Goal: Information Seeking & Learning: Learn about a topic

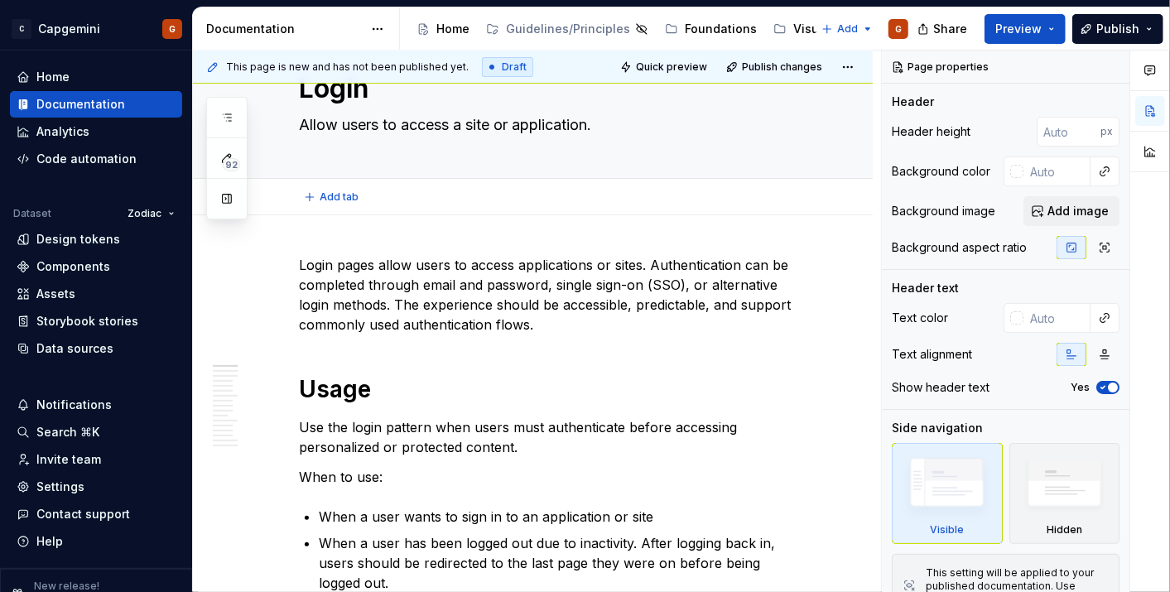
type textarea "*"
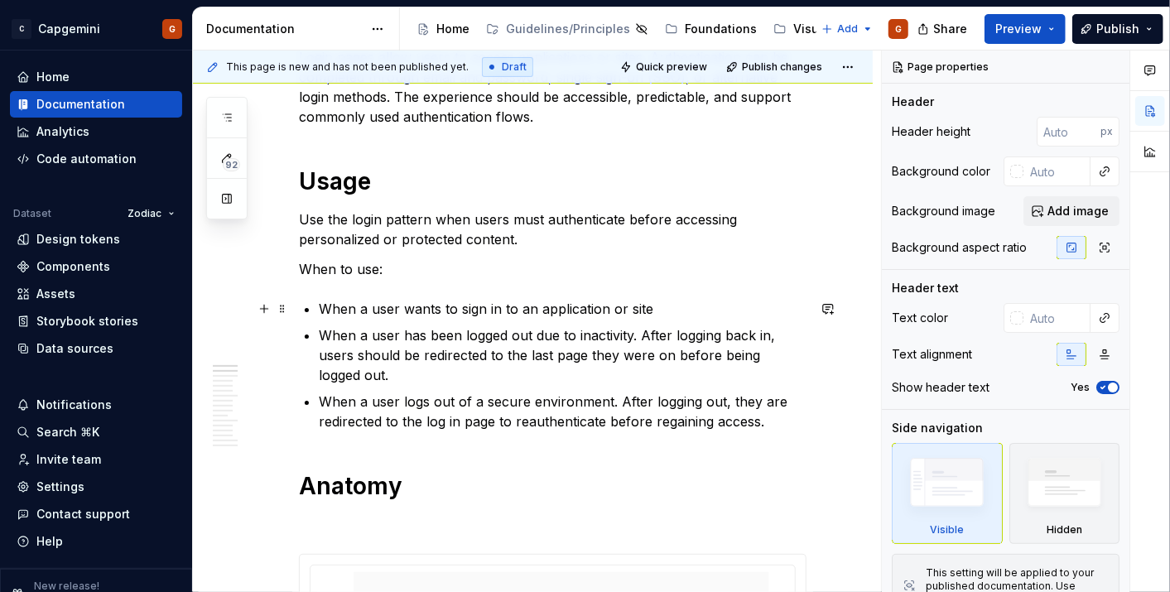
click at [696, 302] on p "When a user wants to sign in to an application or site" at bounding box center [563, 309] width 488 height 20
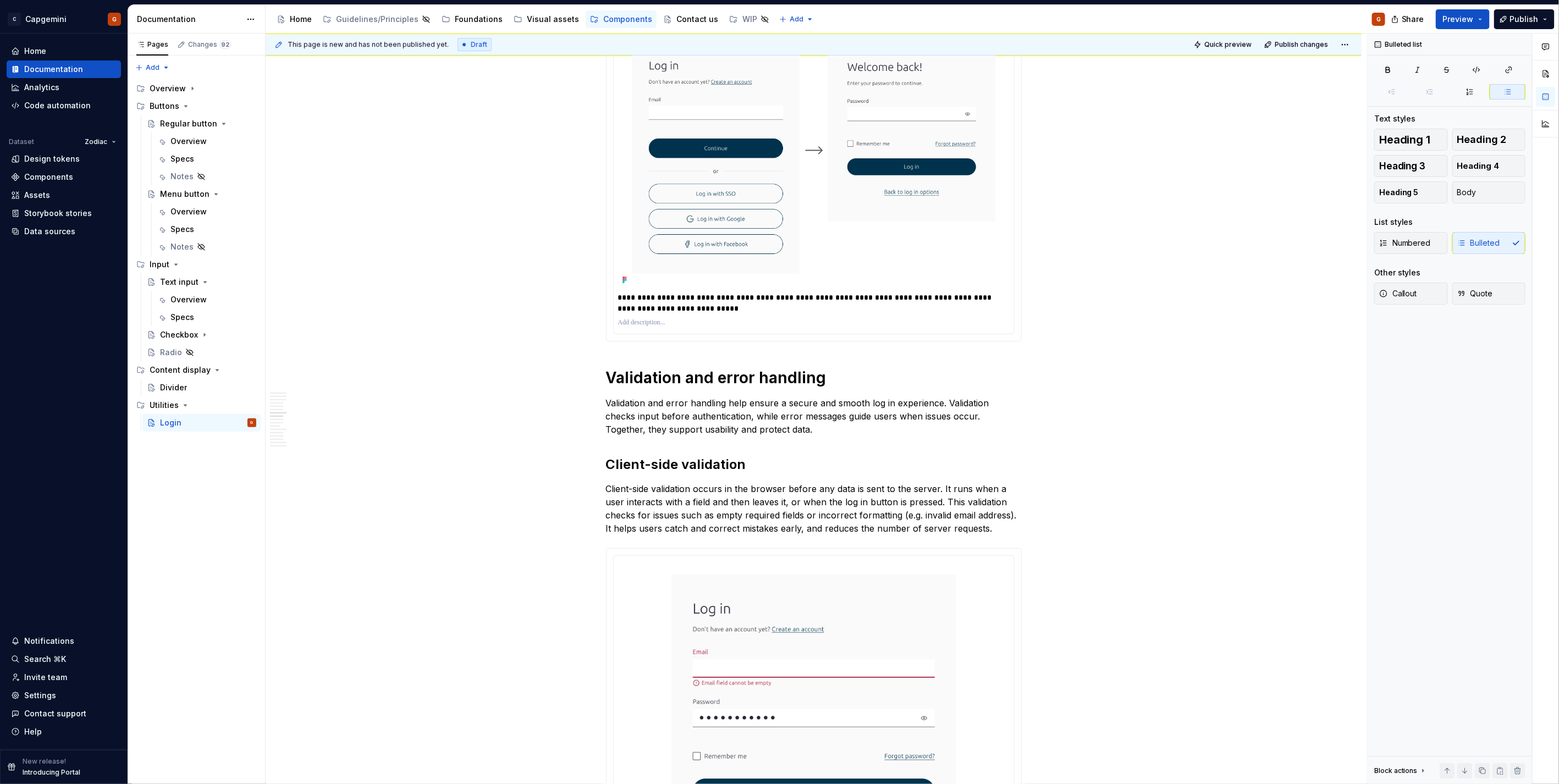
scroll to position [2504, 0]
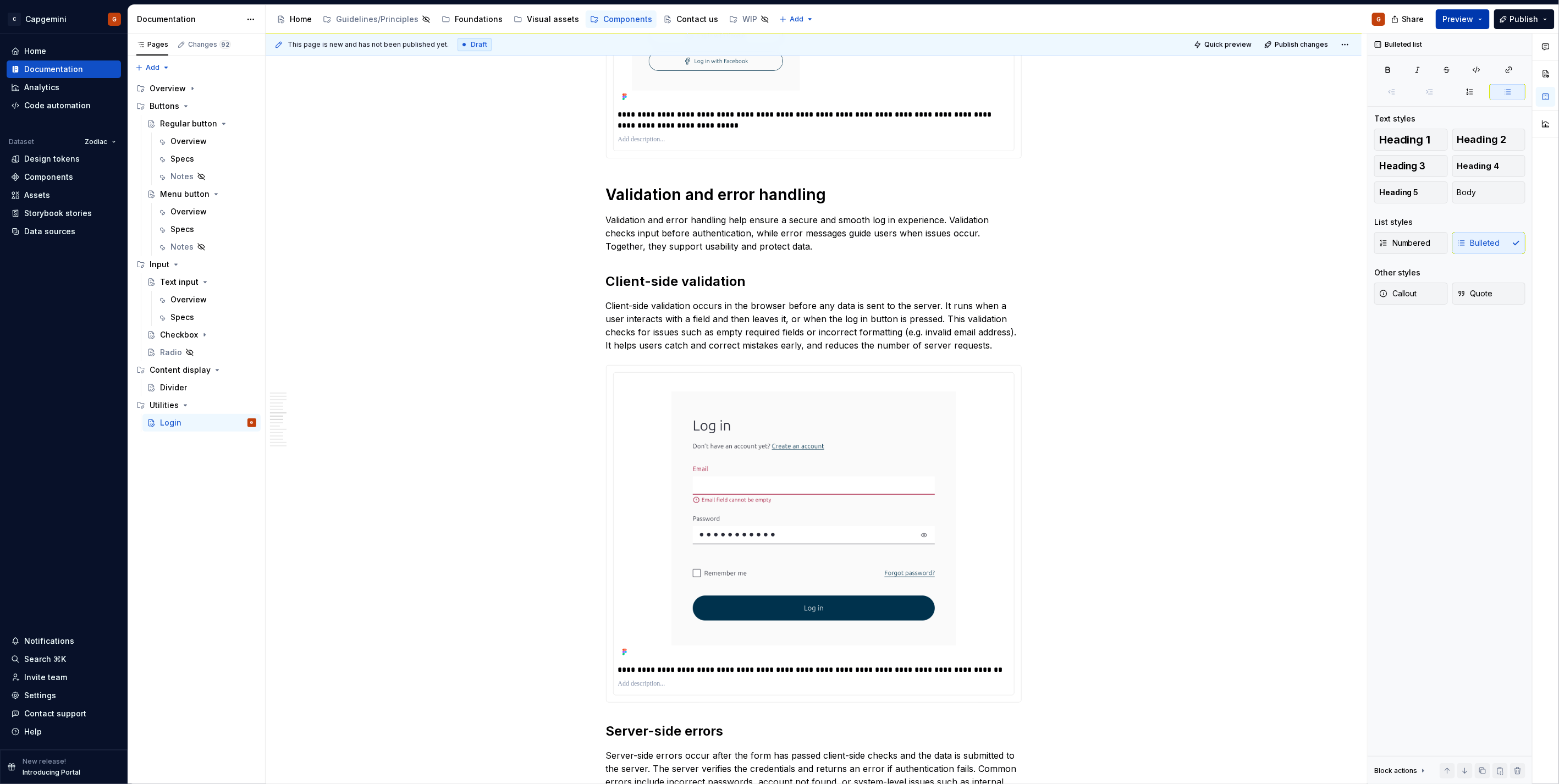
click at [776, 23] on button "Preview" at bounding box center [1462, 19] width 54 height 20
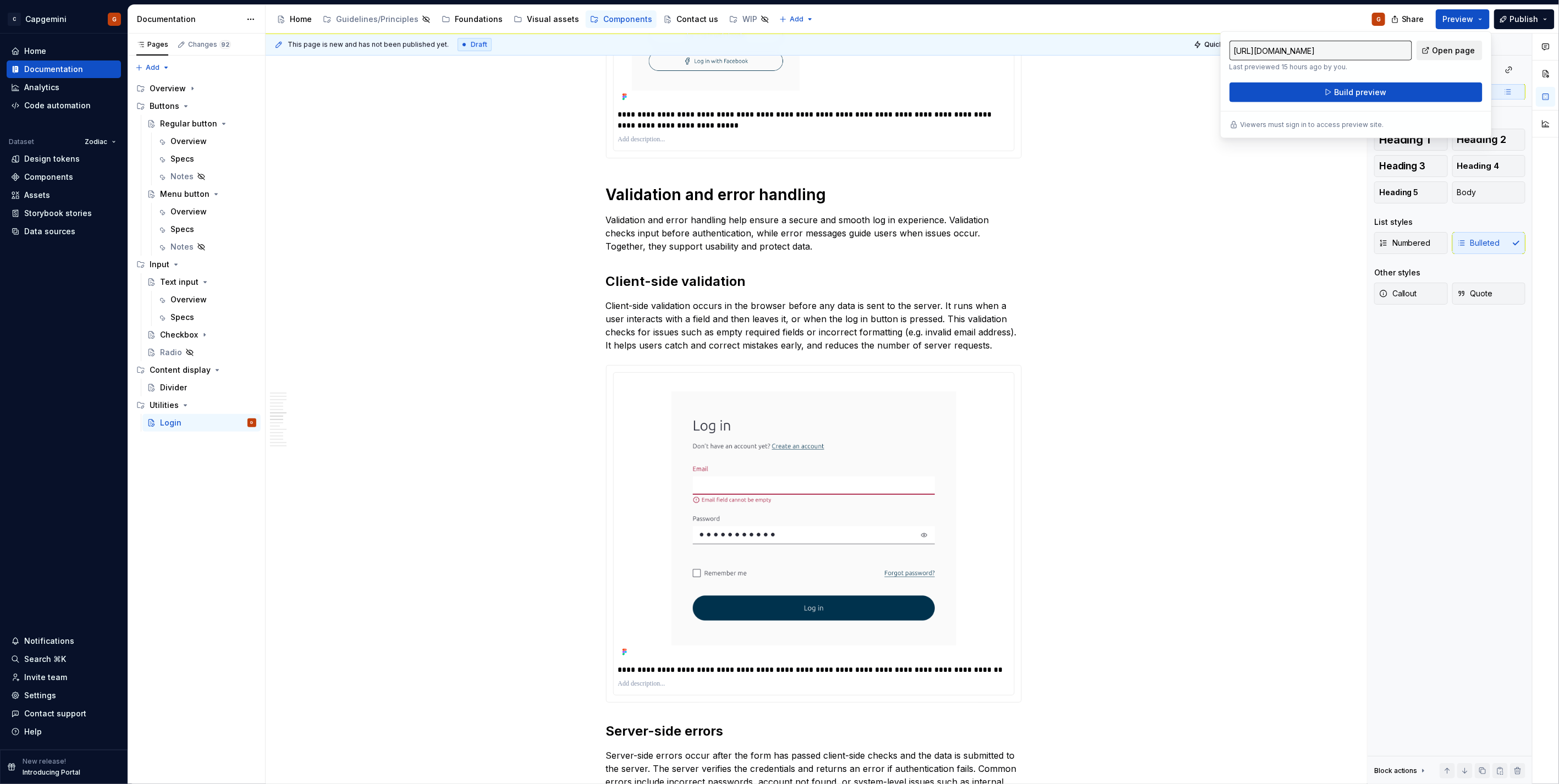
drag, startPoint x: 1485, startPoint y: 23, endPoint x: 1449, endPoint y: 52, distance: 46.2
click at [776, 52] on span "Open page" at bounding box center [1453, 50] width 43 height 11
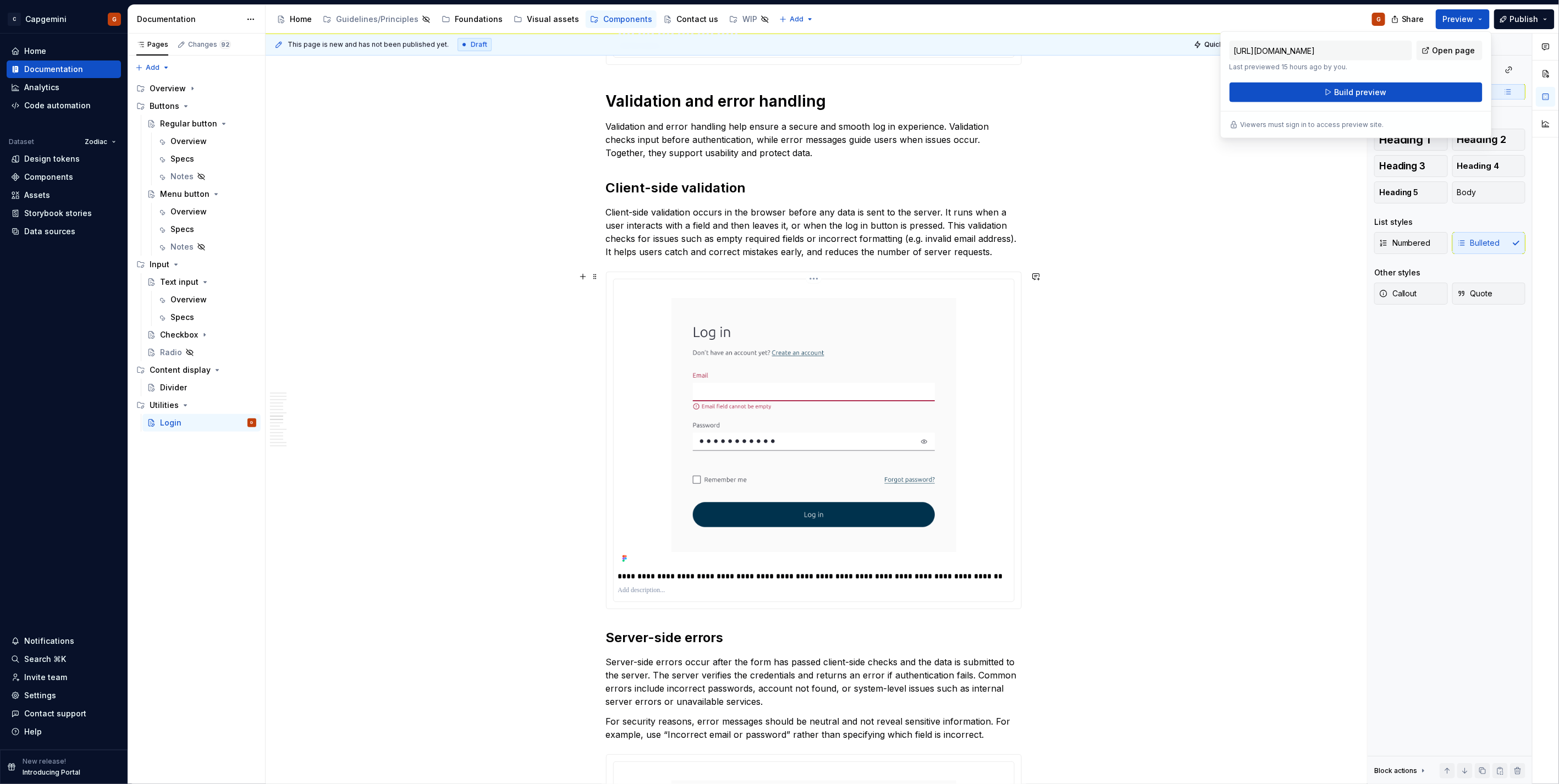
scroll to position [2687, 0]
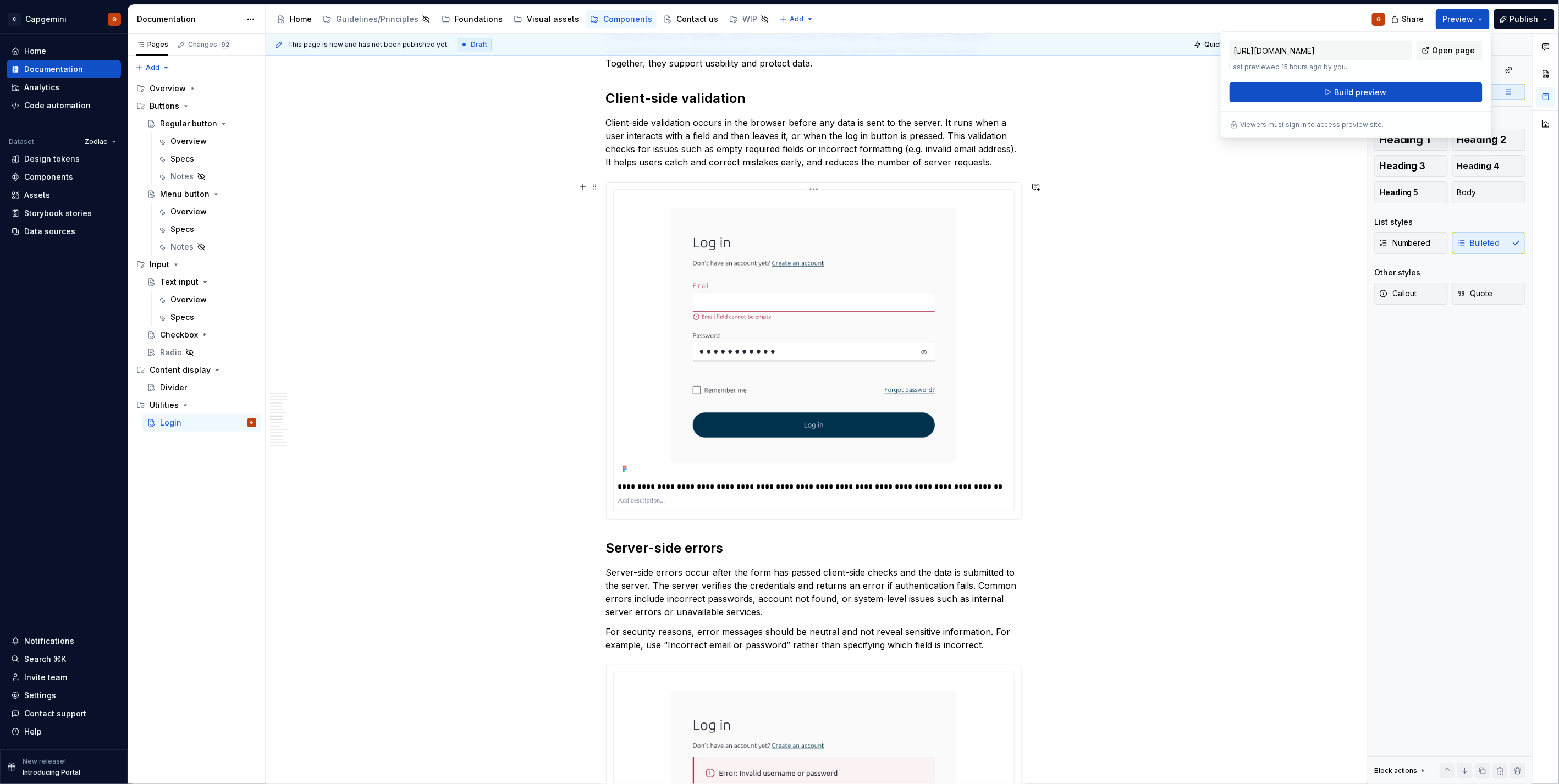
click at [776, 328] on img at bounding box center [814, 335] width 392 height 283
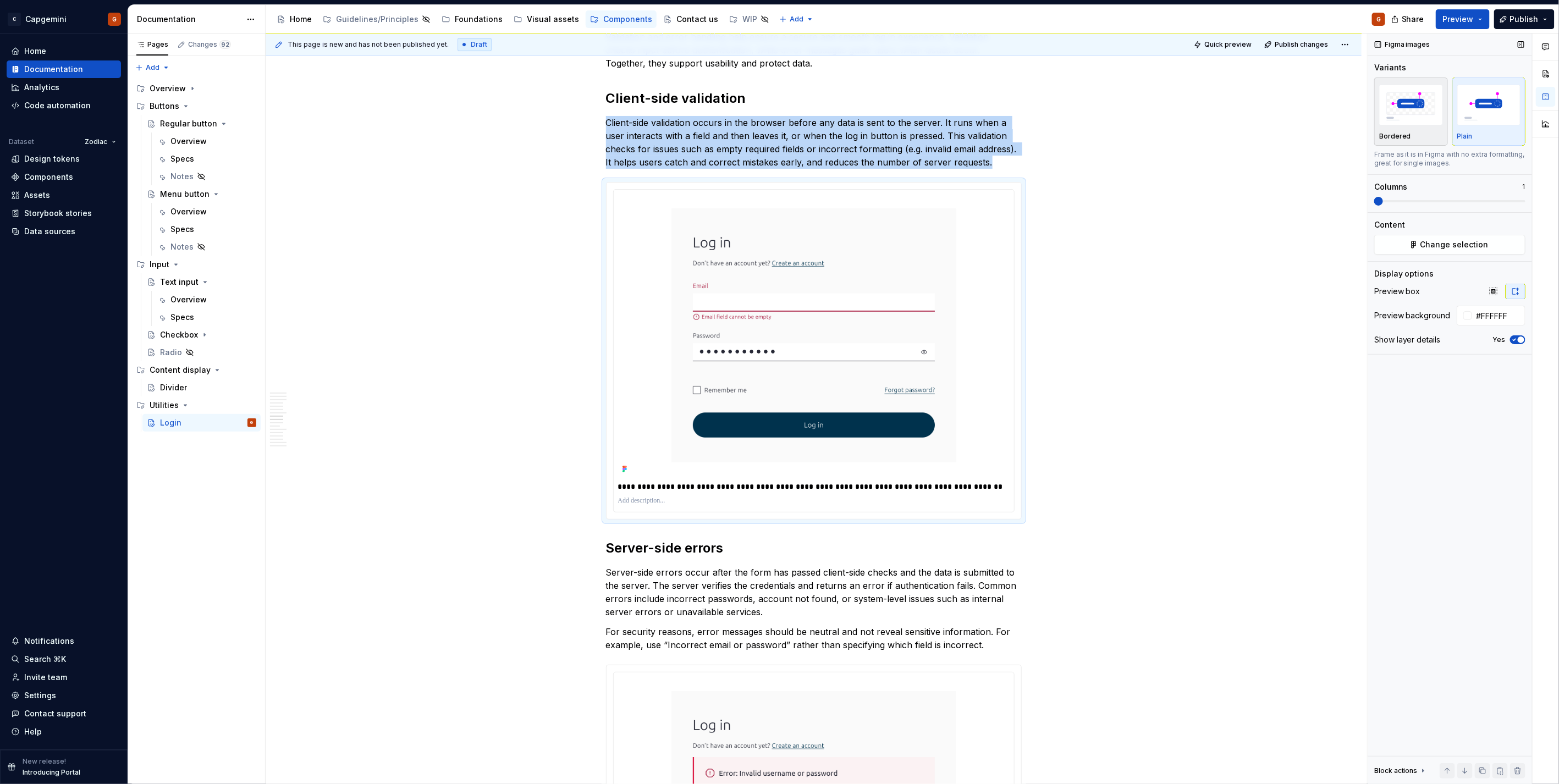
click at [776, 131] on div "Bordered" at bounding box center [1411, 112] width 64 height 58
click at [776, 15] on span "Preview" at bounding box center [1458, 19] width 31 height 11
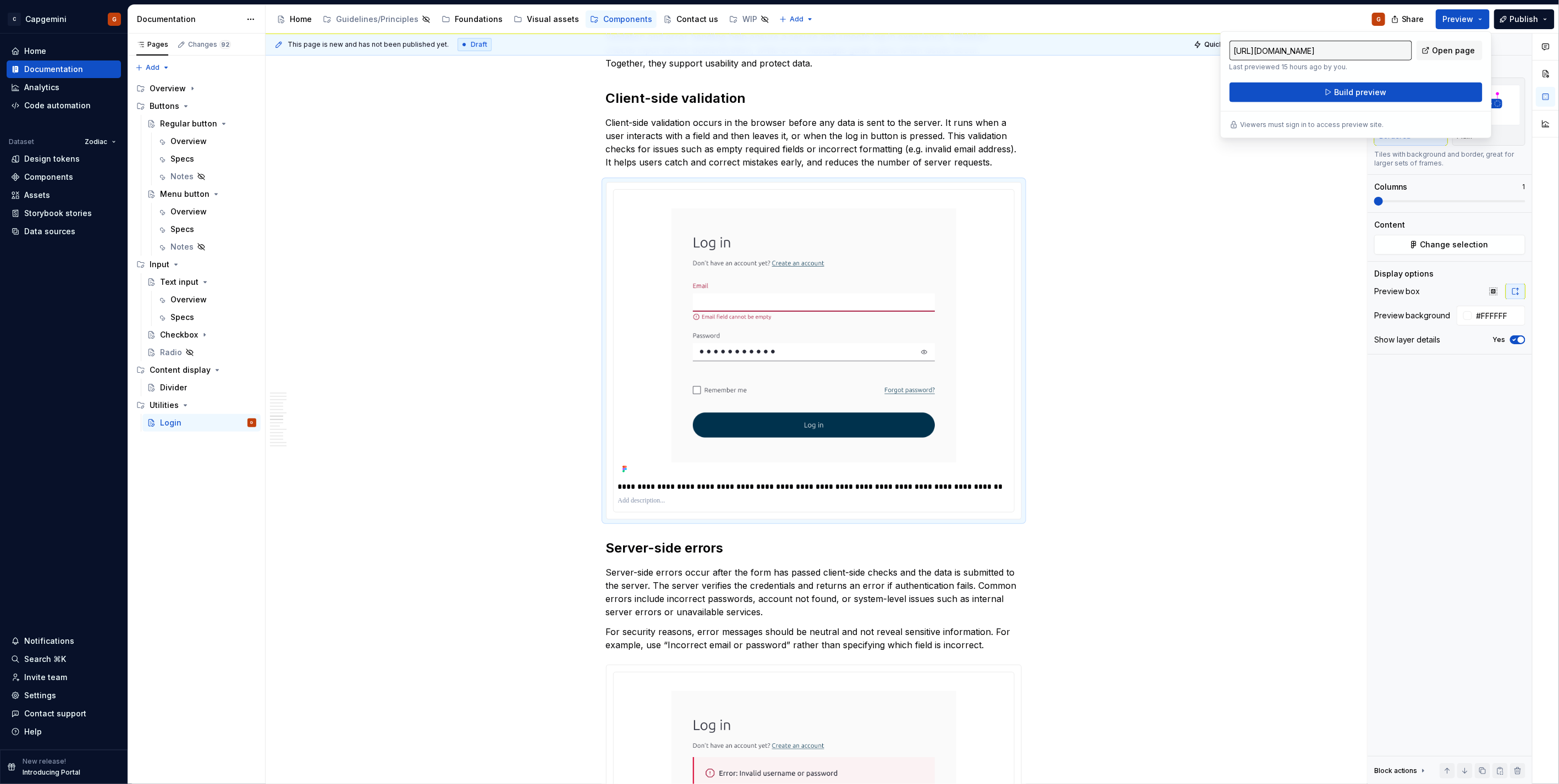
drag, startPoint x: 1474, startPoint y: 15, endPoint x: 1272, endPoint y: 293, distance: 343.6
click at [776, 293] on div "Login pages allow users to access applications or sites. Authentication can be …" at bounding box center [813, 490] width 1096 height 5978
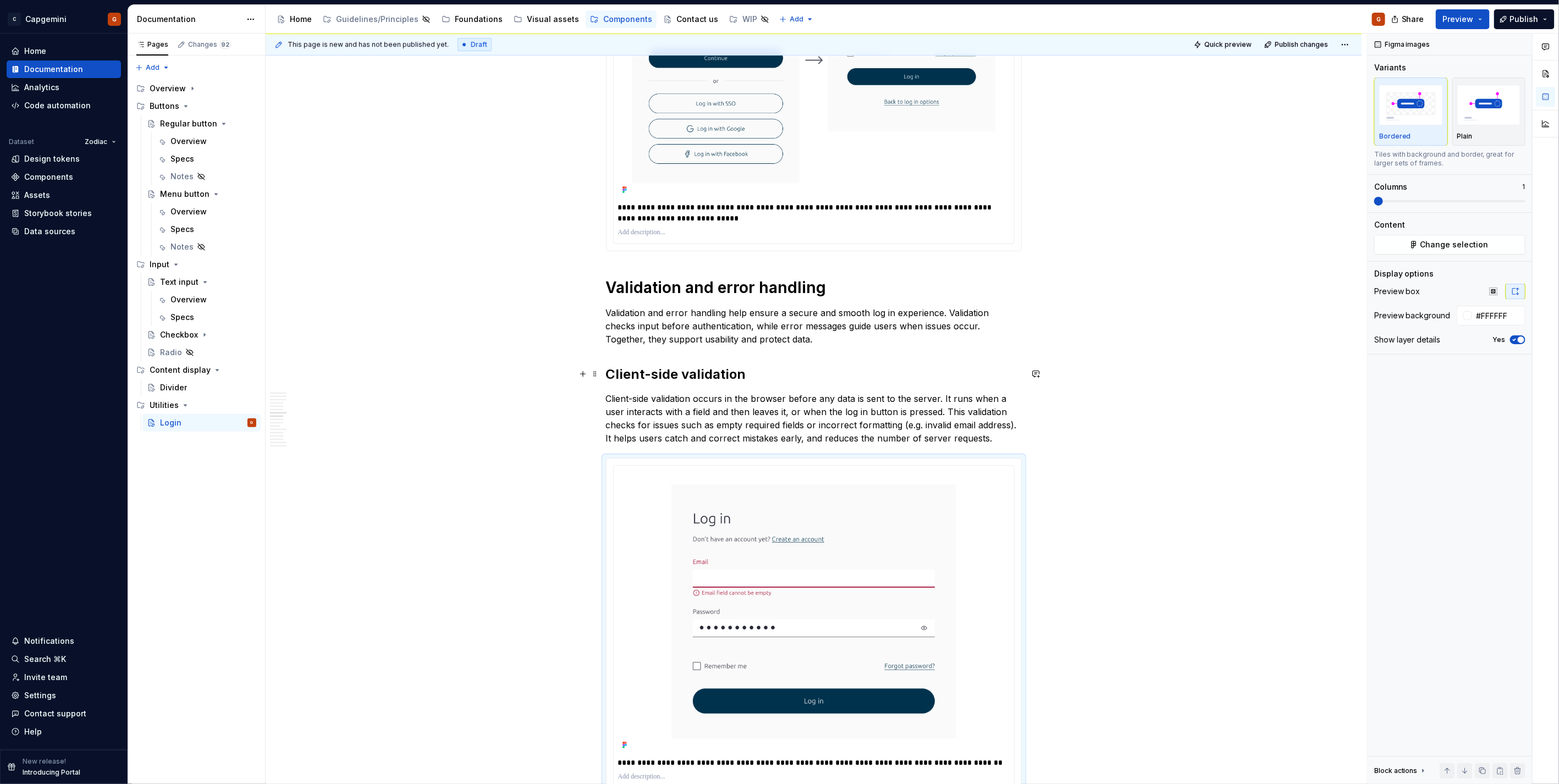
scroll to position [2321, 0]
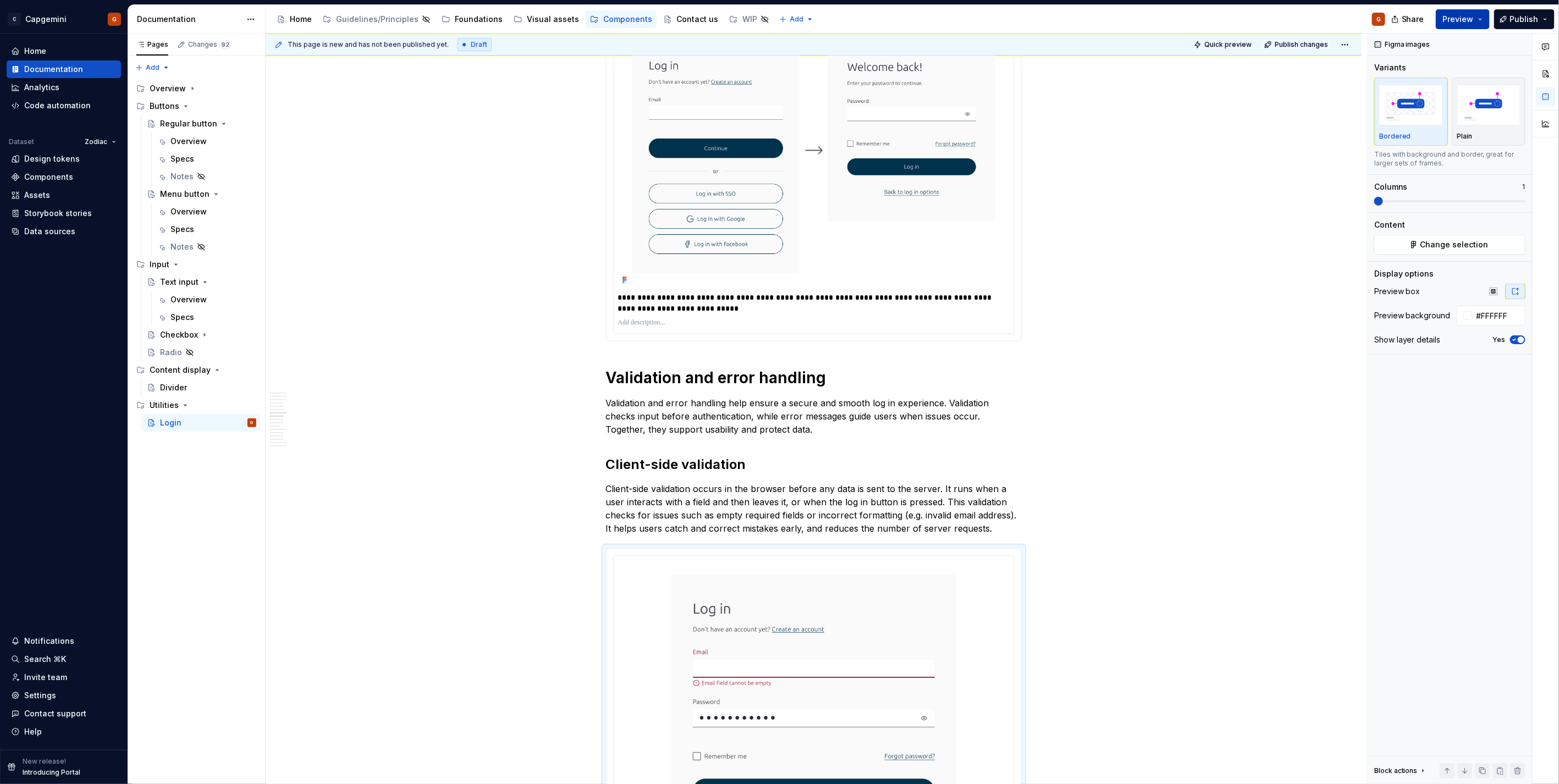
click at [776, 19] on button "Preview" at bounding box center [1462, 19] width 54 height 20
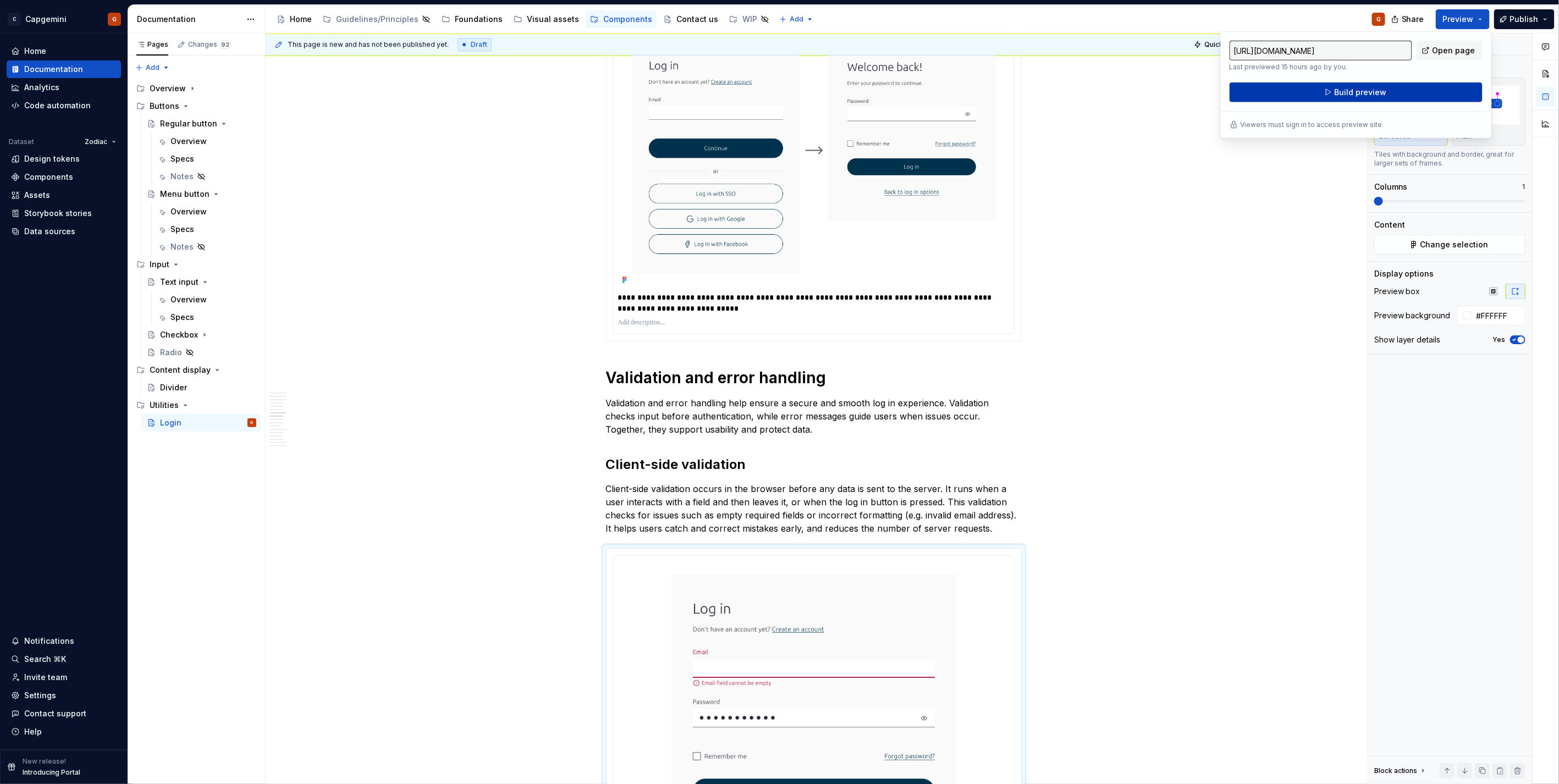
drag, startPoint x: 1483, startPoint y: 19, endPoint x: 1441, endPoint y: 100, distance: 91.2
click at [776, 100] on button "Build preview" at bounding box center [1356, 92] width 253 height 20
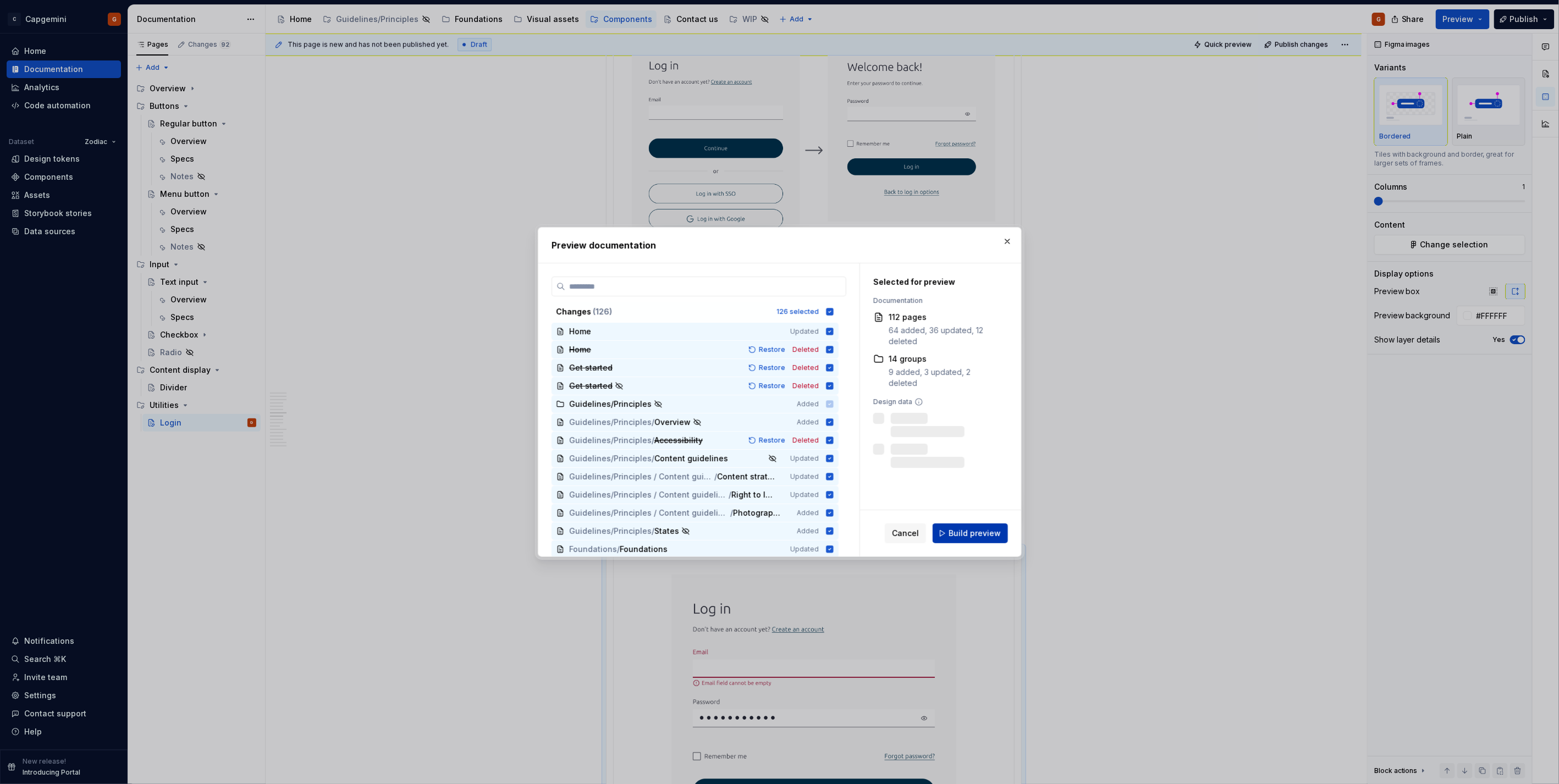
click at [776, 392] on span "Build preview" at bounding box center [974, 533] width 52 height 11
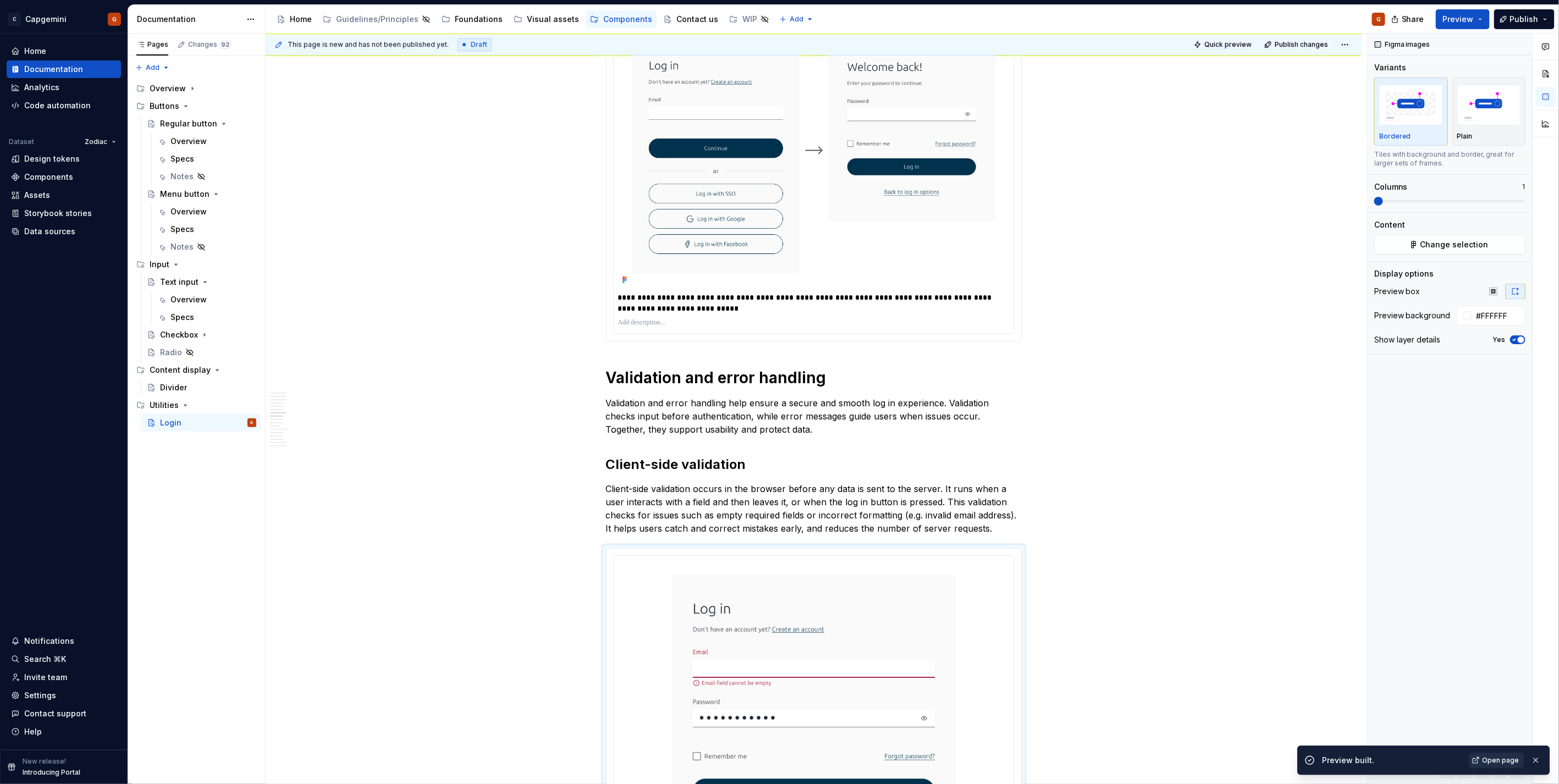
click at [776, 392] on link "Open page" at bounding box center [1497, 760] width 56 height 15
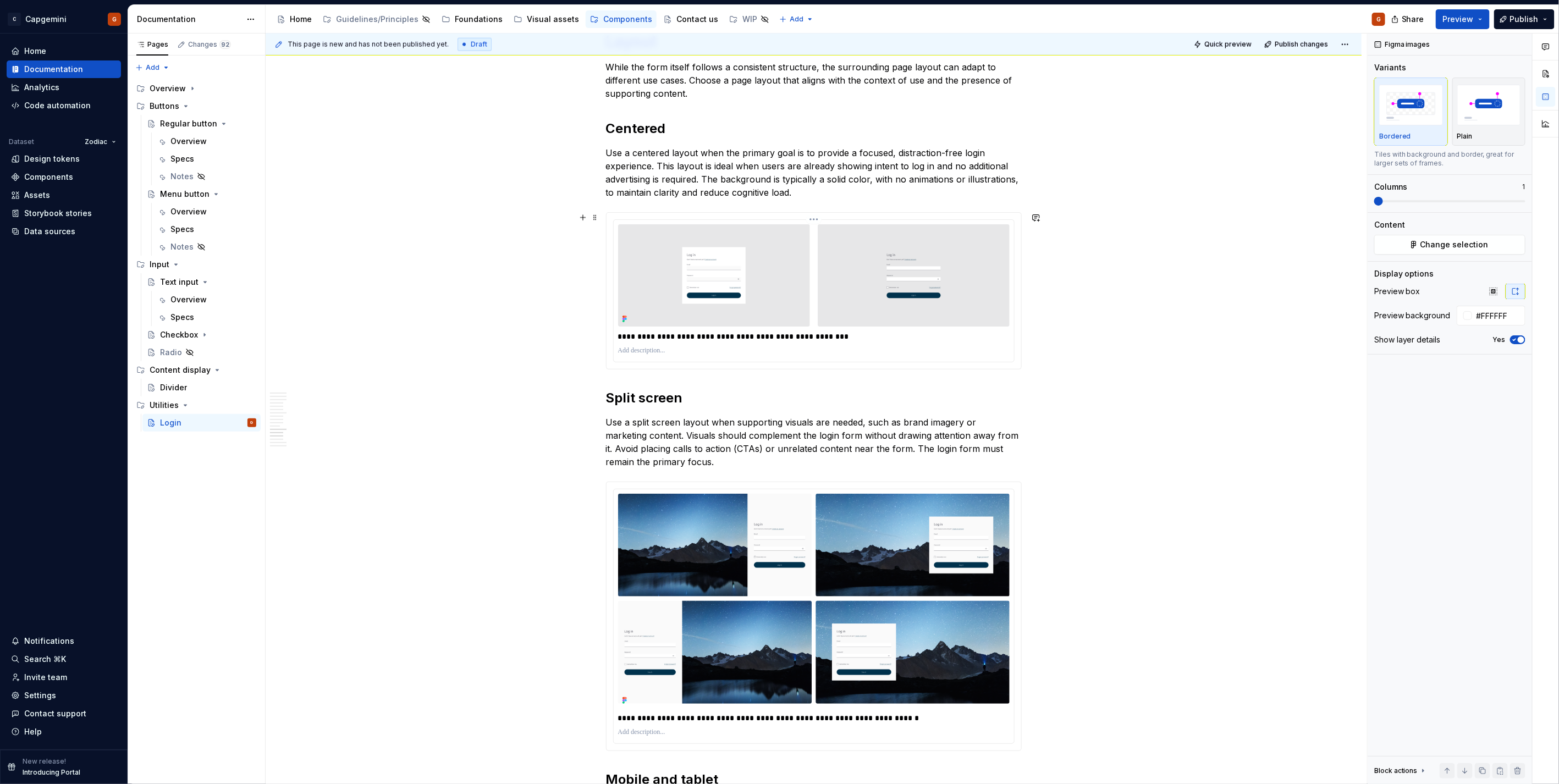
scroll to position [3970, 0]
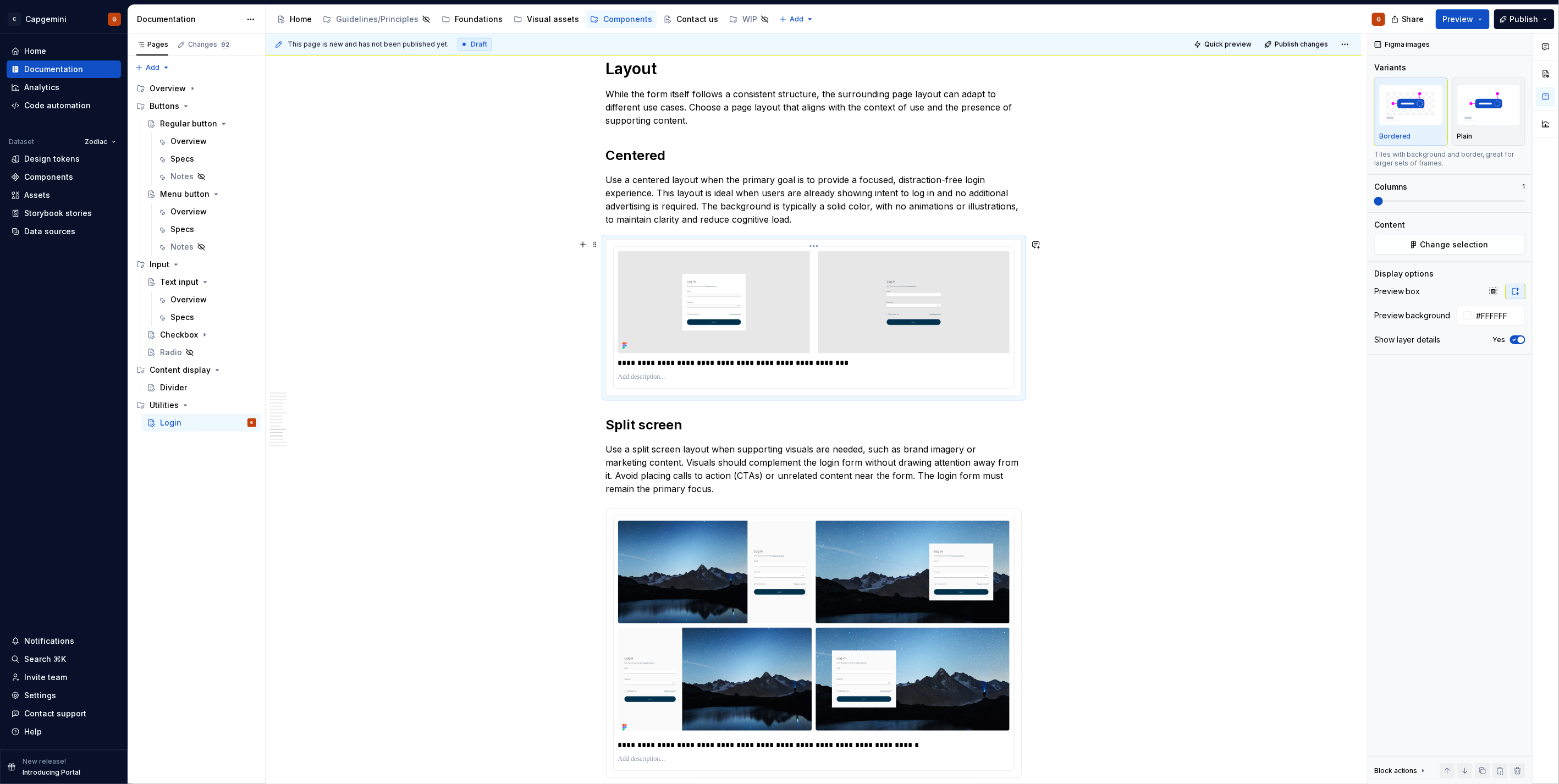
click at [776, 387] on div "**********" at bounding box center [813, 317] width 401 height 142
click at [776, 127] on div "Bordered Plain" at bounding box center [1449, 112] width 151 height 68
click at [776, 110] on img "button" at bounding box center [1489, 105] width 64 height 40
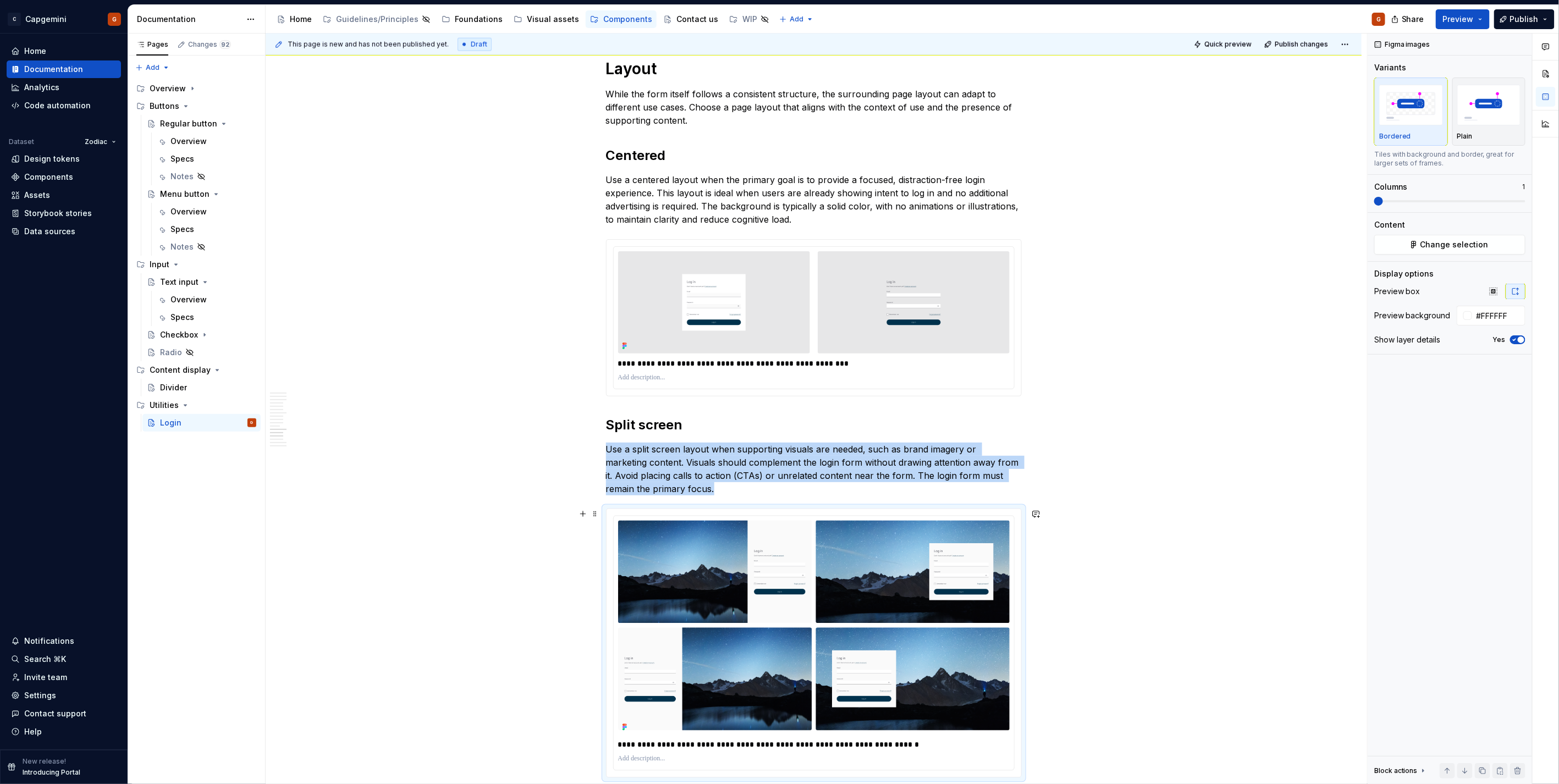
click at [776, 392] on div "**********" at bounding box center [813, 643] width 414 height 269
click at [776, 392] on div "**********" at bounding box center [813, 643] width 400 height 254
click at [776, 392] on div "**********" at bounding box center [813, 643] width 414 height 269
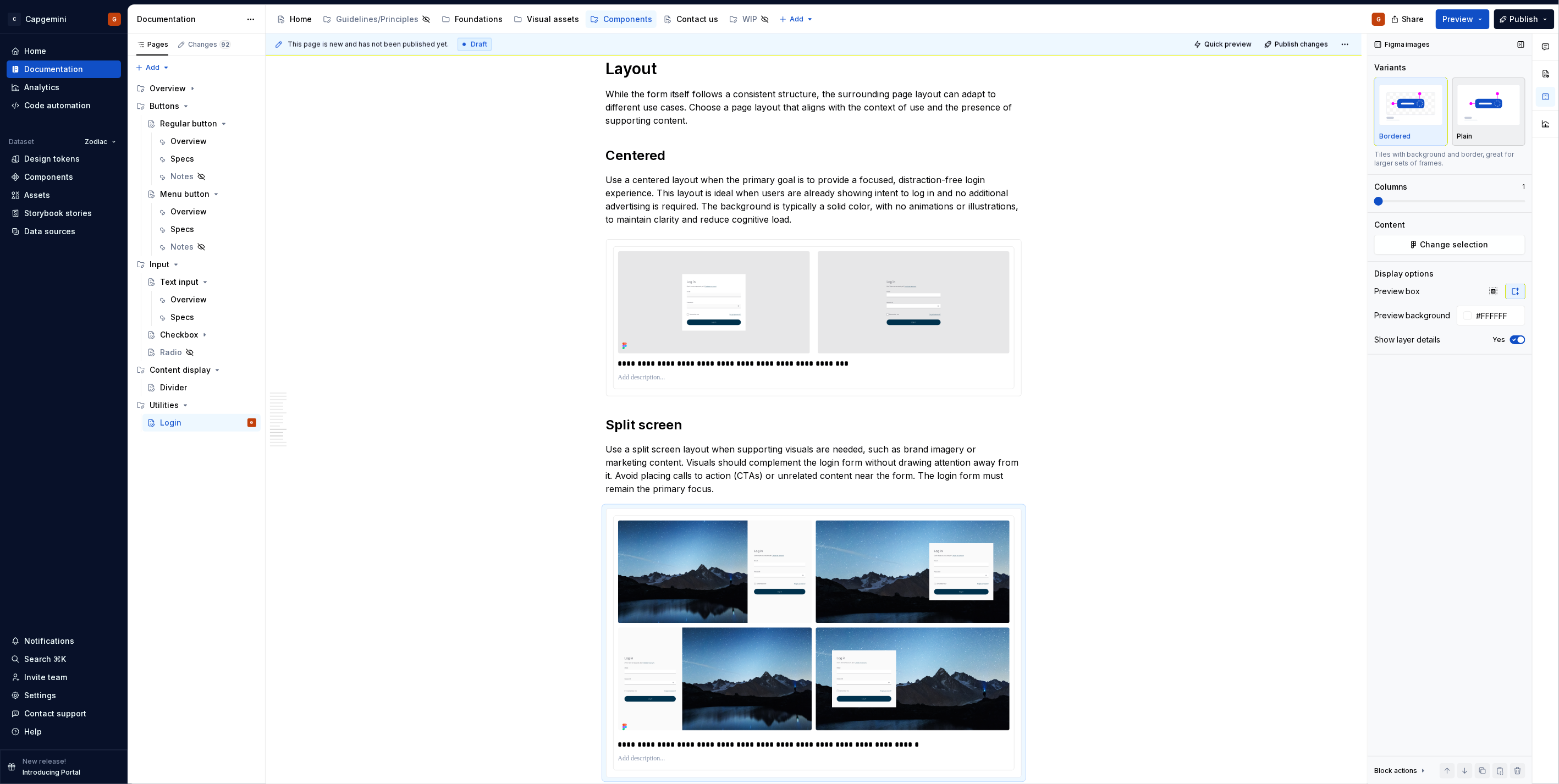
click at [776, 129] on div "Plain" at bounding box center [1489, 112] width 64 height 58
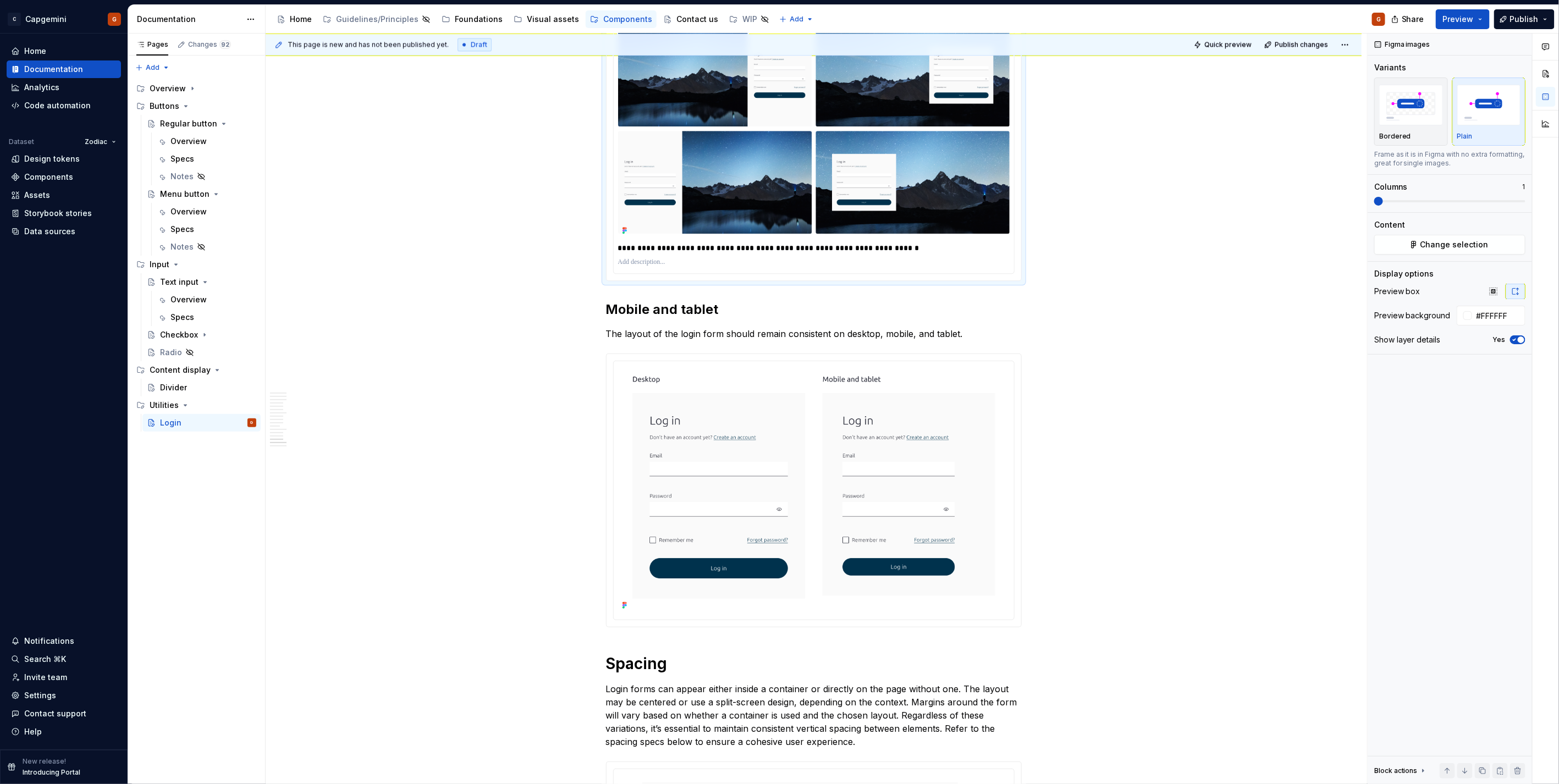
scroll to position [4581, 0]
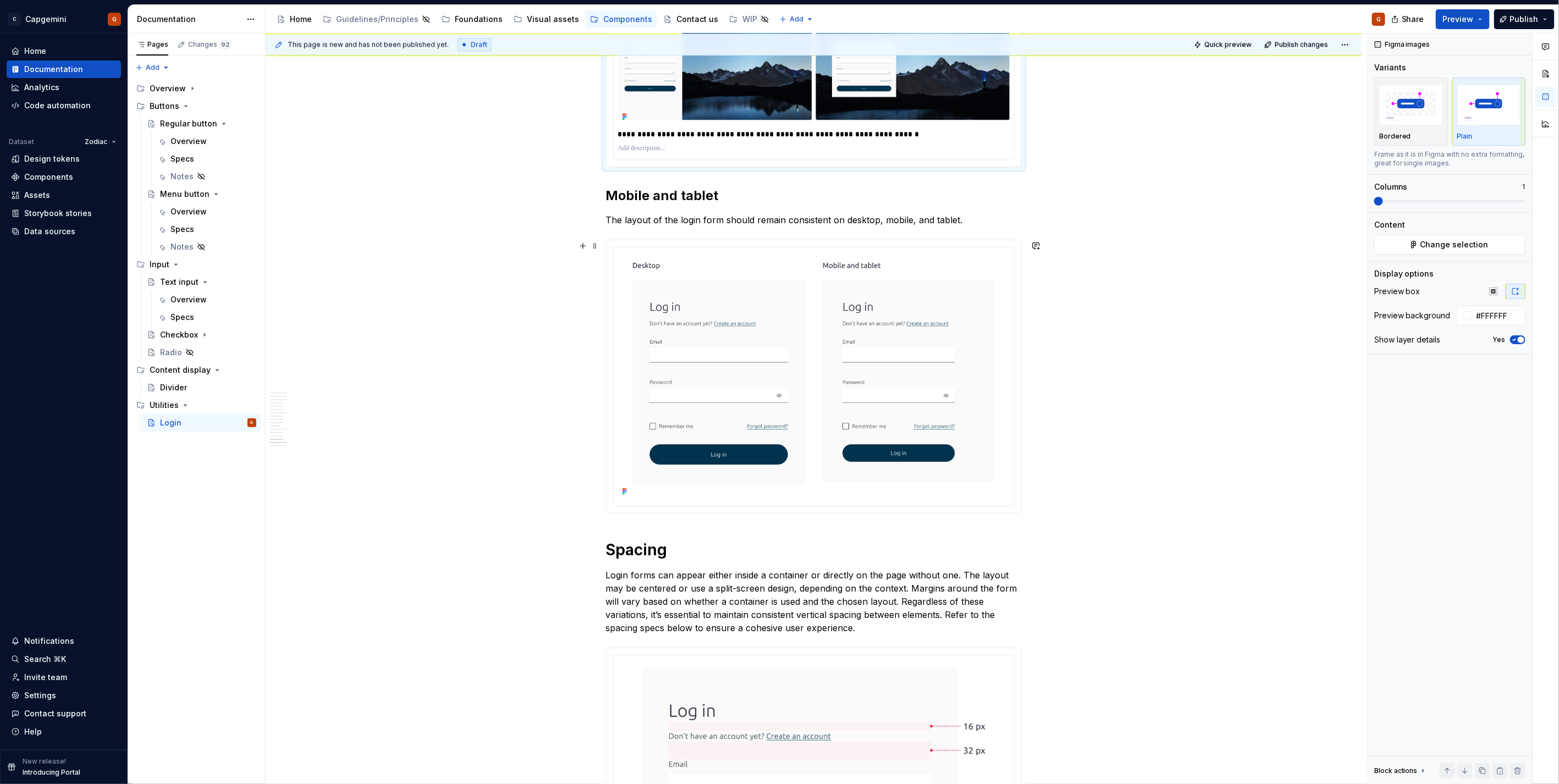
click at [776, 392] on div at bounding box center [813, 376] width 414 height 273
click at [776, 127] on div "Bordered" at bounding box center [1411, 112] width 64 height 58
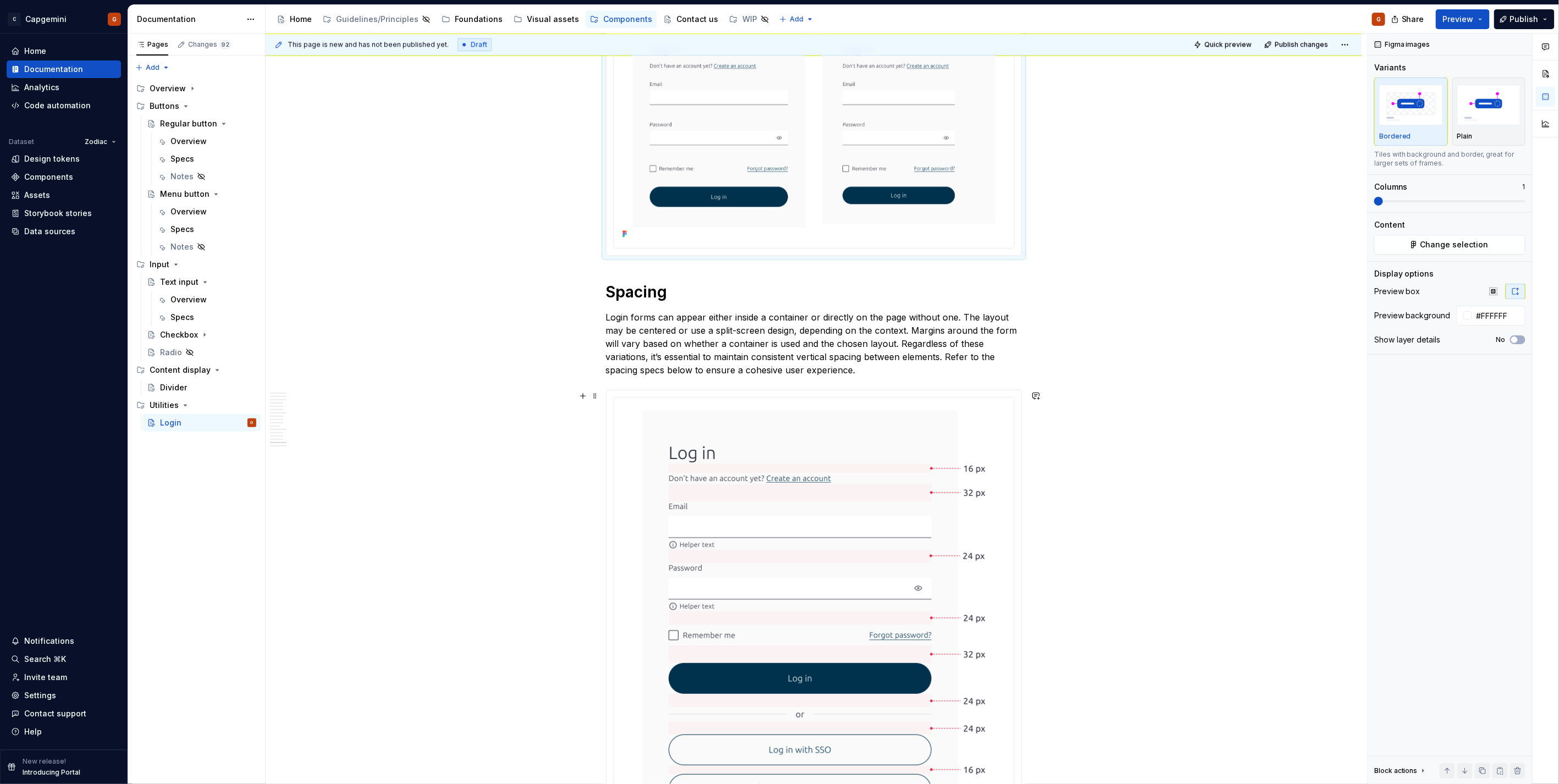
scroll to position [4948, 0]
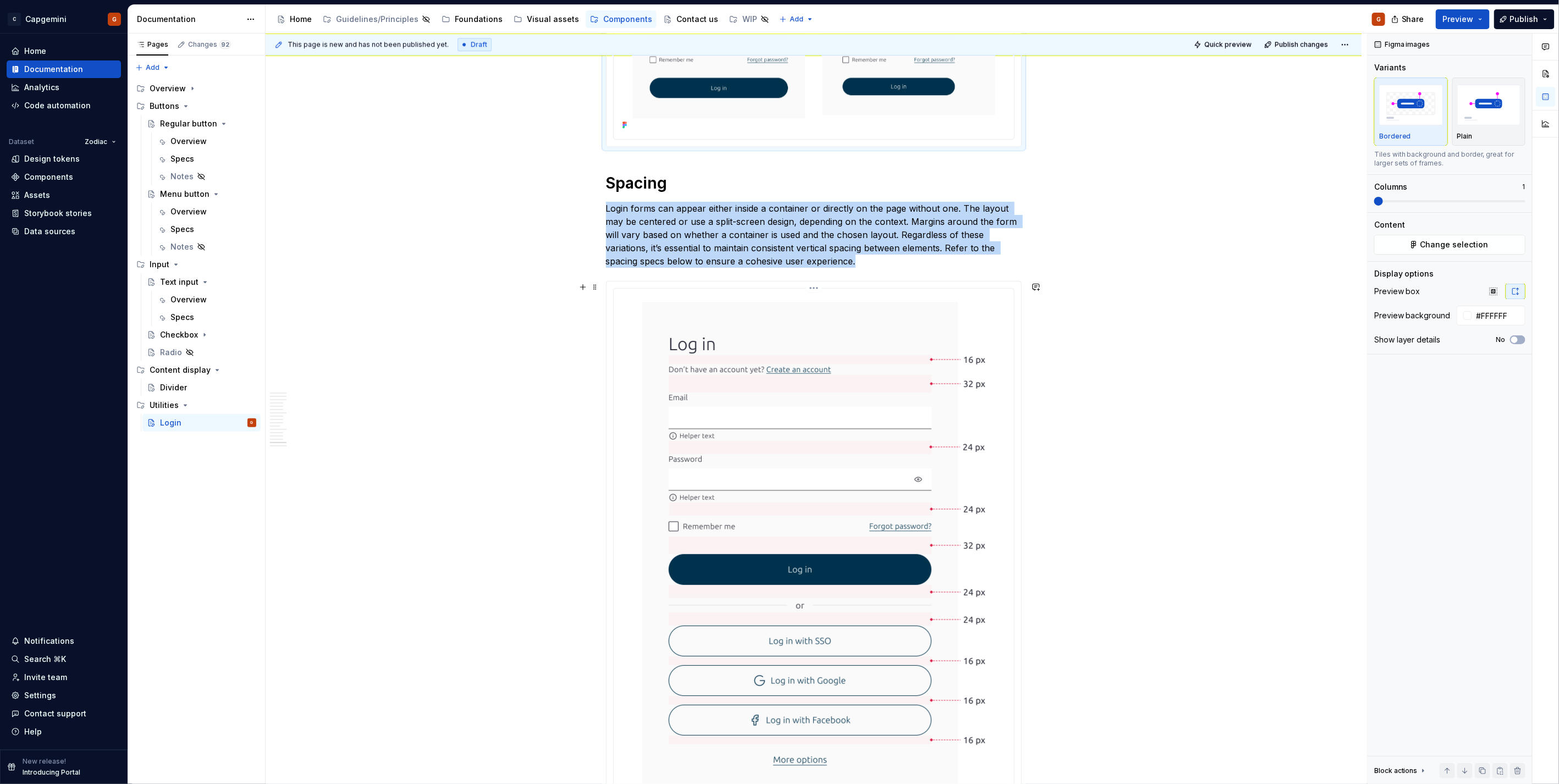
click at [776, 289] on div "**********" at bounding box center [813, 565] width 400 height 552
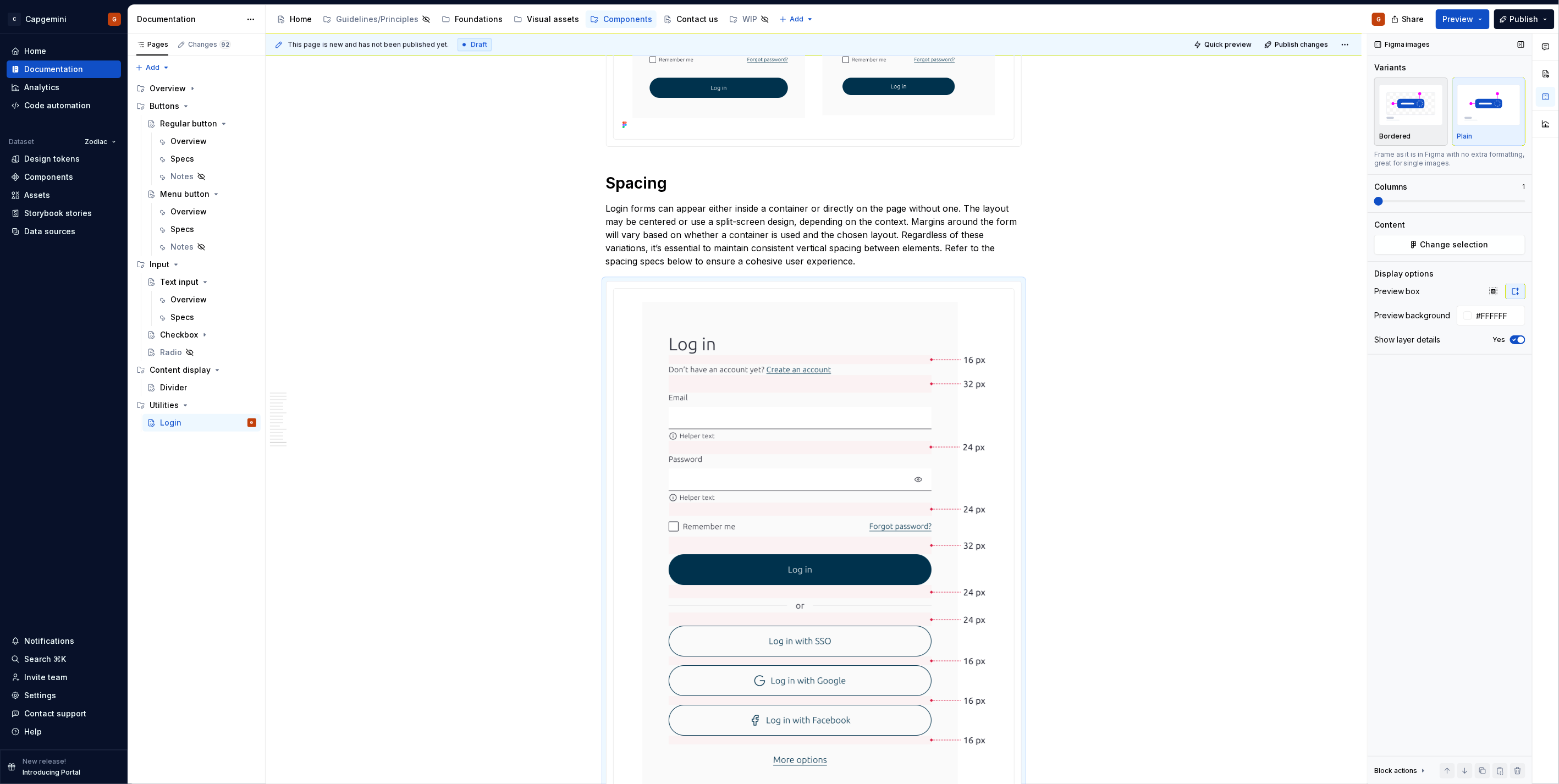
click at [776, 110] on img "button" at bounding box center [1411, 105] width 64 height 40
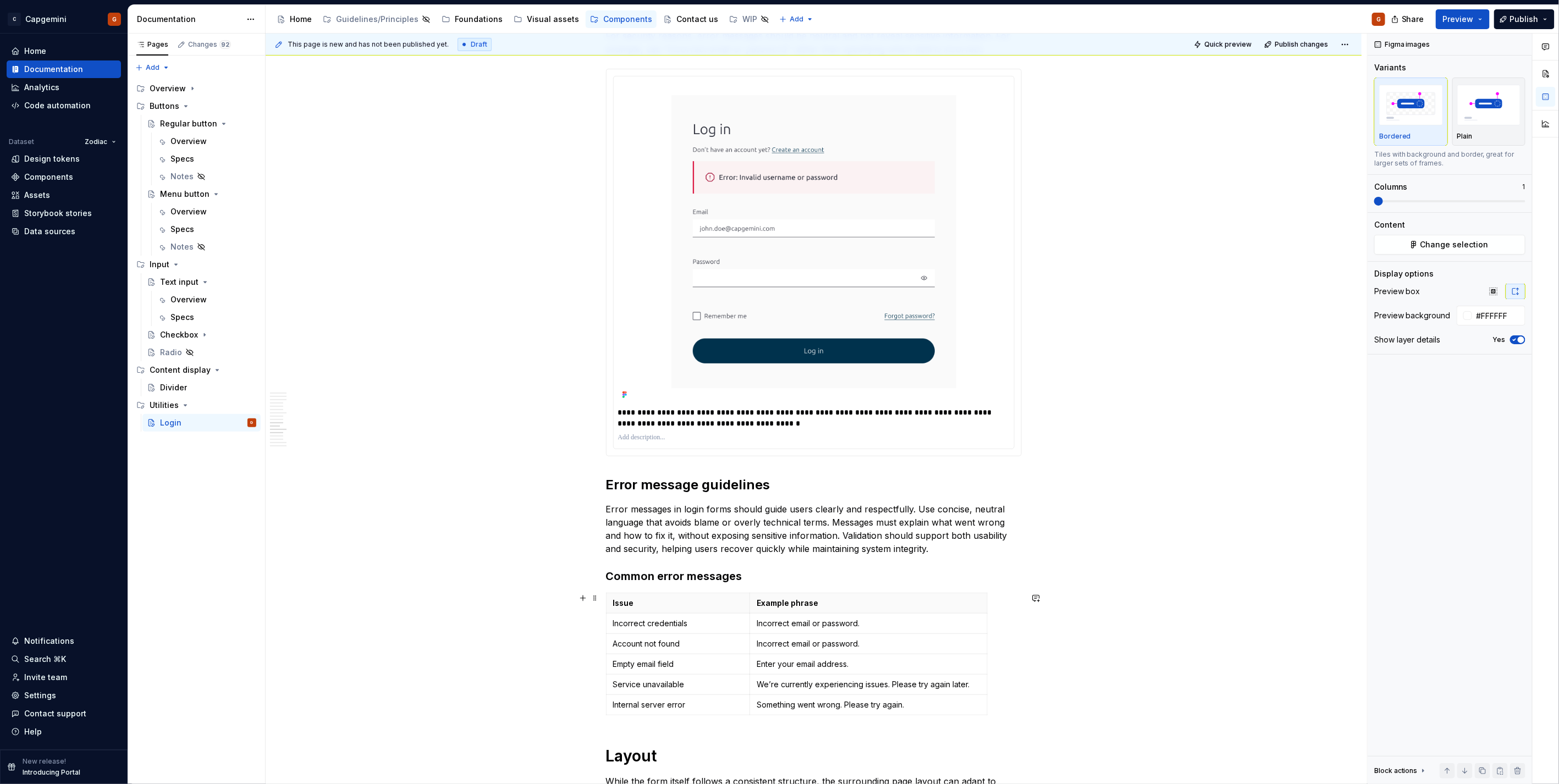
scroll to position [3182, 0]
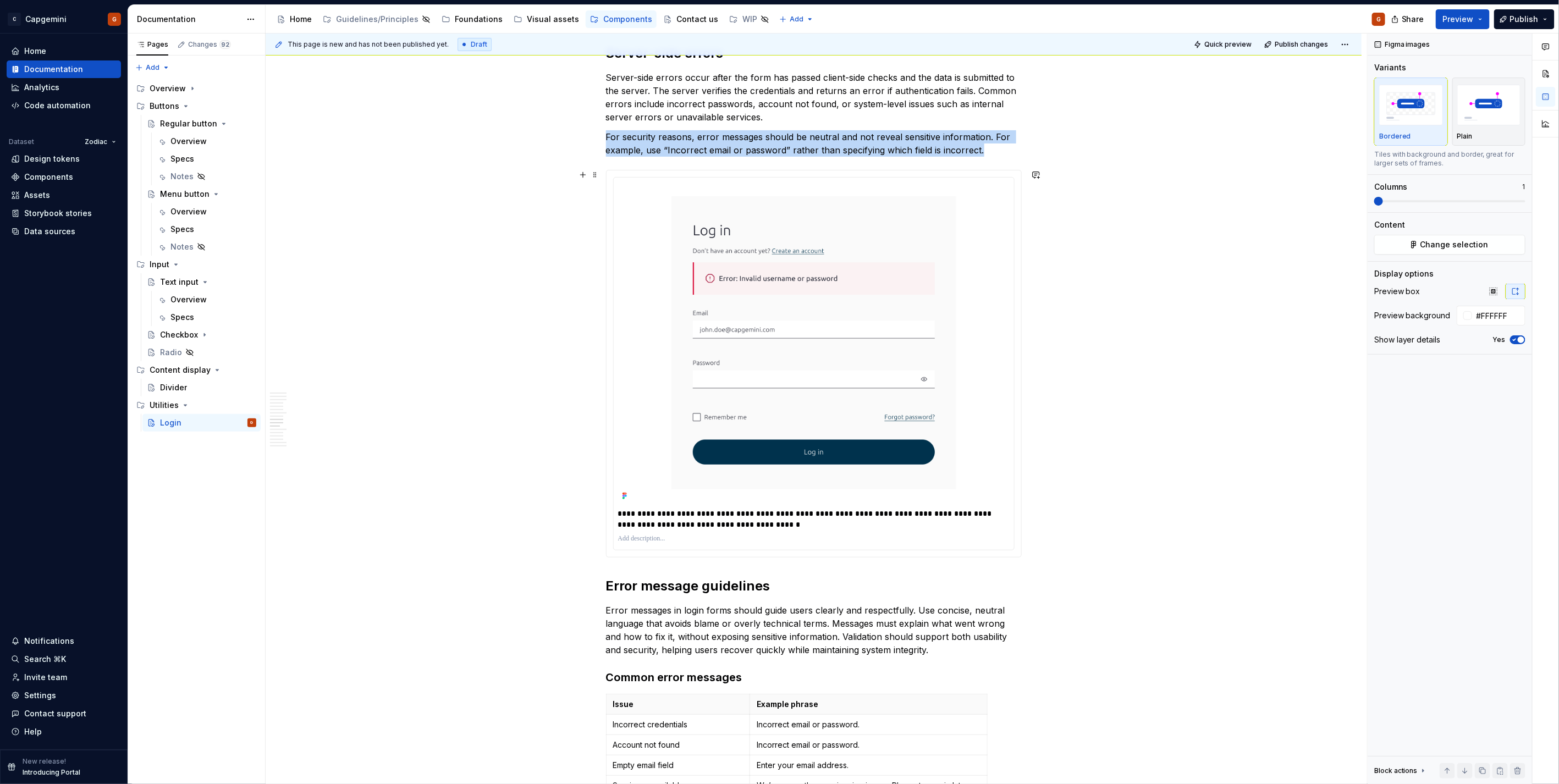
click at [776, 294] on div "**********" at bounding box center [813, 364] width 414 height 387
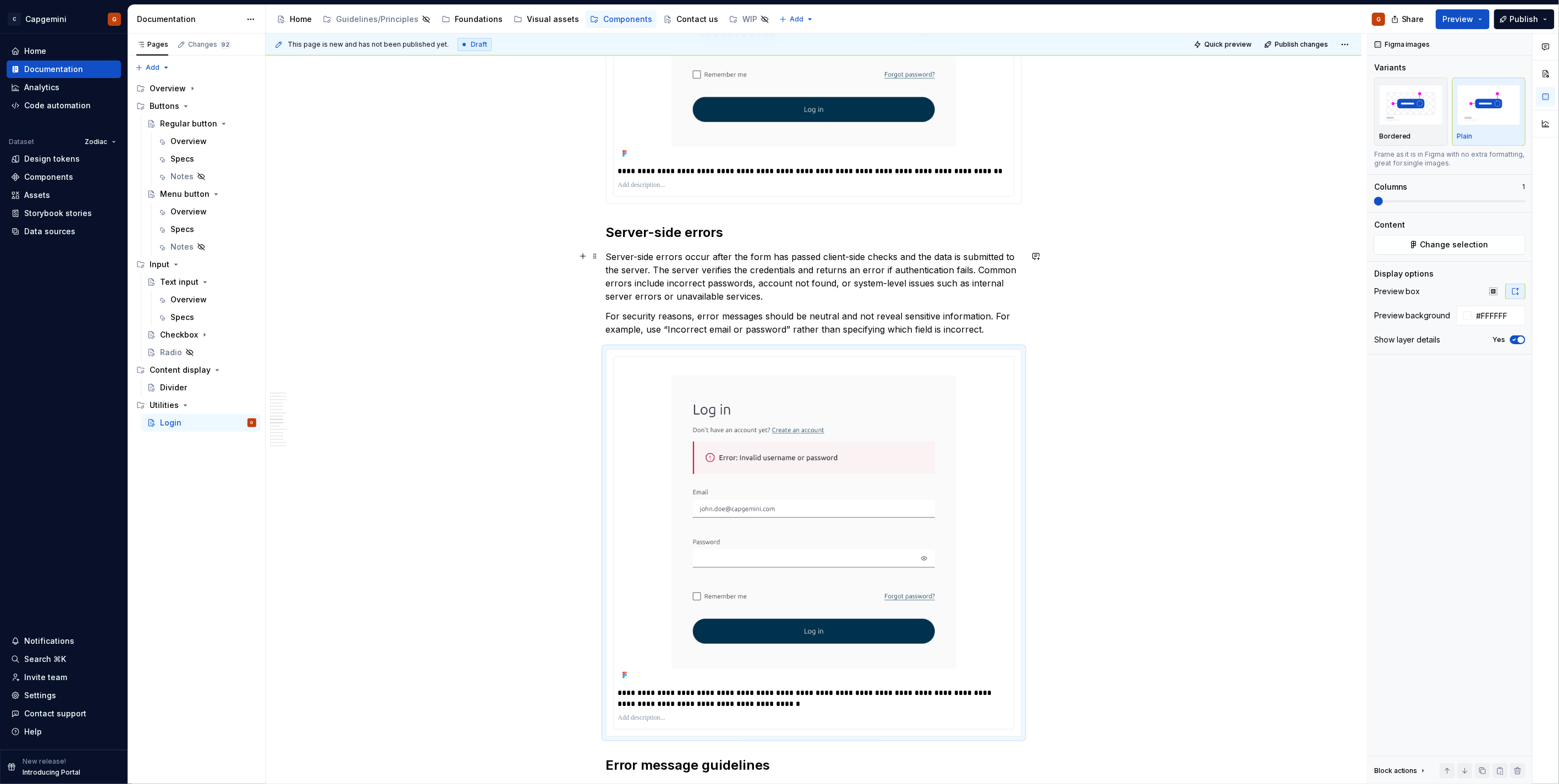
scroll to position [2999, 0]
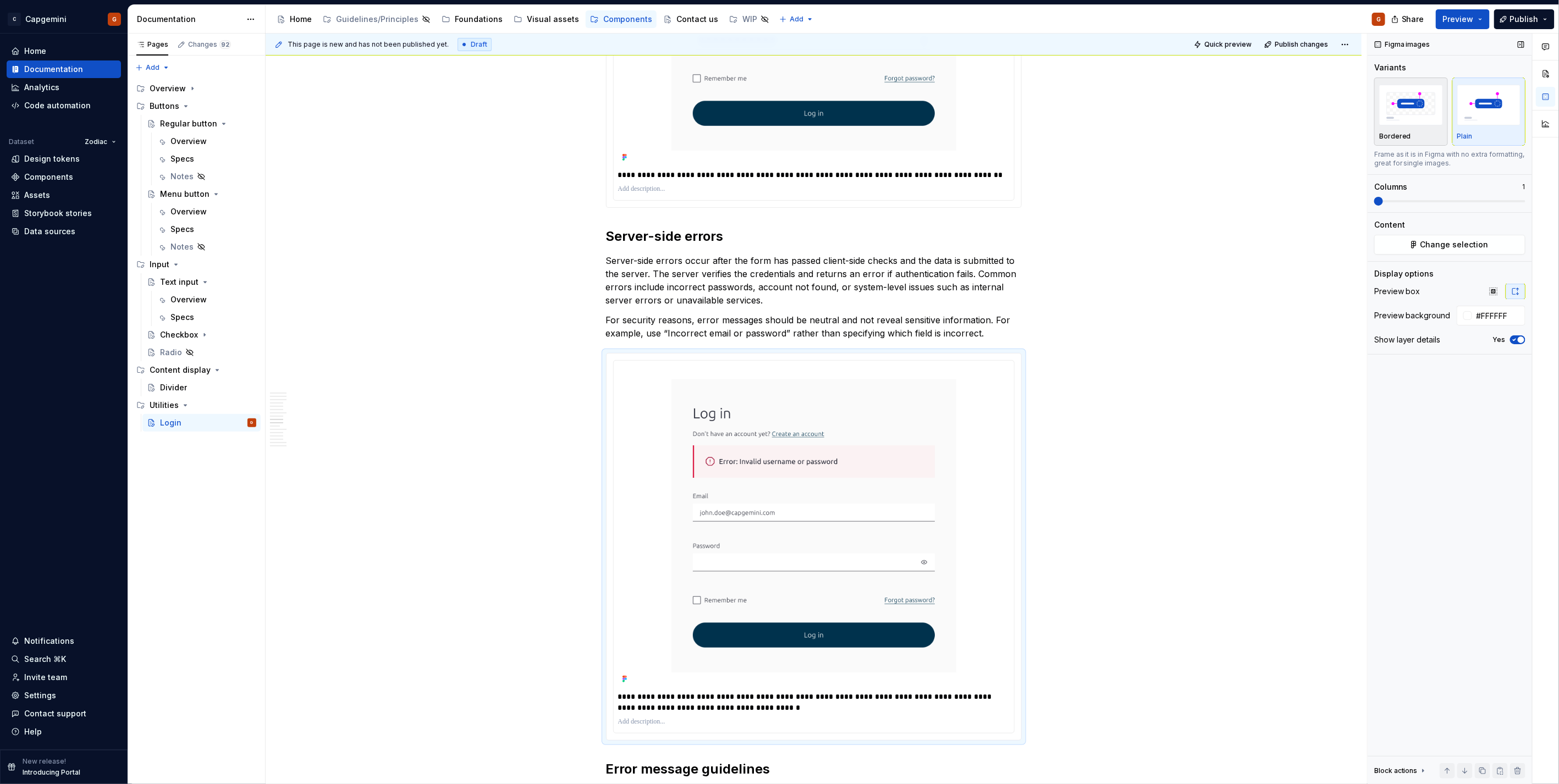
click at [776, 114] on img "button" at bounding box center [1411, 105] width 64 height 40
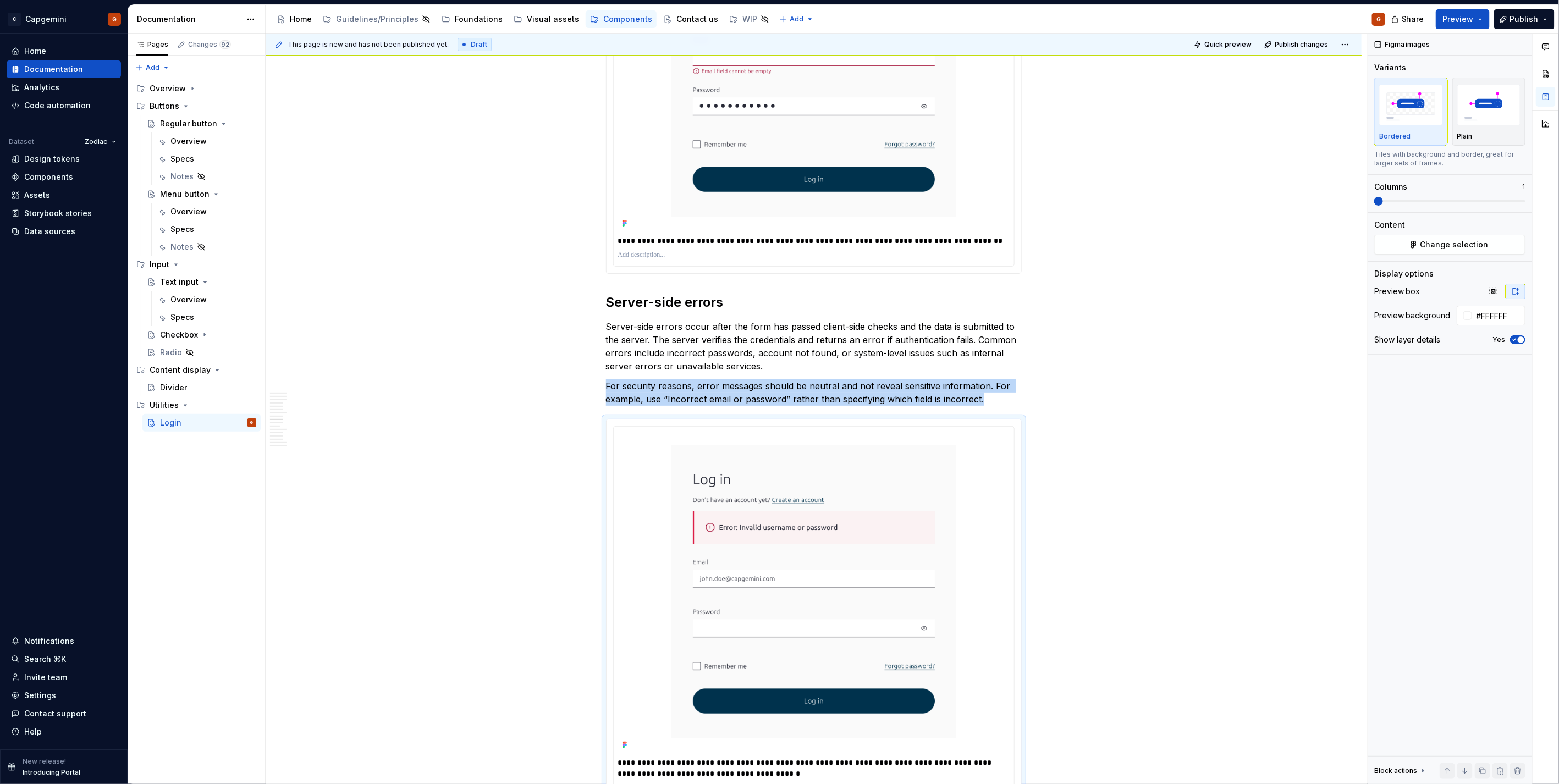
scroll to position [2694, 0]
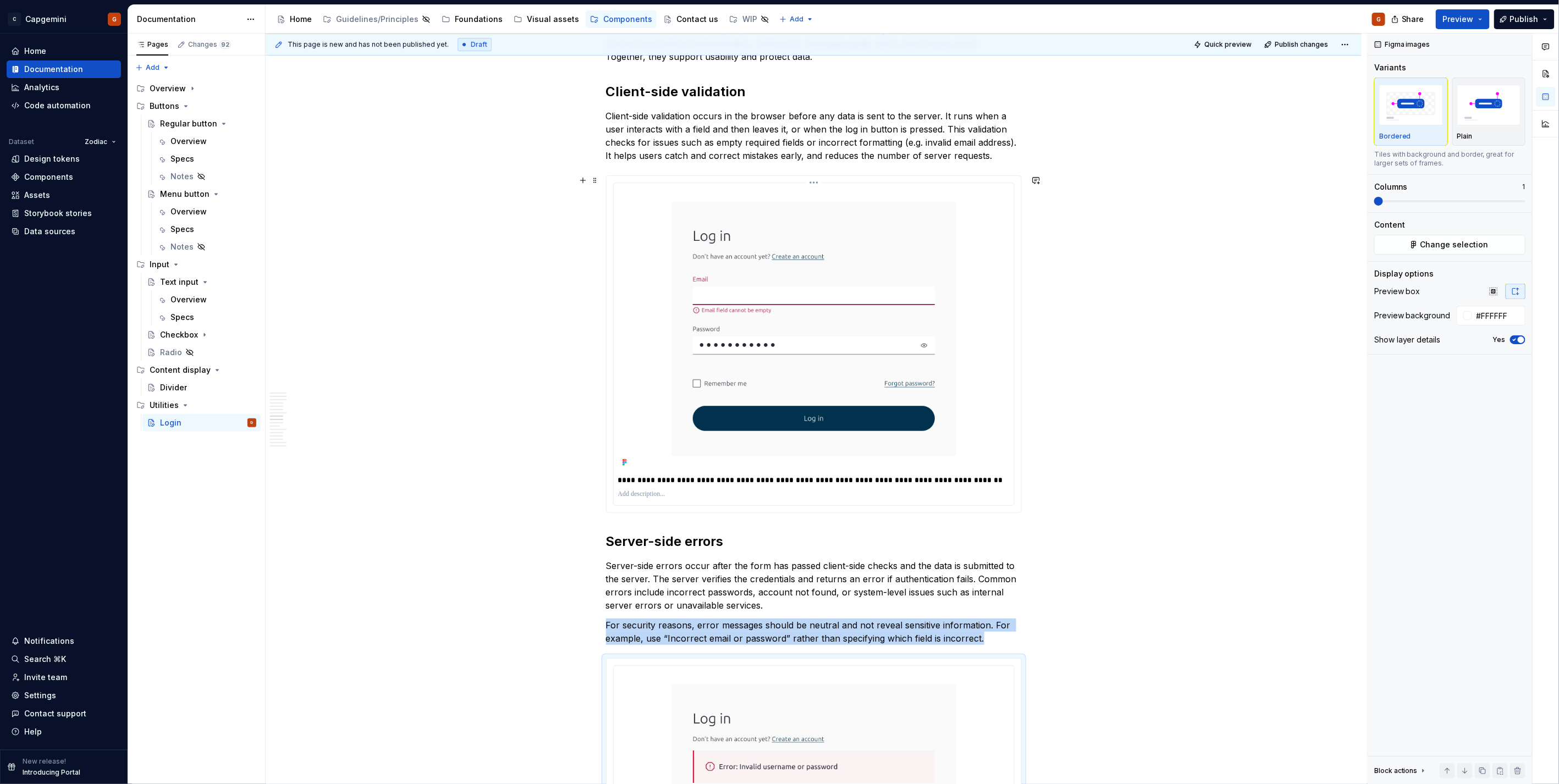
click at [776, 289] on div "**********" at bounding box center [813, 344] width 400 height 322
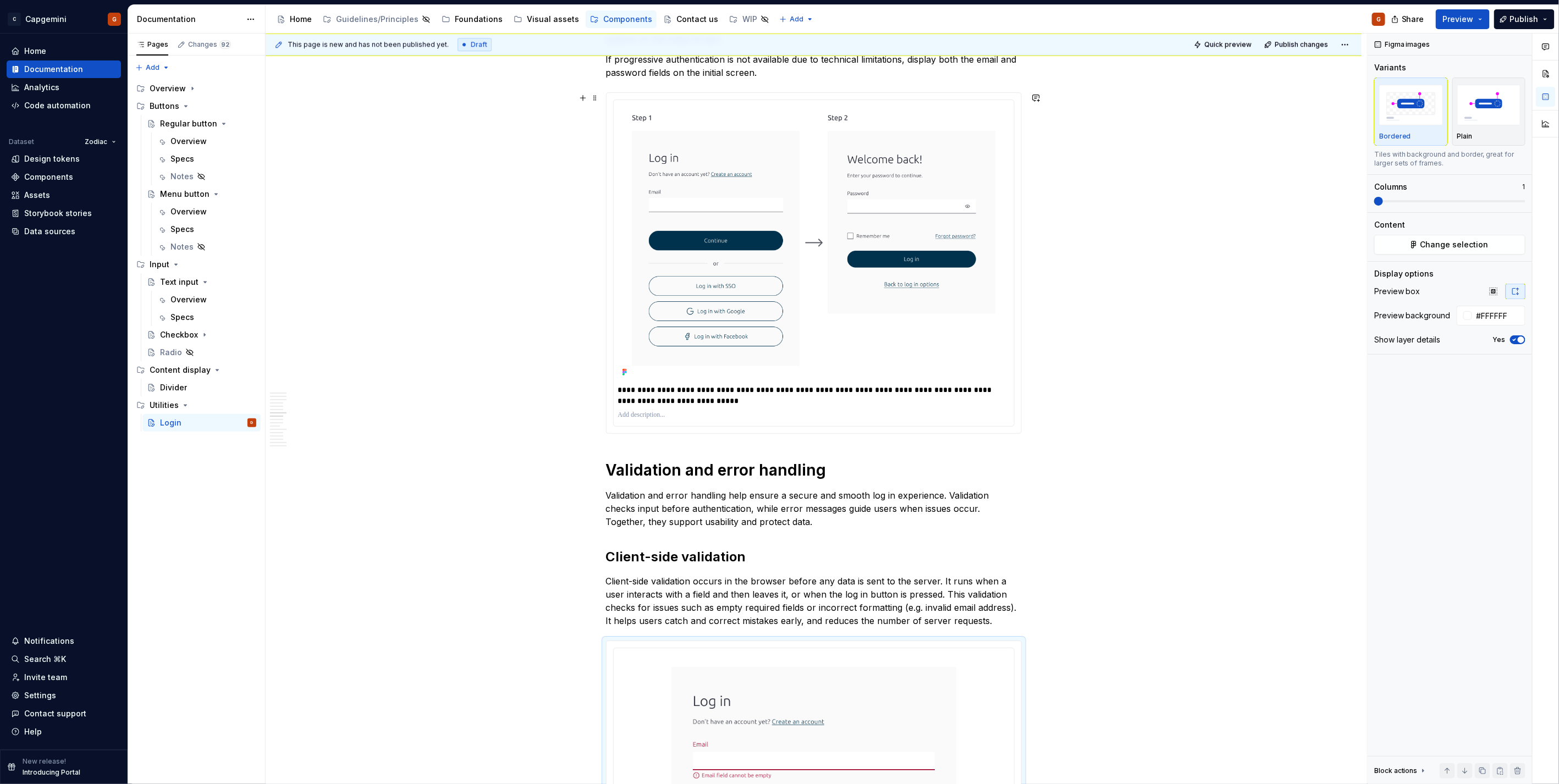
scroll to position [2205, 0]
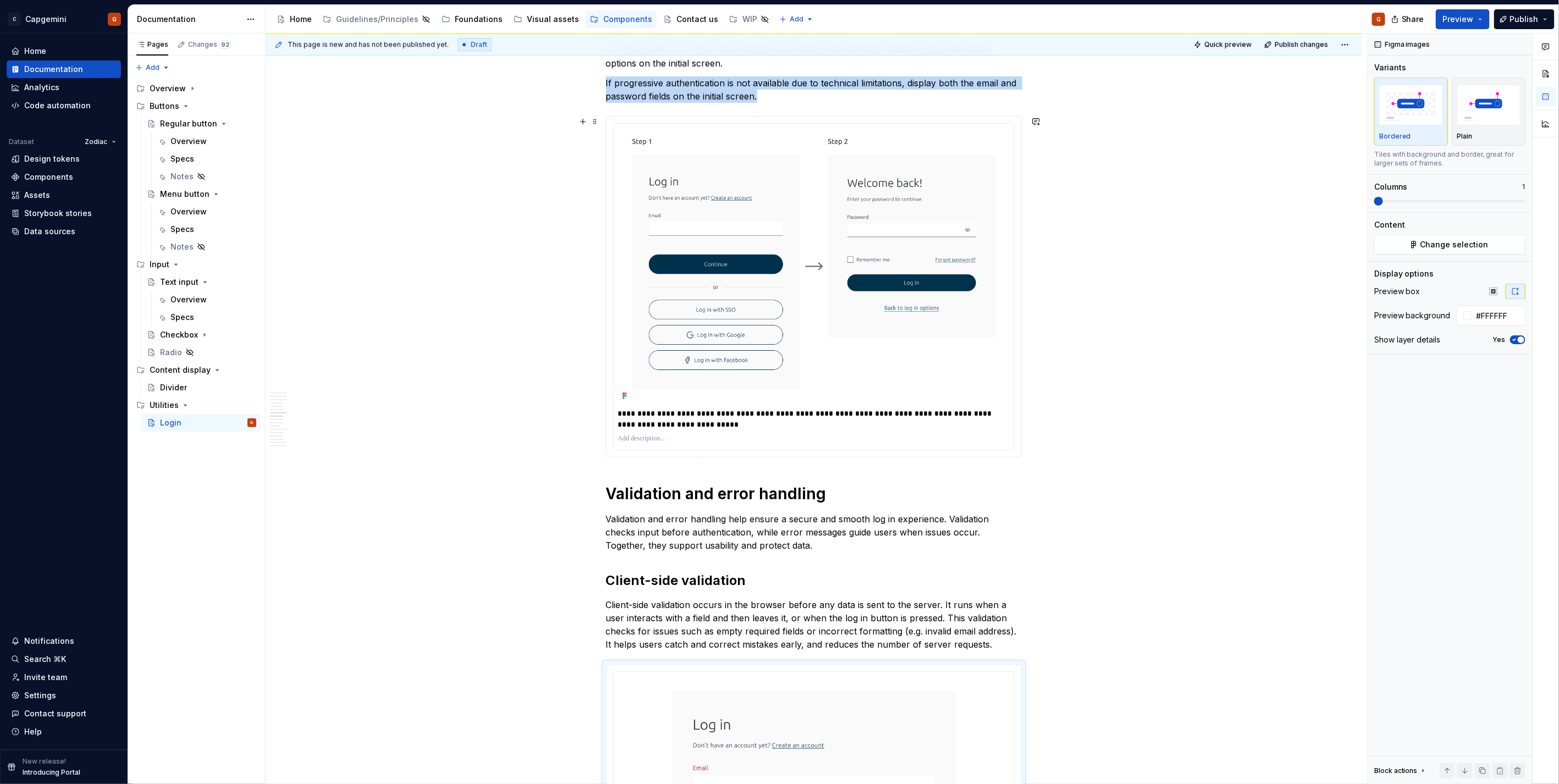
click at [776, 302] on img at bounding box center [814, 266] width 392 height 275
click at [776, 117] on img "button" at bounding box center [1411, 105] width 64 height 40
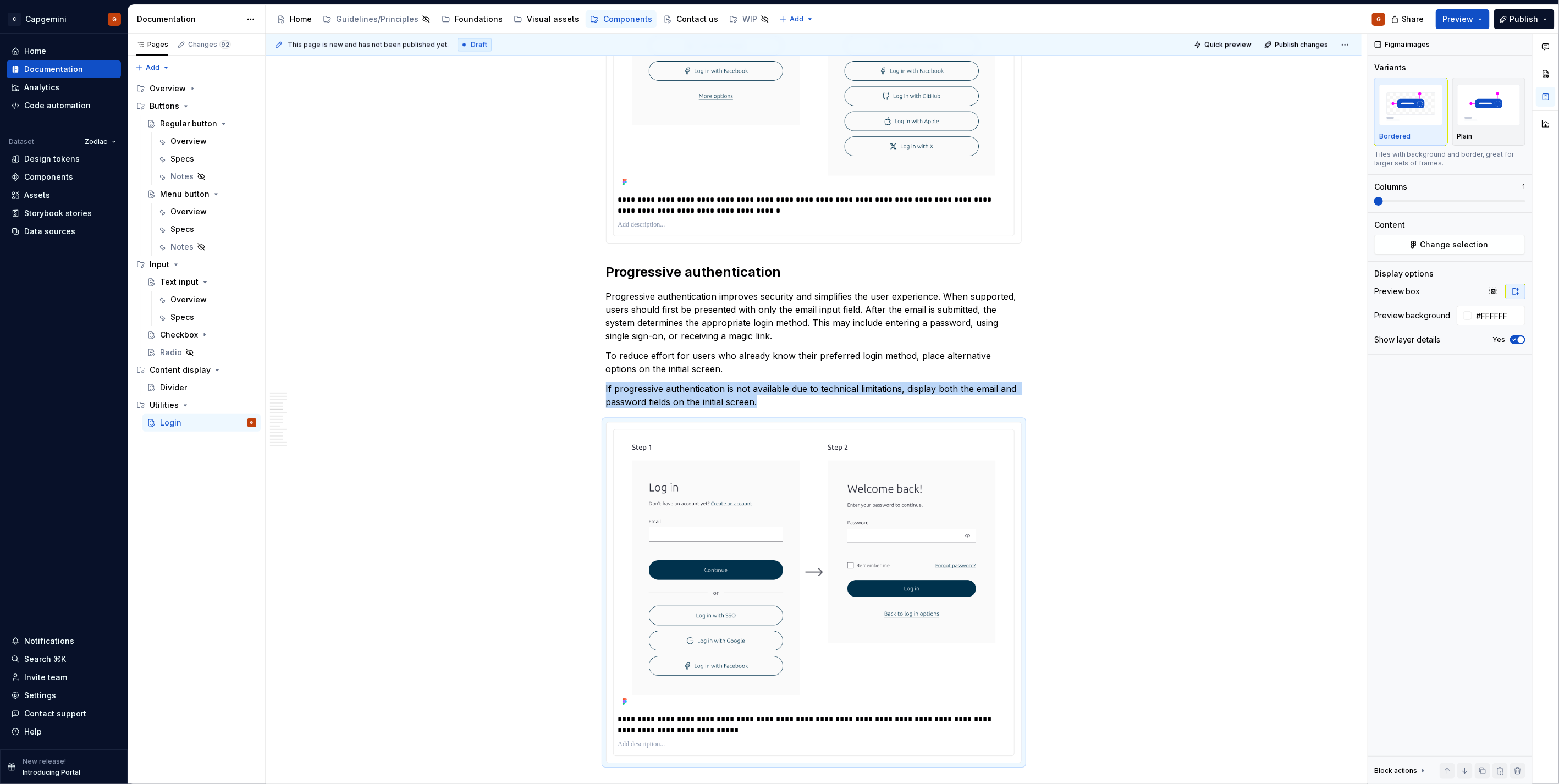
scroll to position [1655, 0]
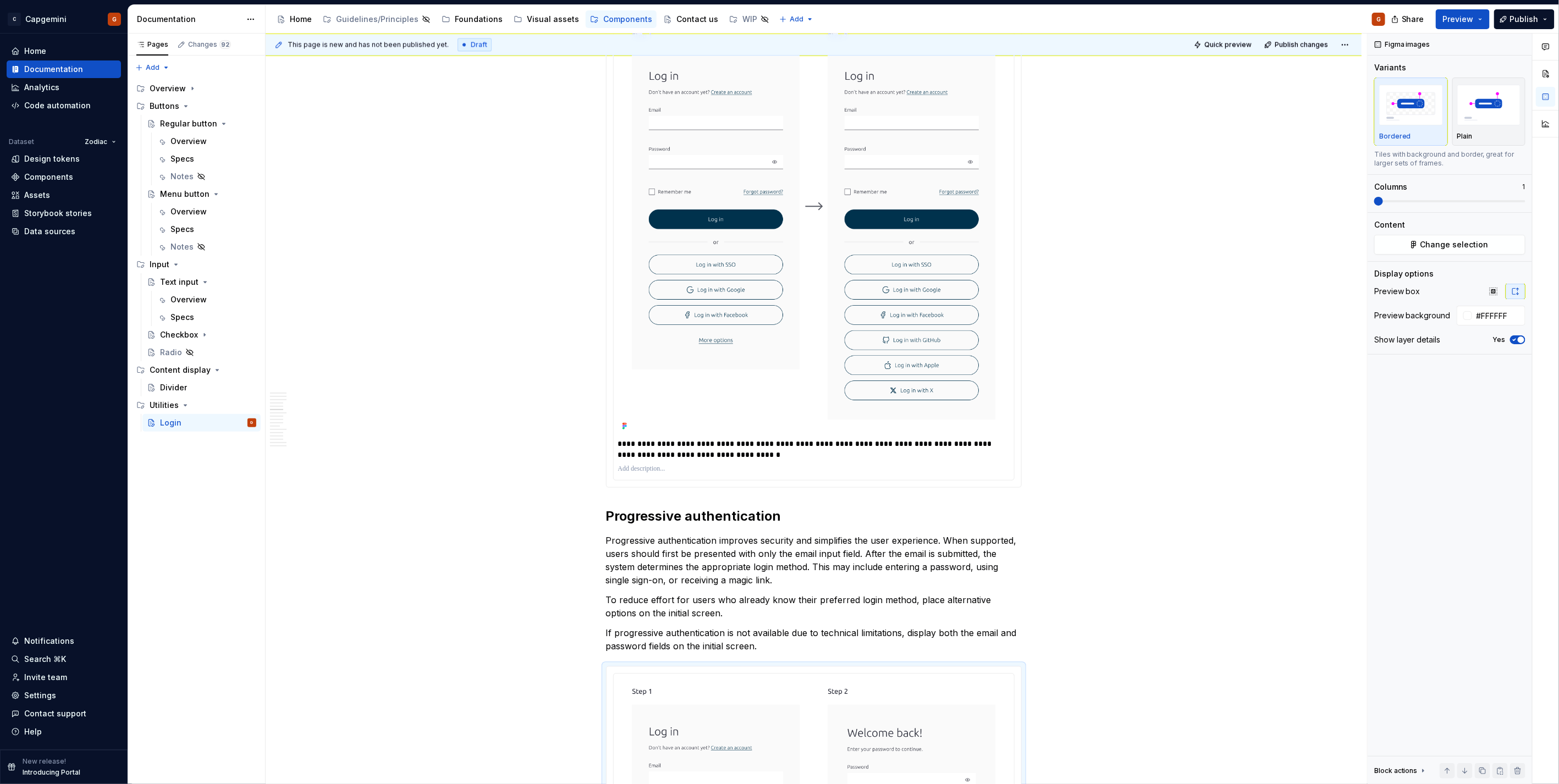
click at [776, 315] on img at bounding box center [814, 228] width 392 height 411
click at [776, 114] on img "button" at bounding box center [1411, 105] width 64 height 40
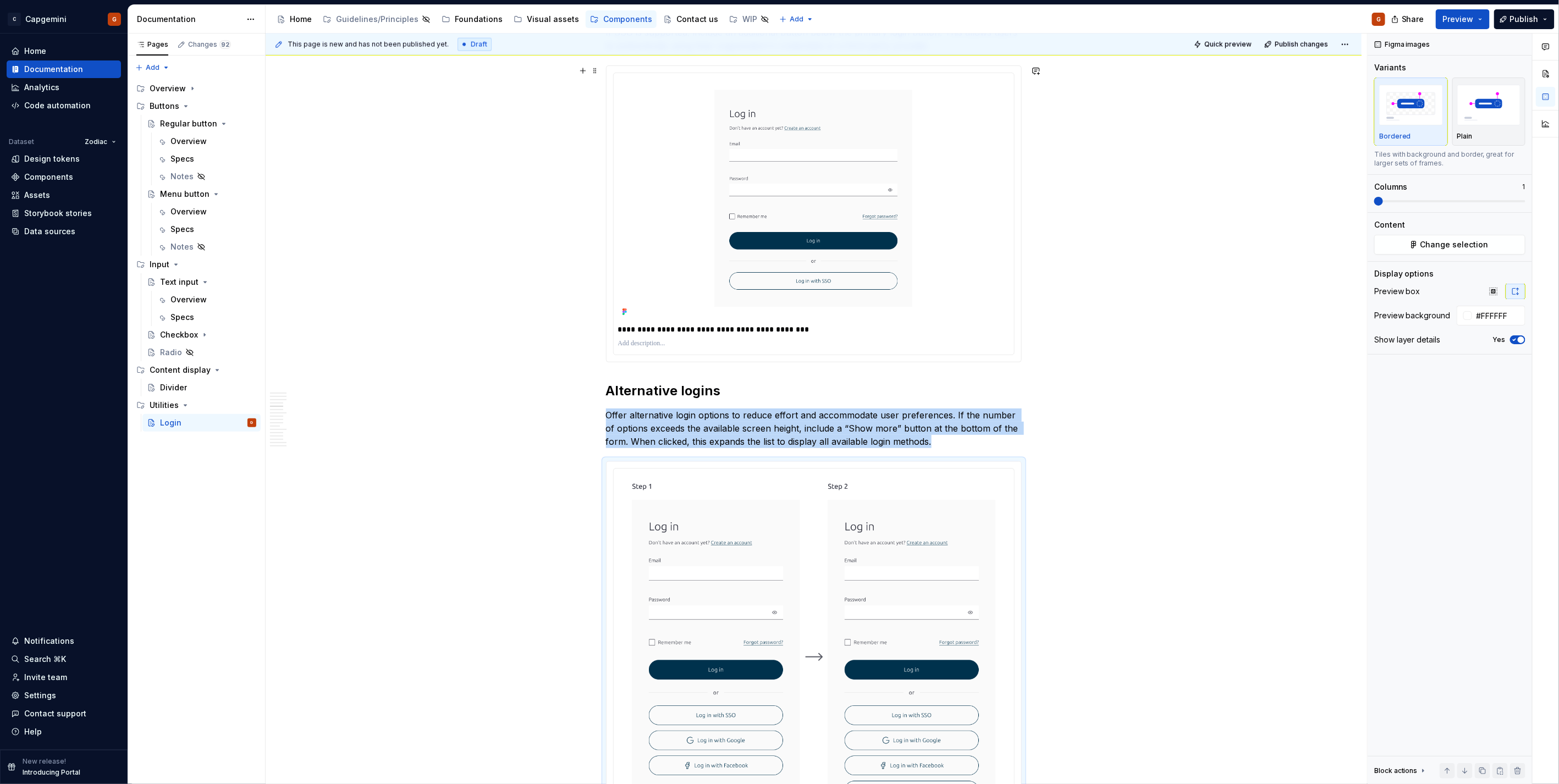
scroll to position [960, 0]
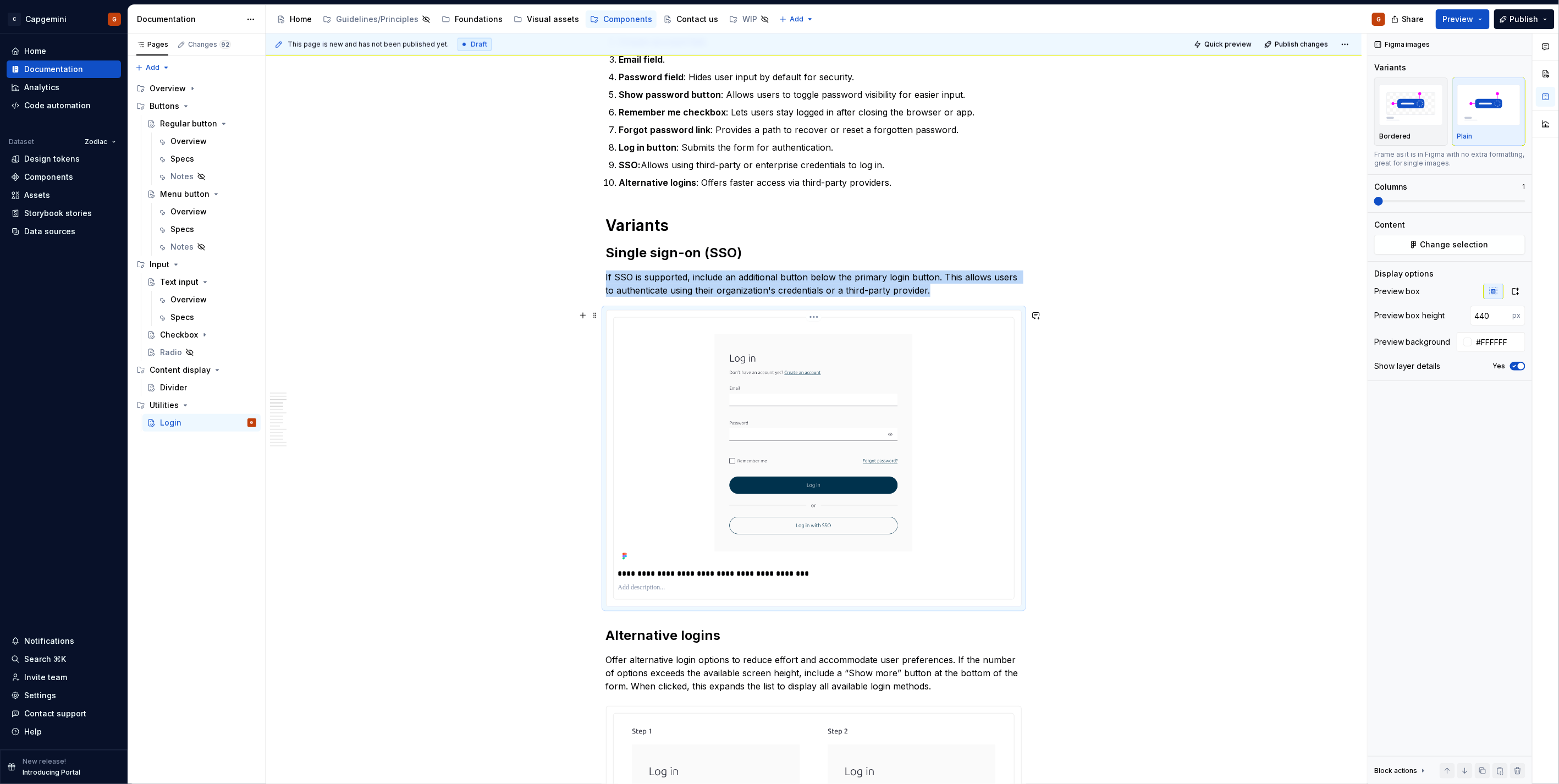
click at [776, 345] on img at bounding box center [814, 443] width 392 height 242
click at [776, 110] on img "button" at bounding box center [1411, 105] width 64 height 40
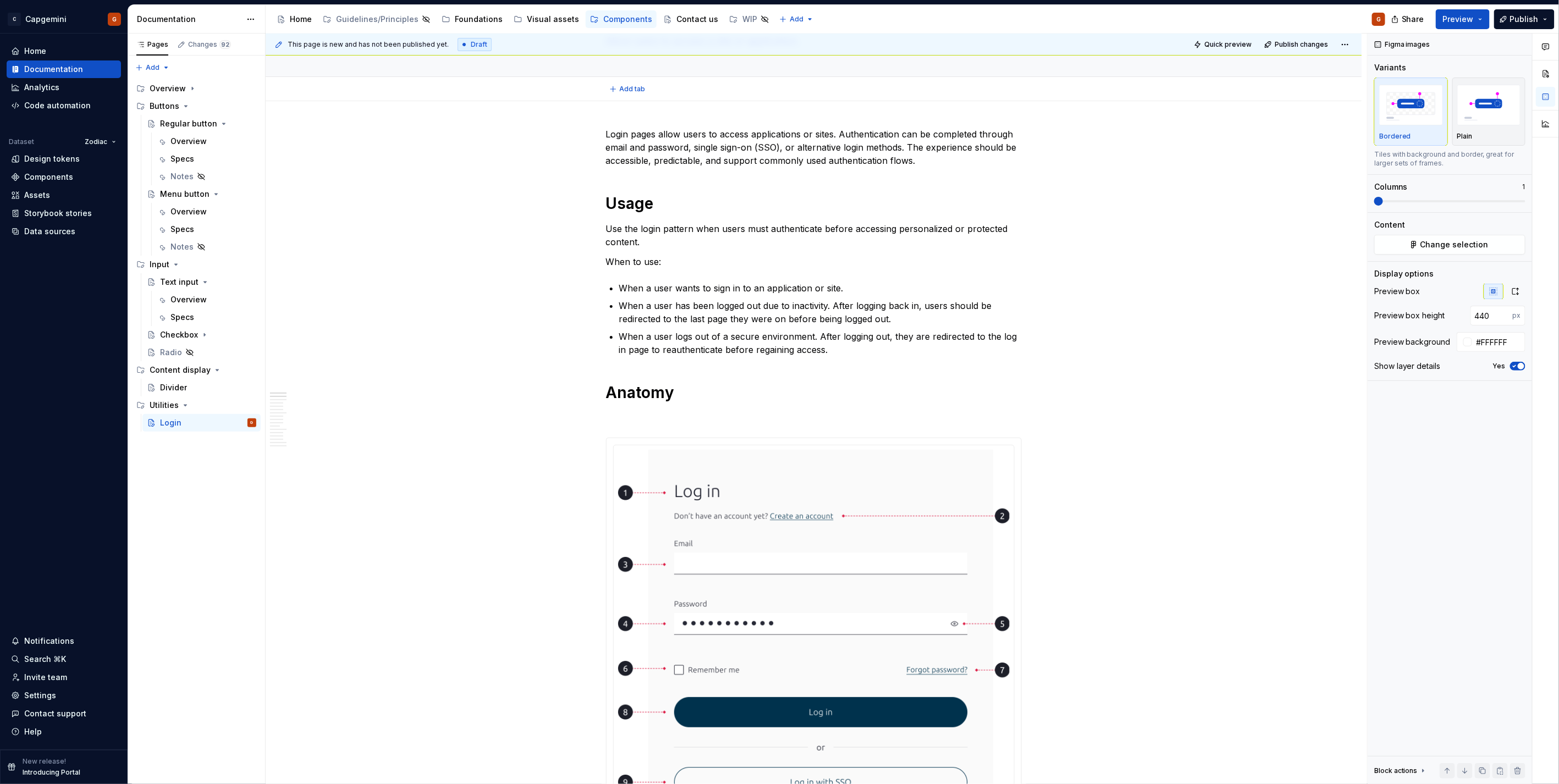
scroll to position [0, 0]
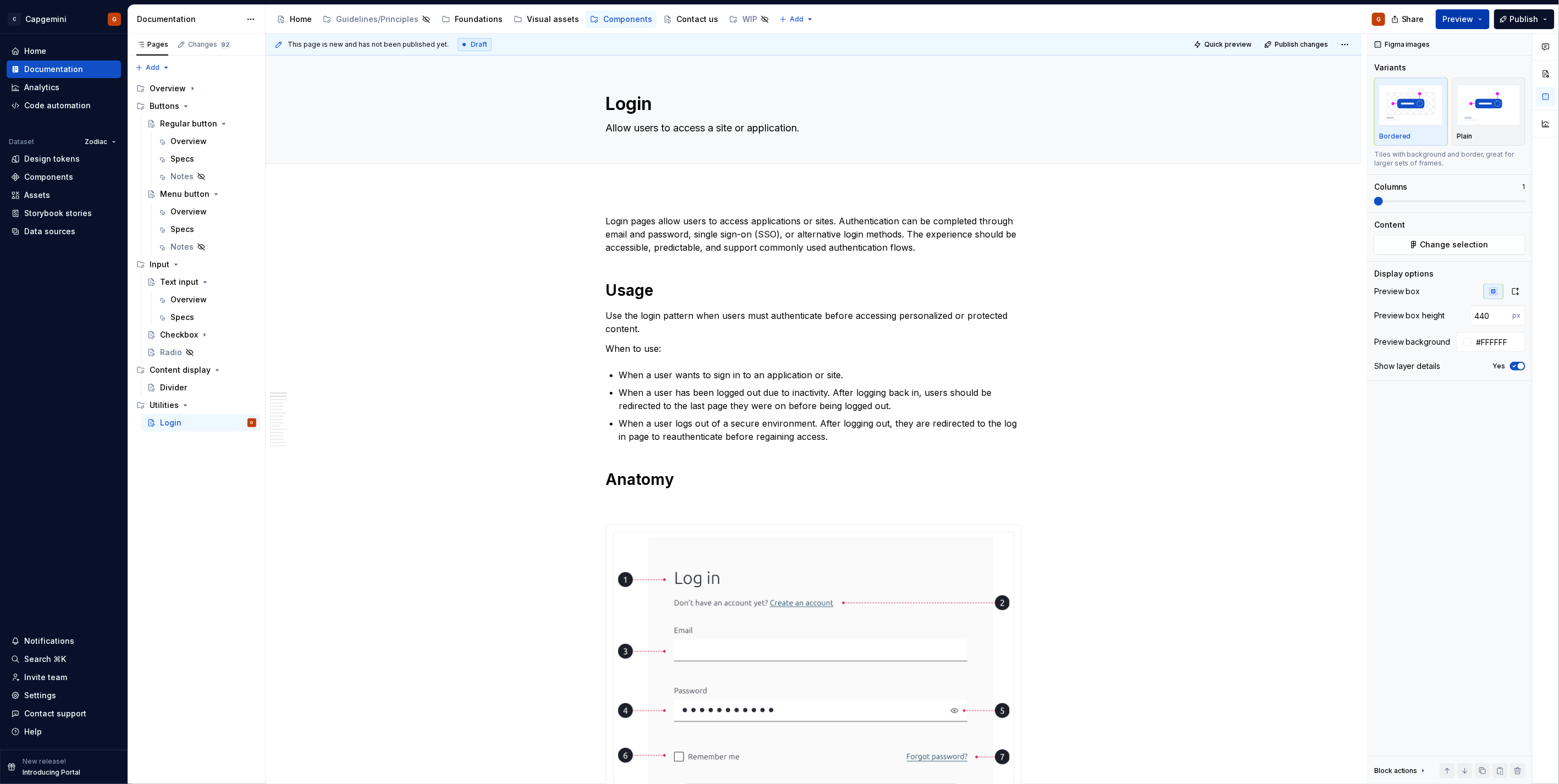
click at [776, 22] on button "Preview" at bounding box center [1462, 19] width 54 height 20
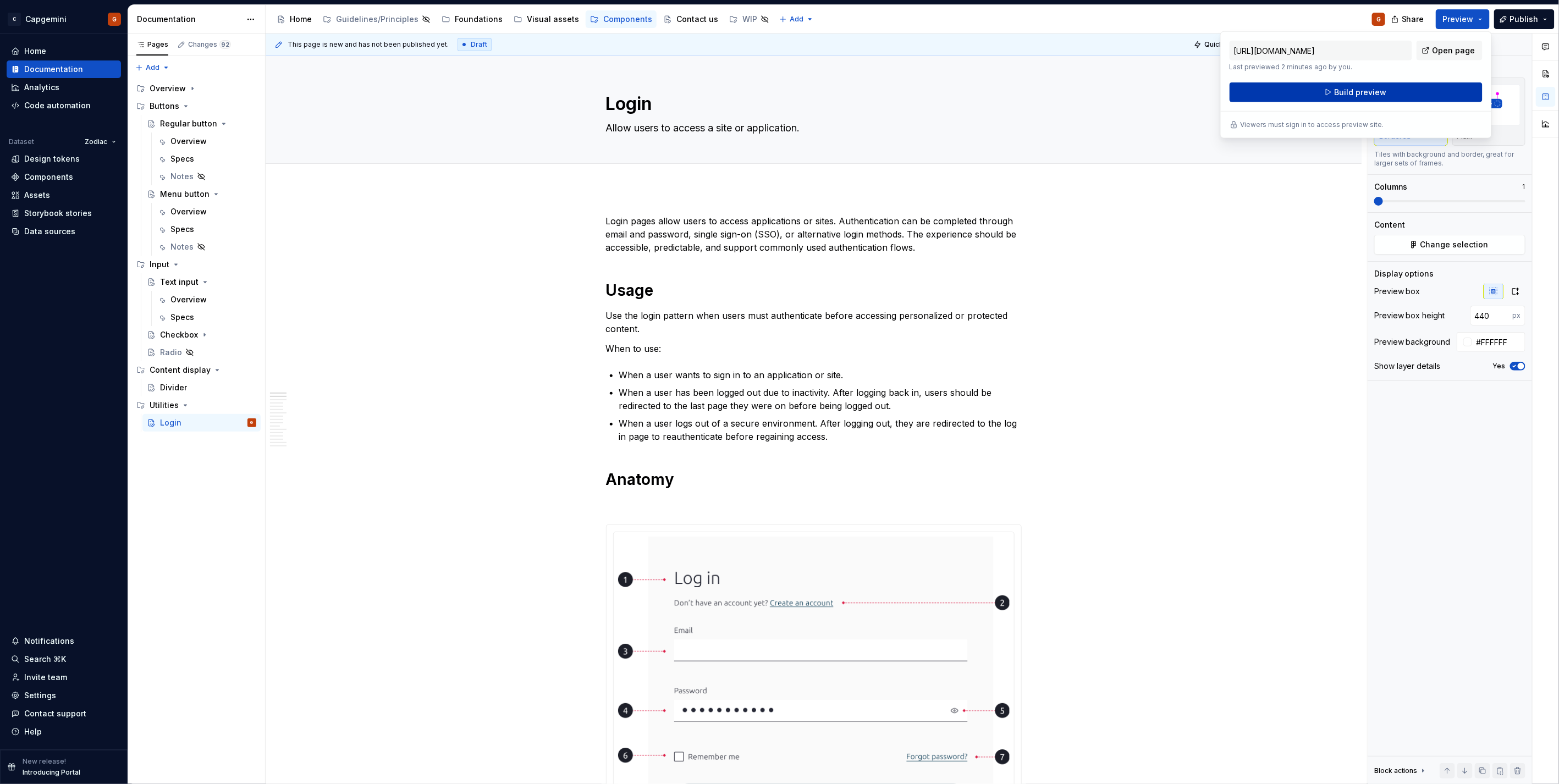
drag, startPoint x: 1485, startPoint y: 22, endPoint x: 1402, endPoint y: 92, distance: 108.6
click at [776, 92] on button "Build preview" at bounding box center [1356, 92] width 253 height 20
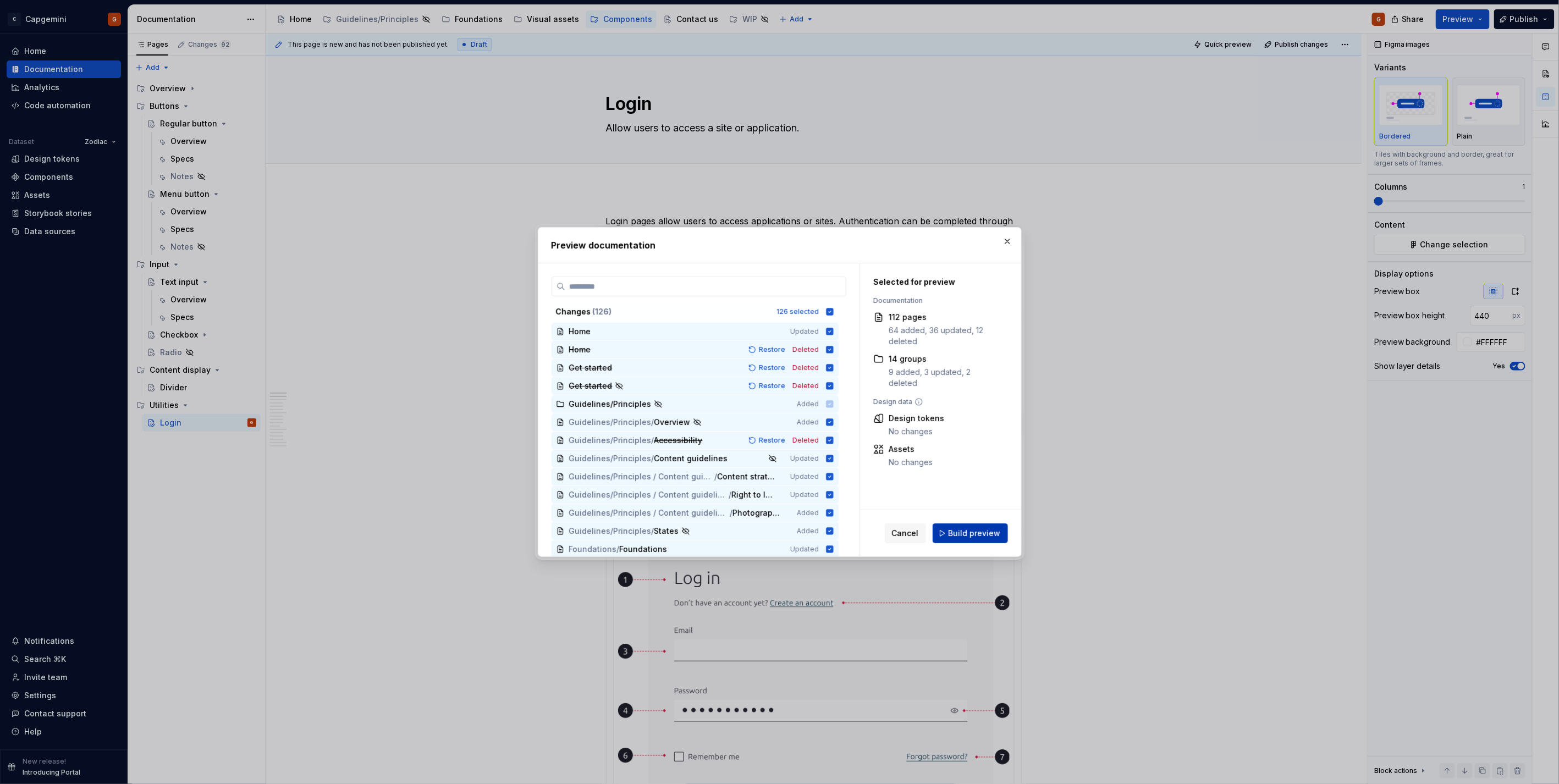
click at [776, 392] on span "Build preview" at bounding box center [974, 533] width 52 height 11
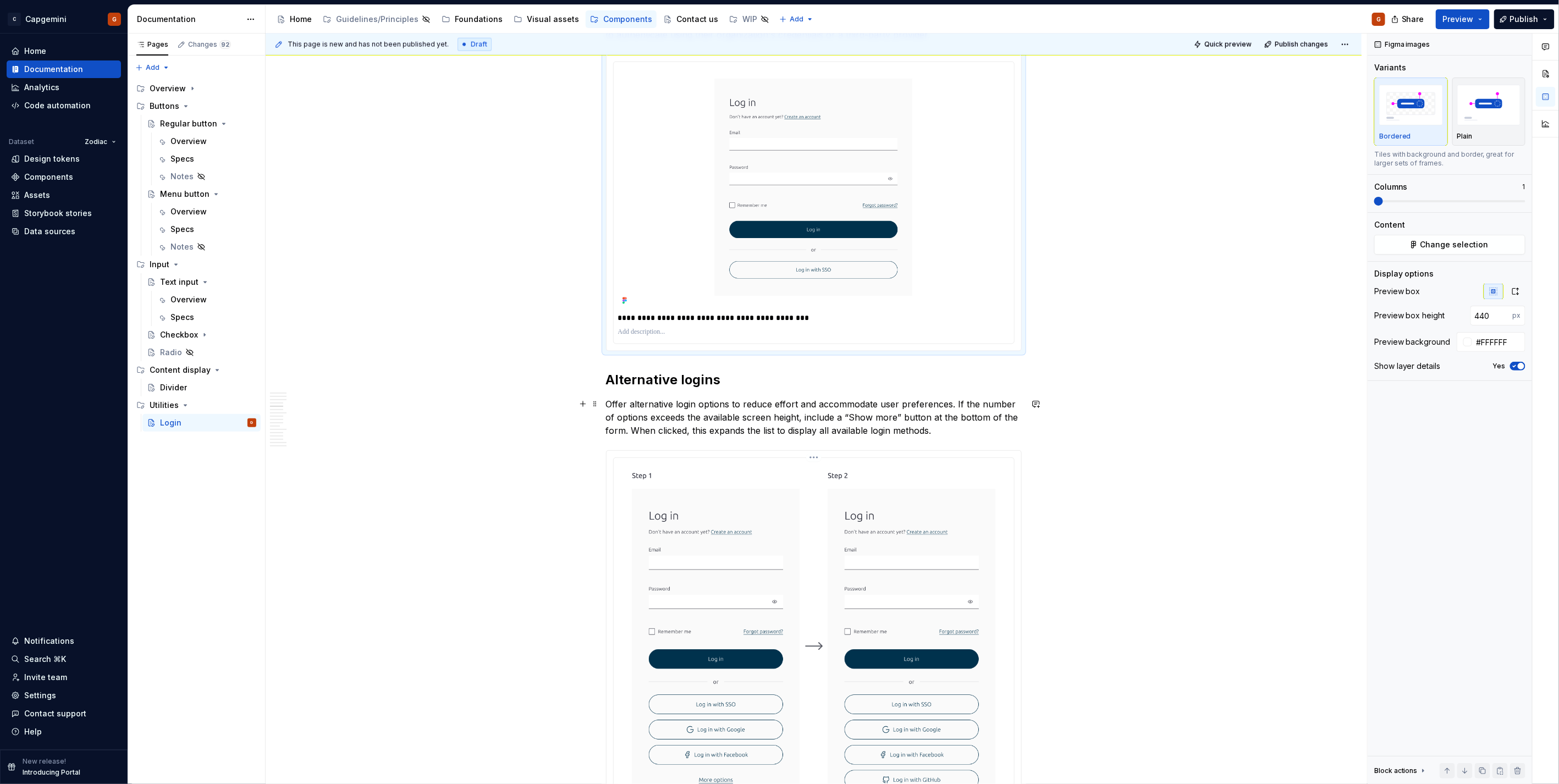
scroll to position [1344, 0]
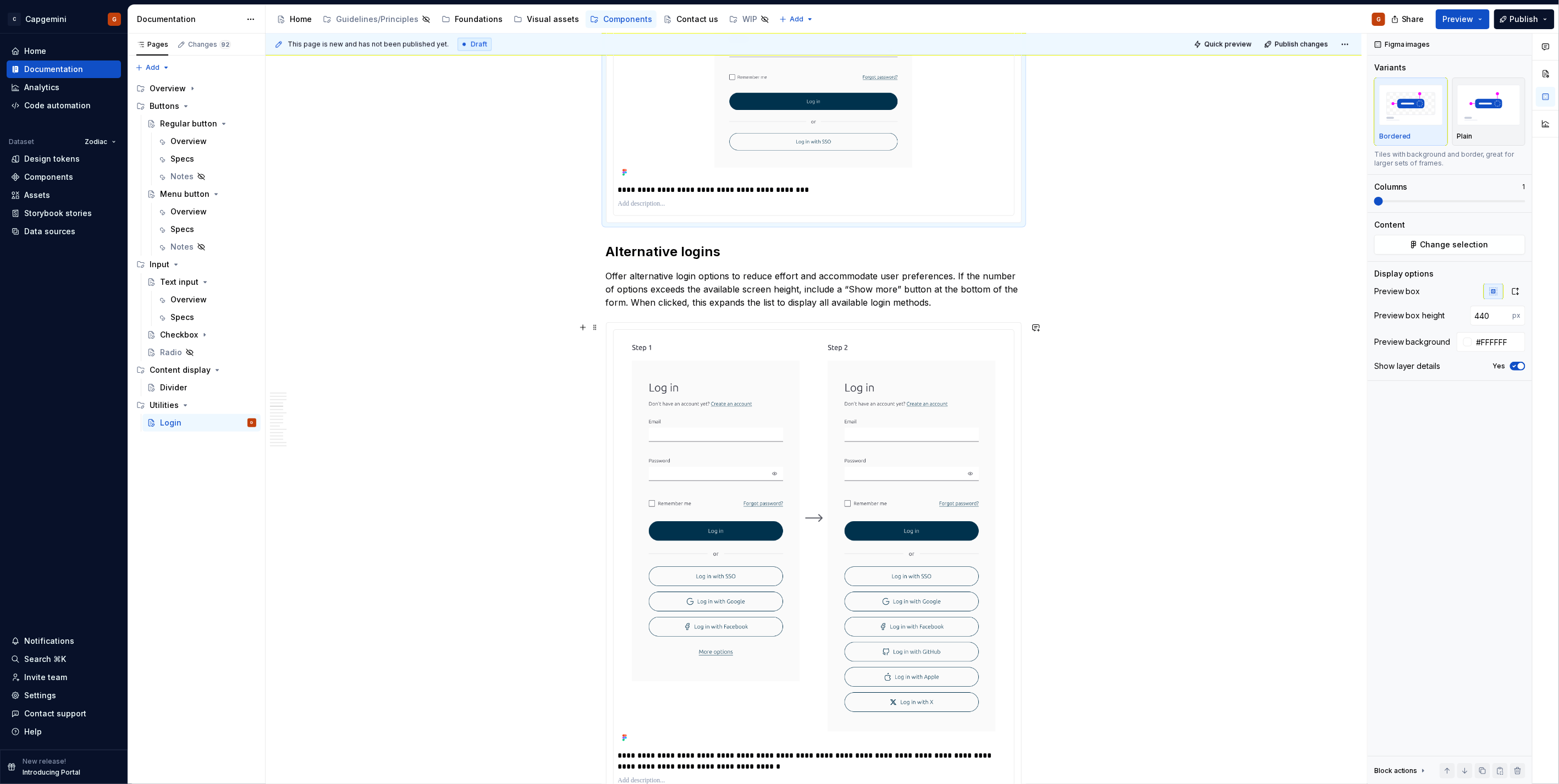
click at [776, 328] on div "**********" at bounding box center [813, 560] width 414 height 476
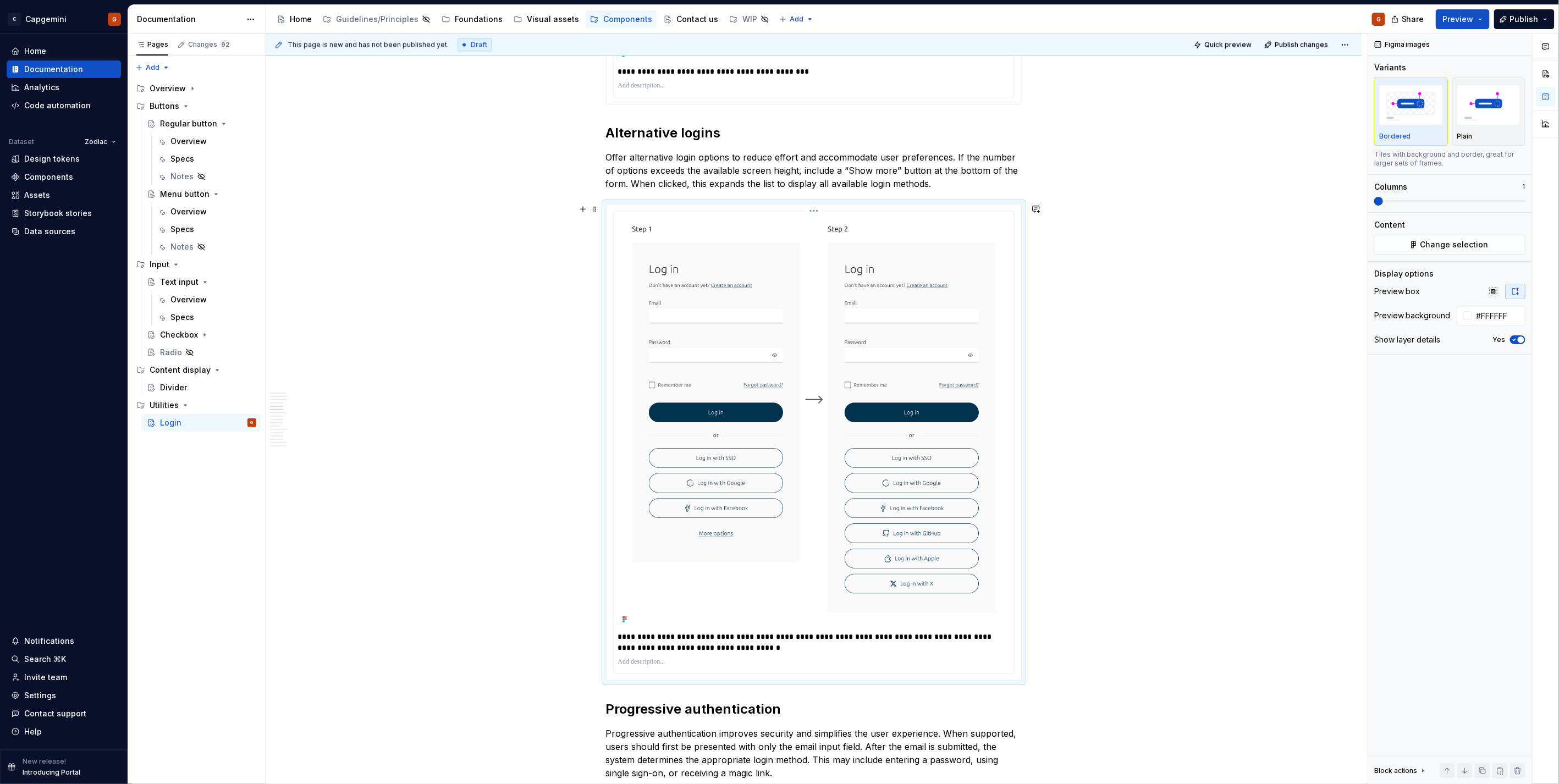
scroll to position [1466, 0]
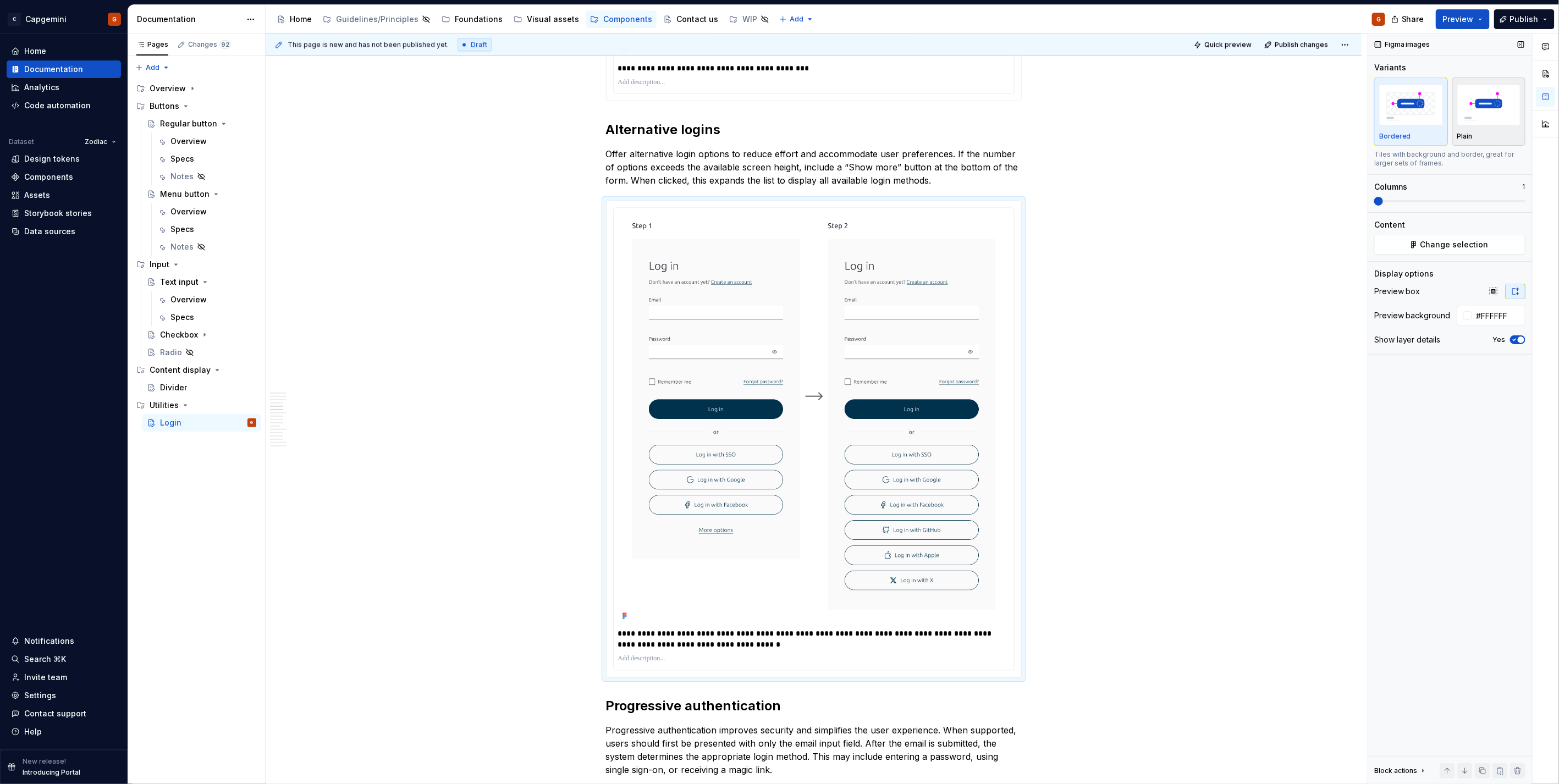
click at [776, 121] on img "button" at bounding box center [1489, 105] width 64 height 40
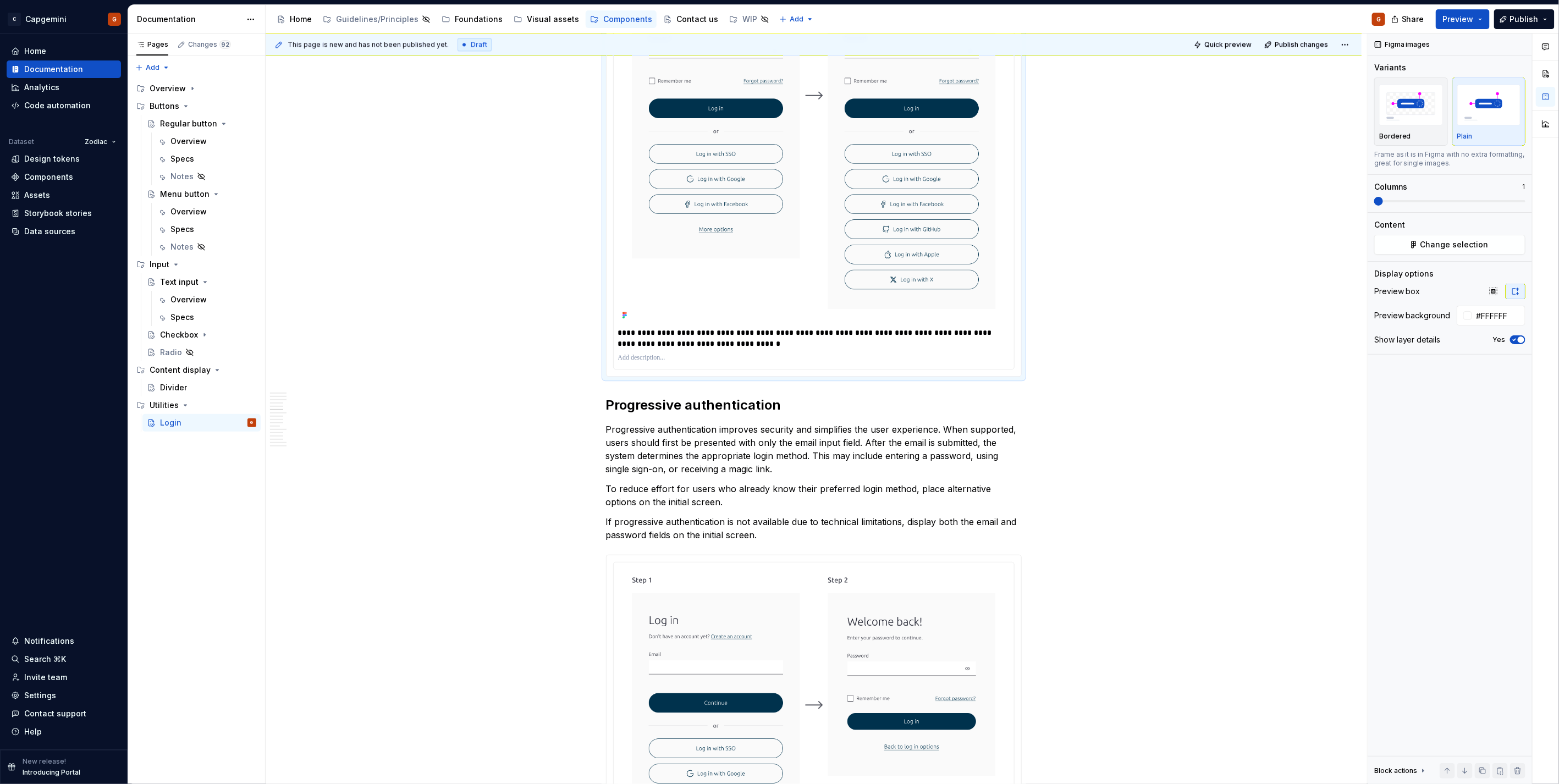
scroll to position [1954, 0]
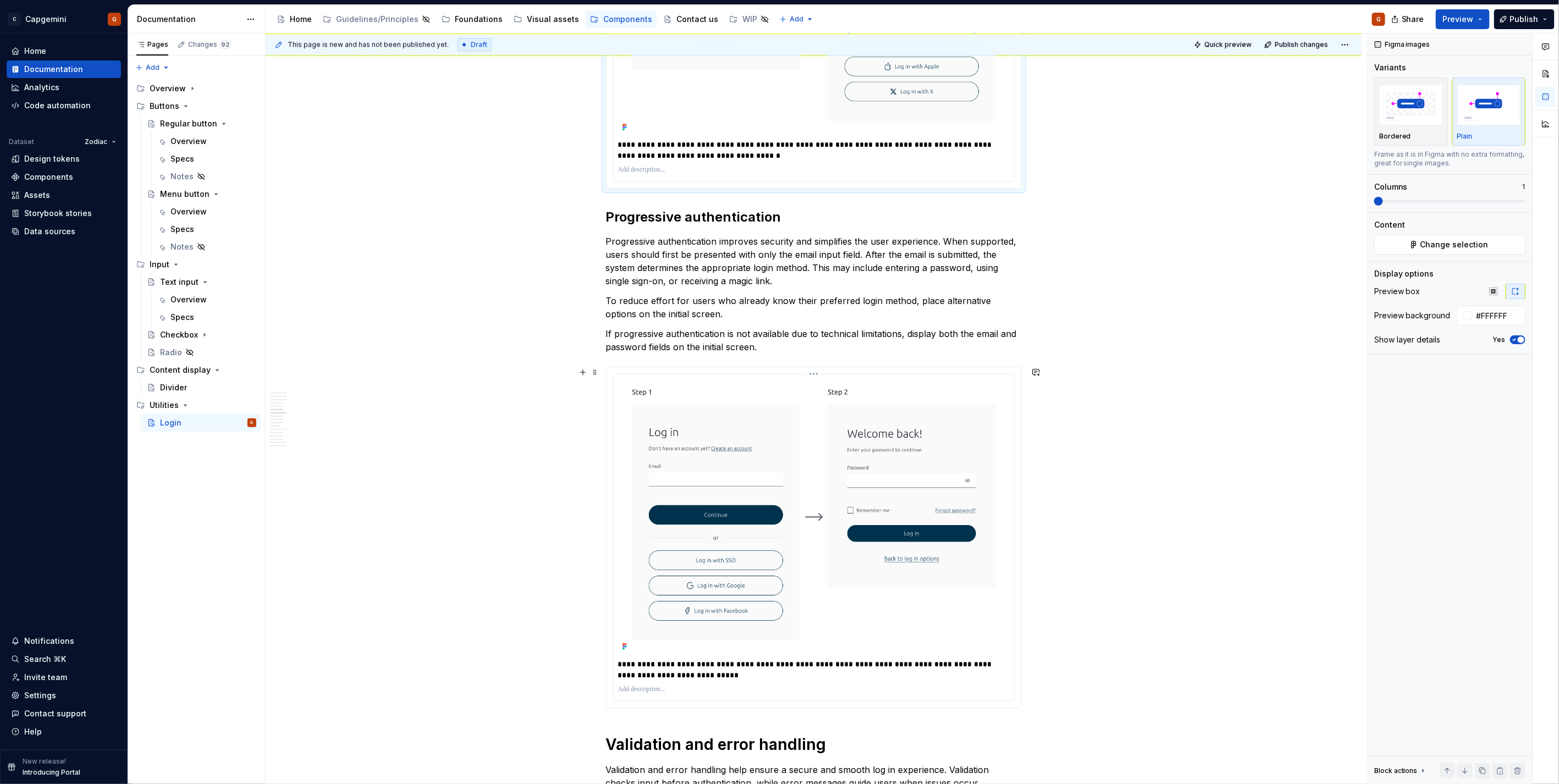
click at [776, 371] on div "**********" at bounding box center [813, 537] width 414 height 340
click at [776, 121] on img "button" at bounding box center [1489, 105] width 64 height 40
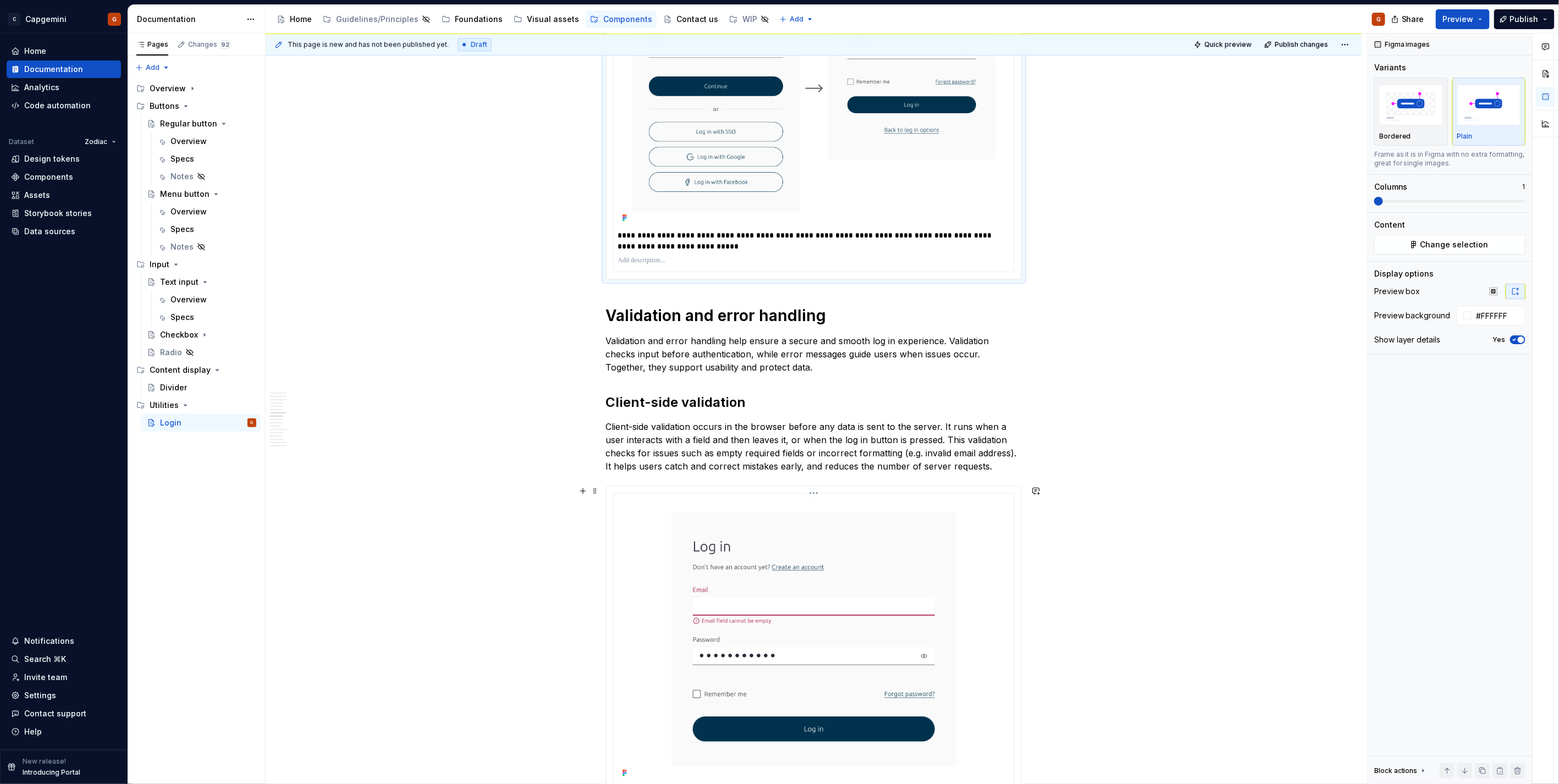
scroll to position [2443, 0]
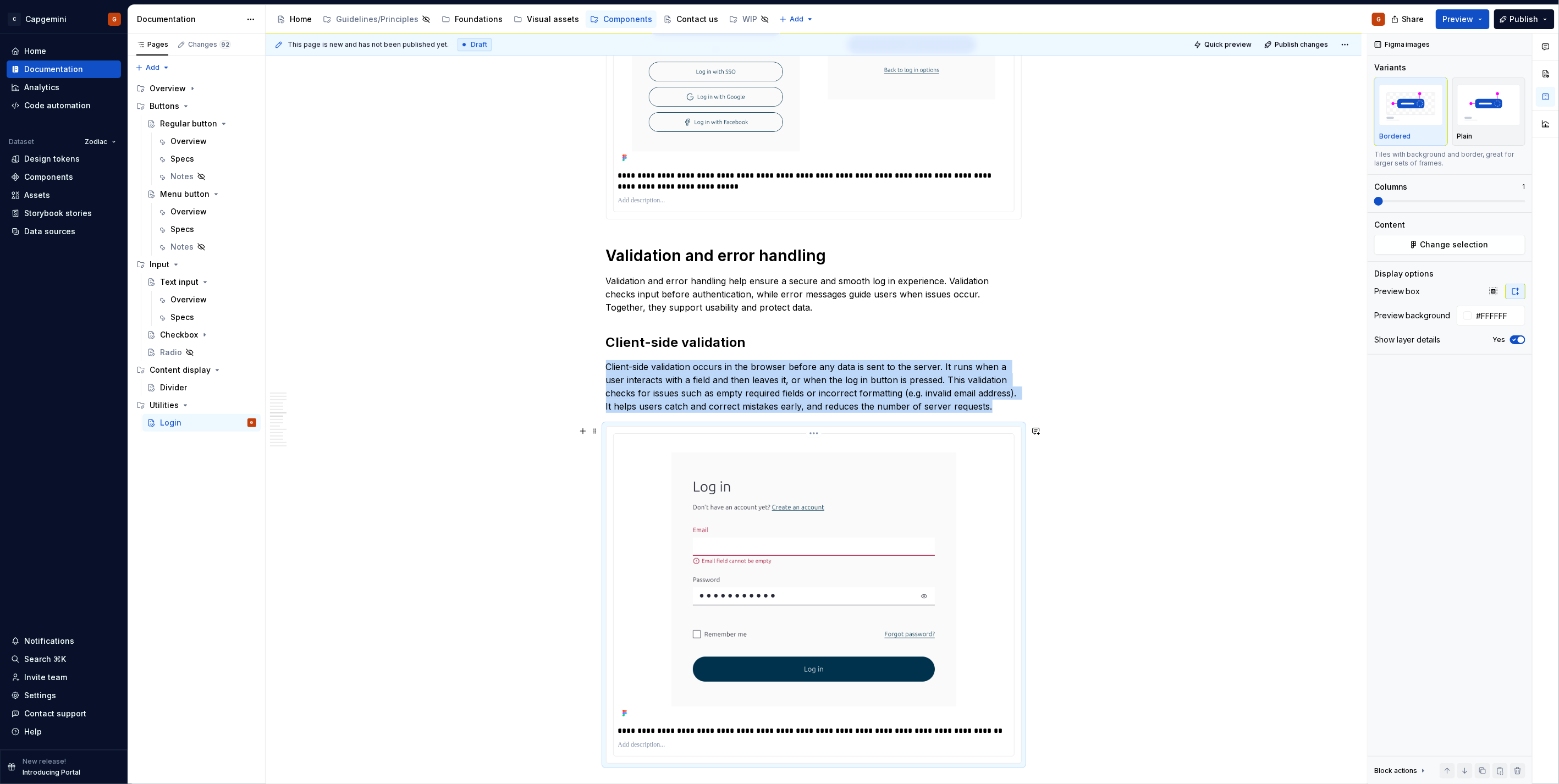
click at [776, 392] on img at bounding box center [814, 580] width 392 height 283
click at [776, 107] on img "button" at bounding box center [1489, 105] width 64 height 40
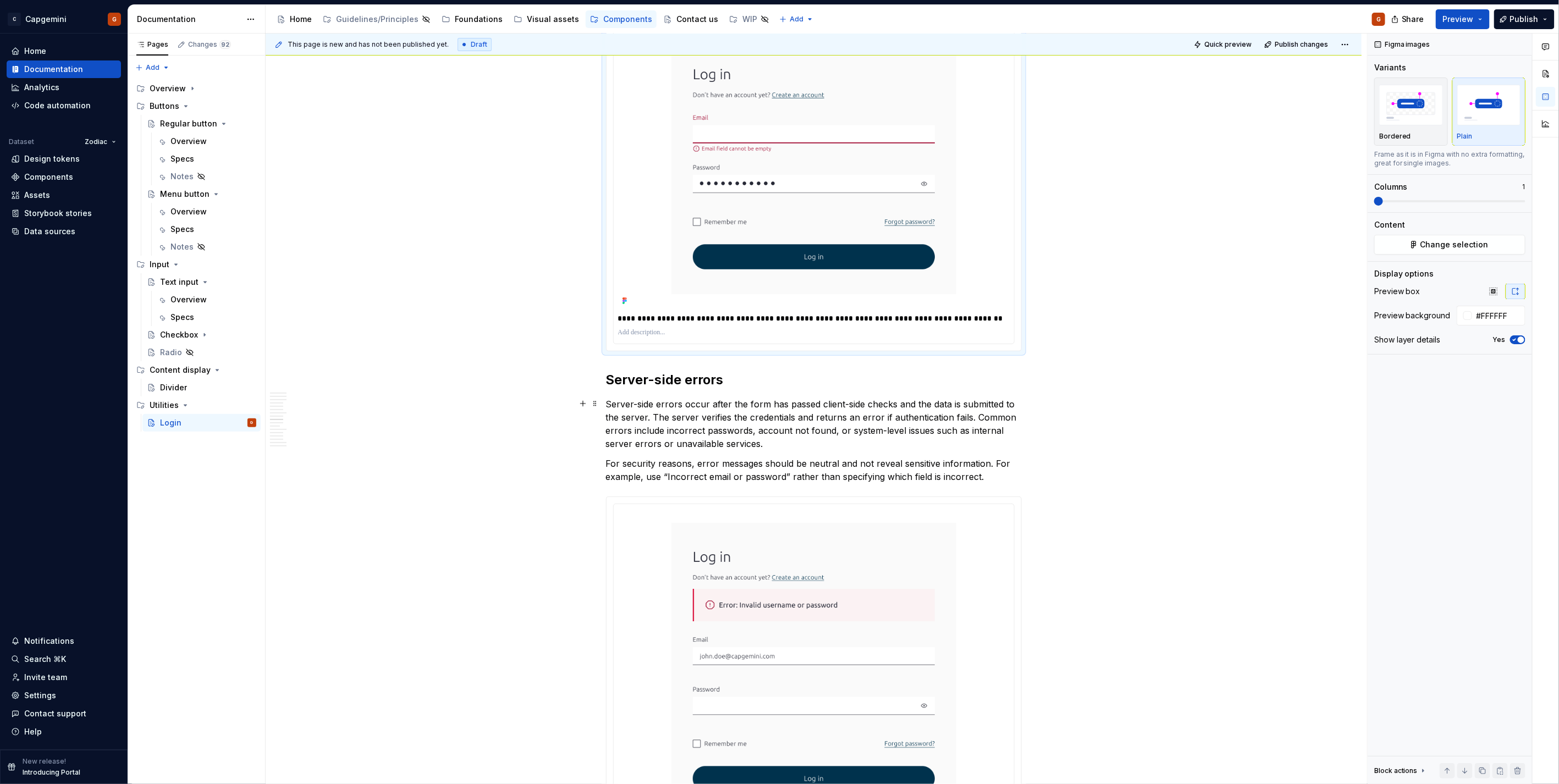
scroll to position [2993, 0]
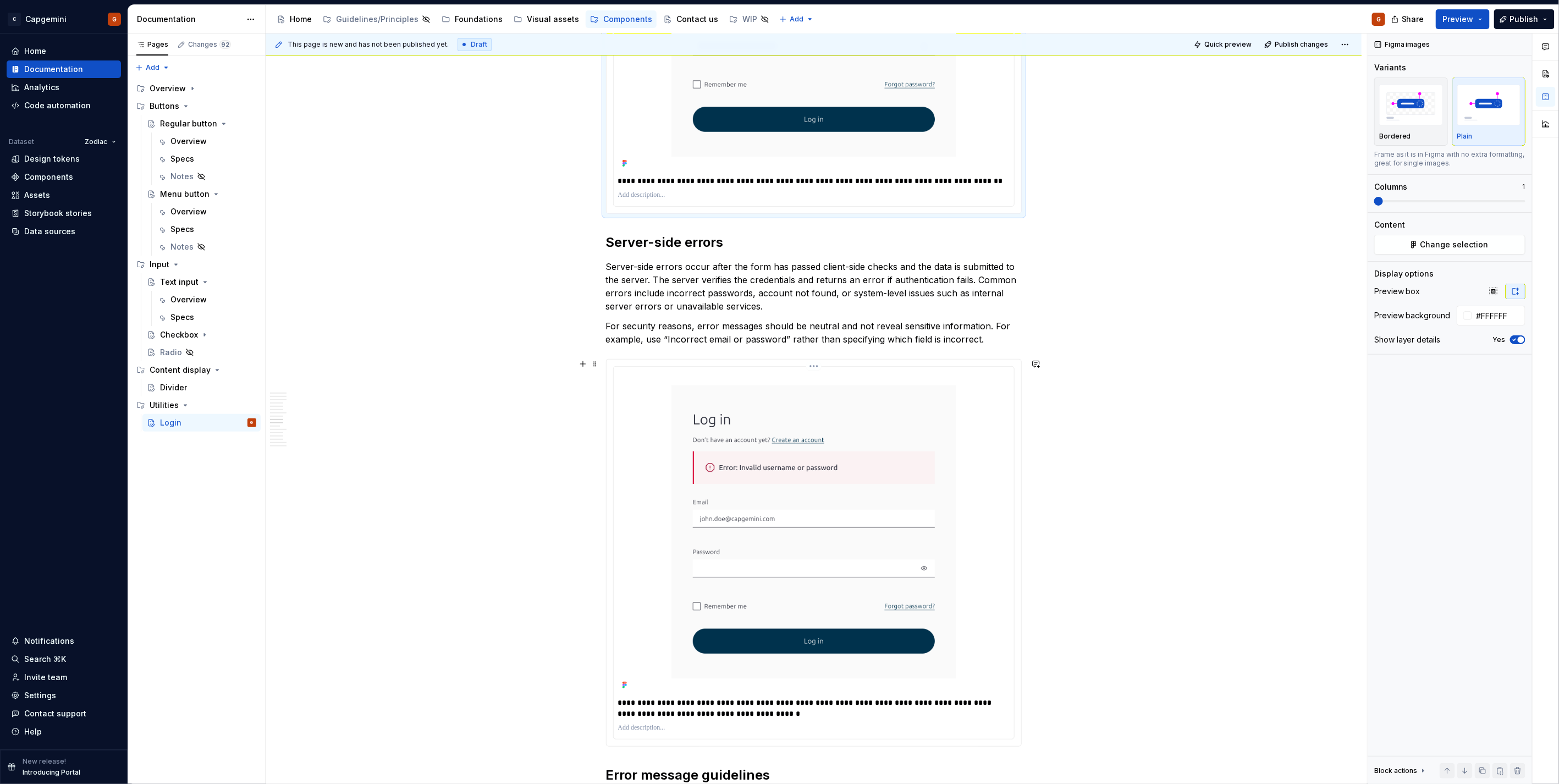
click at [776, 376] on img at bounding box center [814, 532] width 392 height 322
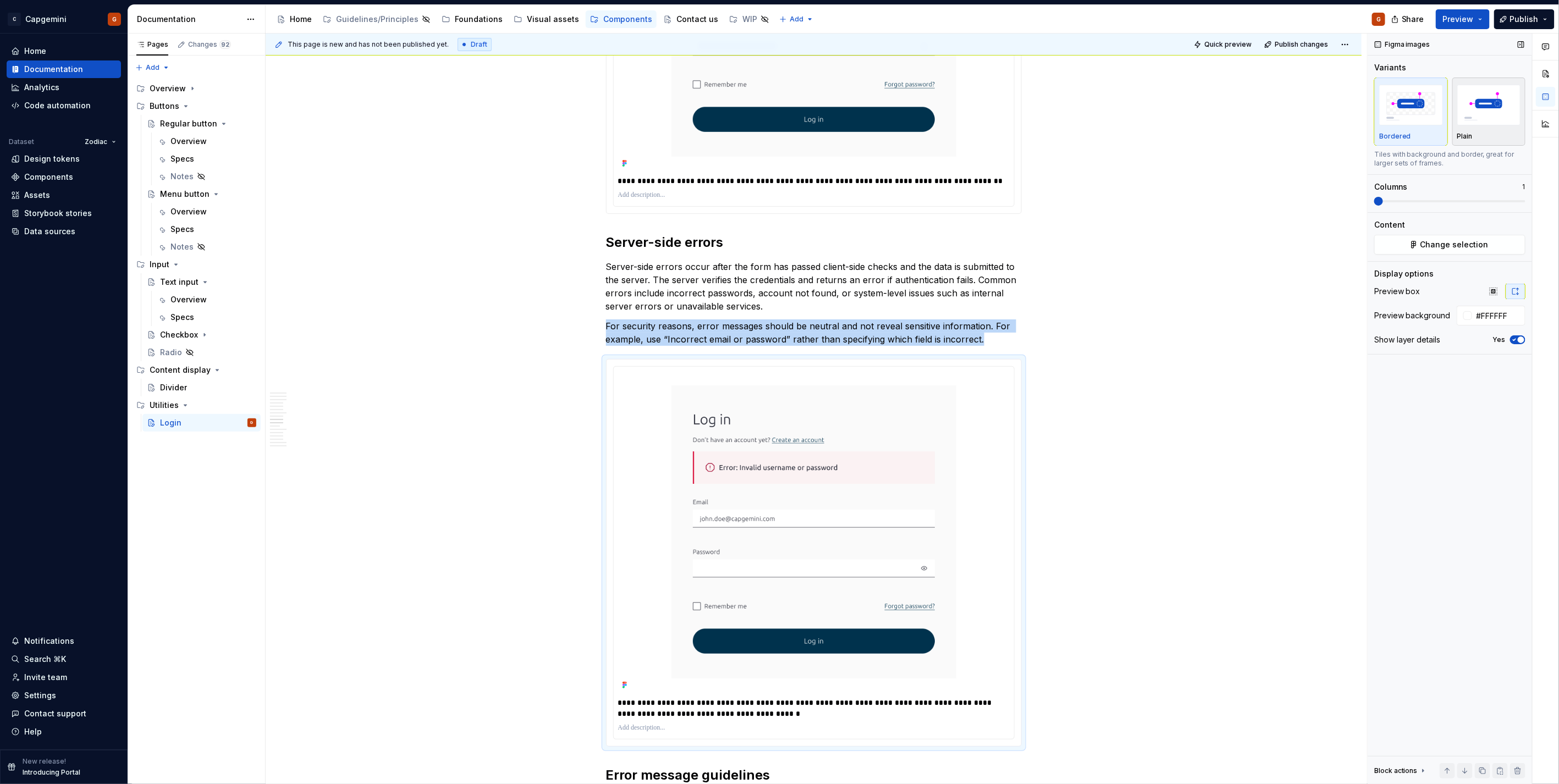
click at [776, 120] on img "button" at bounding box center [1489, 105] width 64 height 40
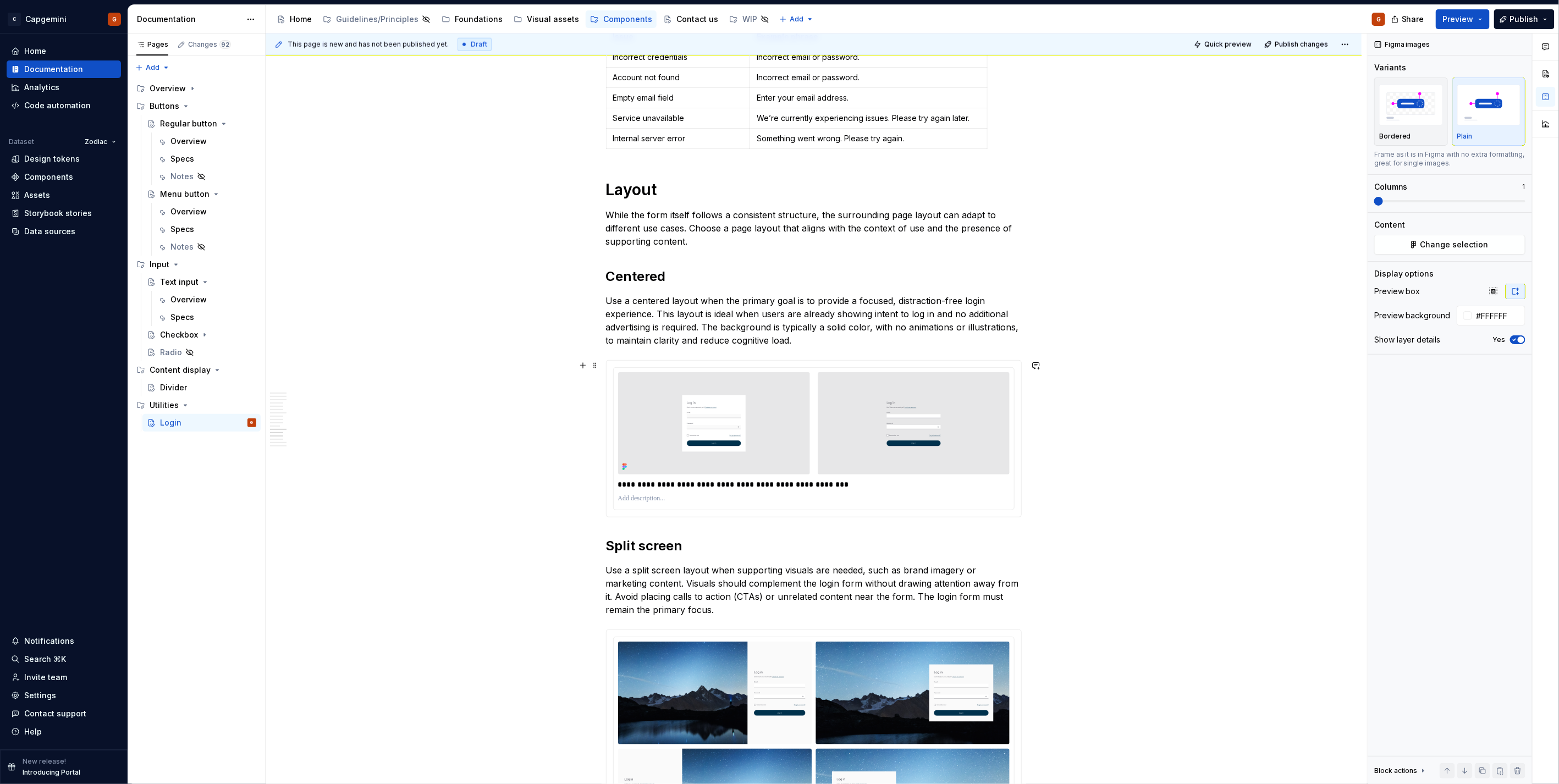
scroll to position [3970, 0]
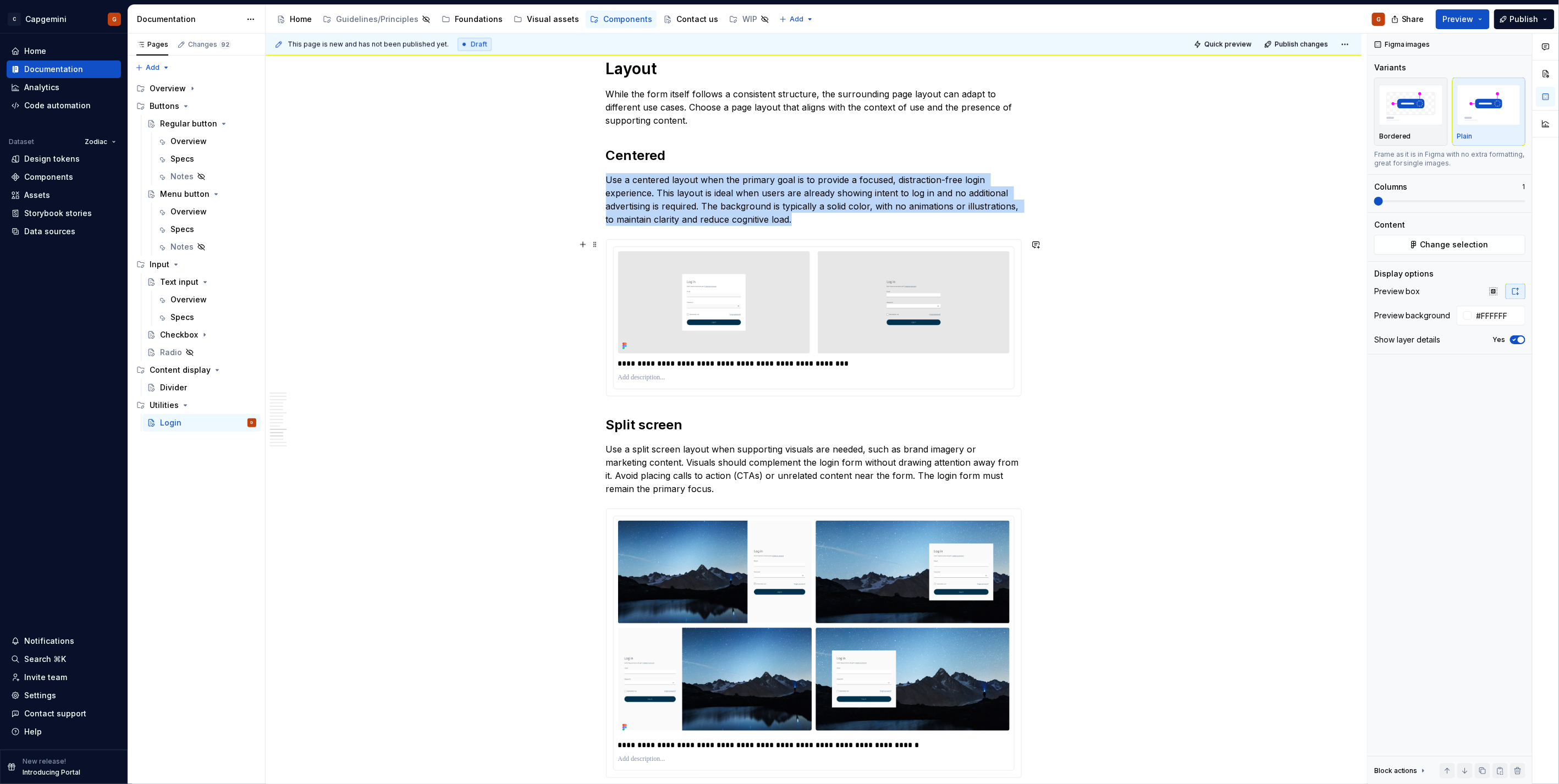
click at [776, 389] on div "**********" at bounding box center [813, 317] width 414 height 155
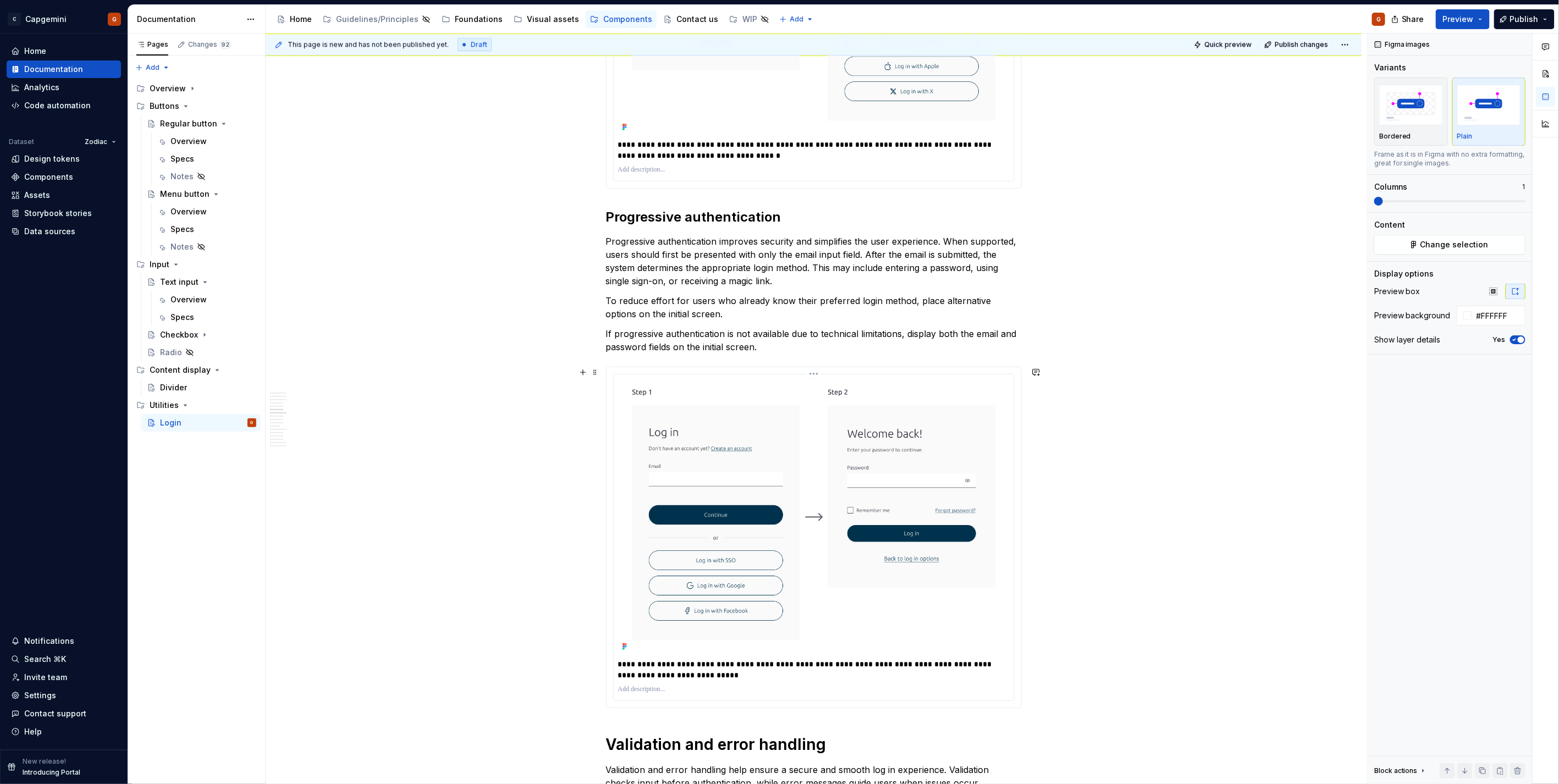
click at [776, 375] on div "**********" at bounding box center [813, 537] width 400 height 325
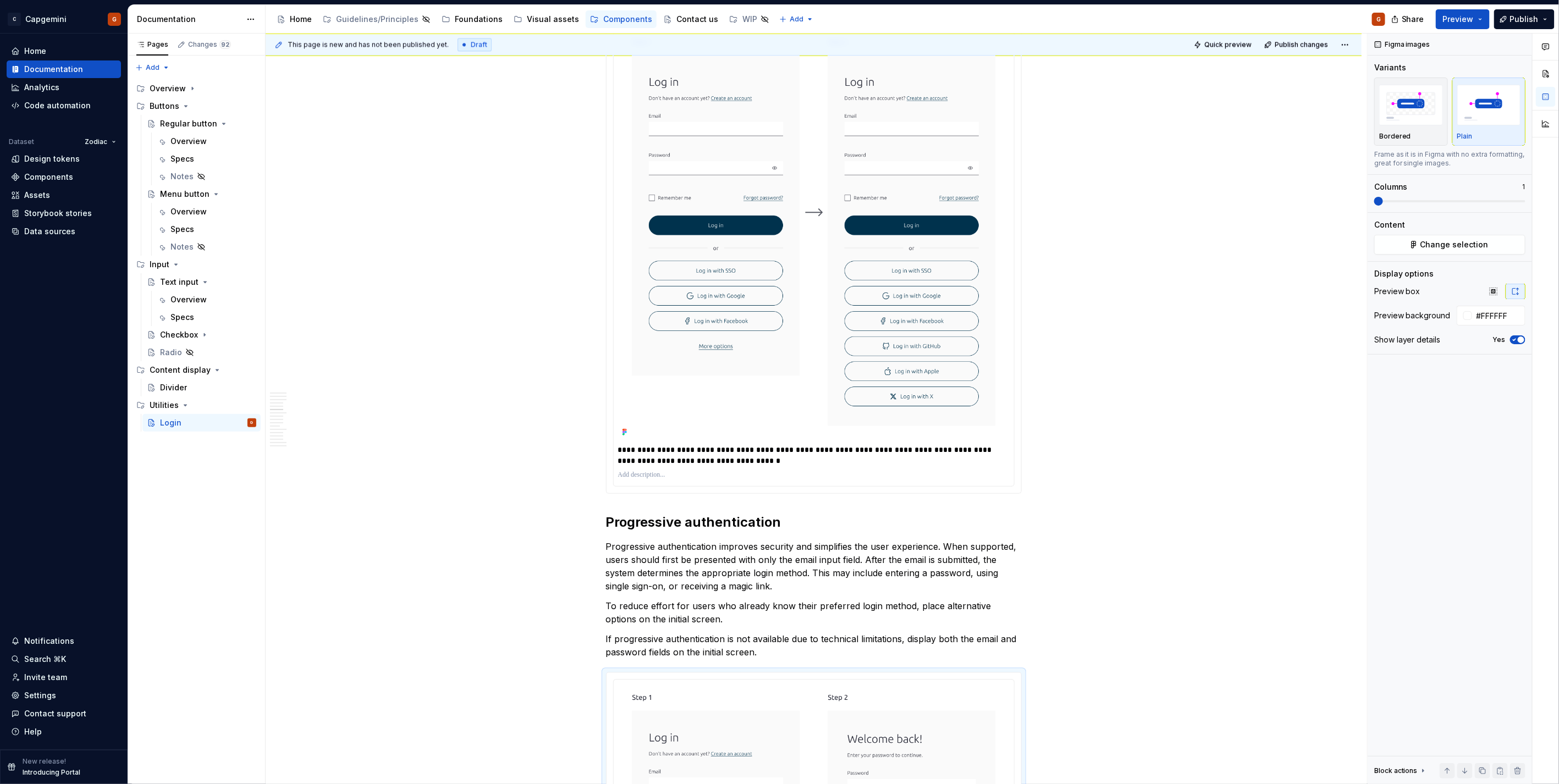
click at [776, 303] on img at bounding box center [814, 234] width 392 height 411
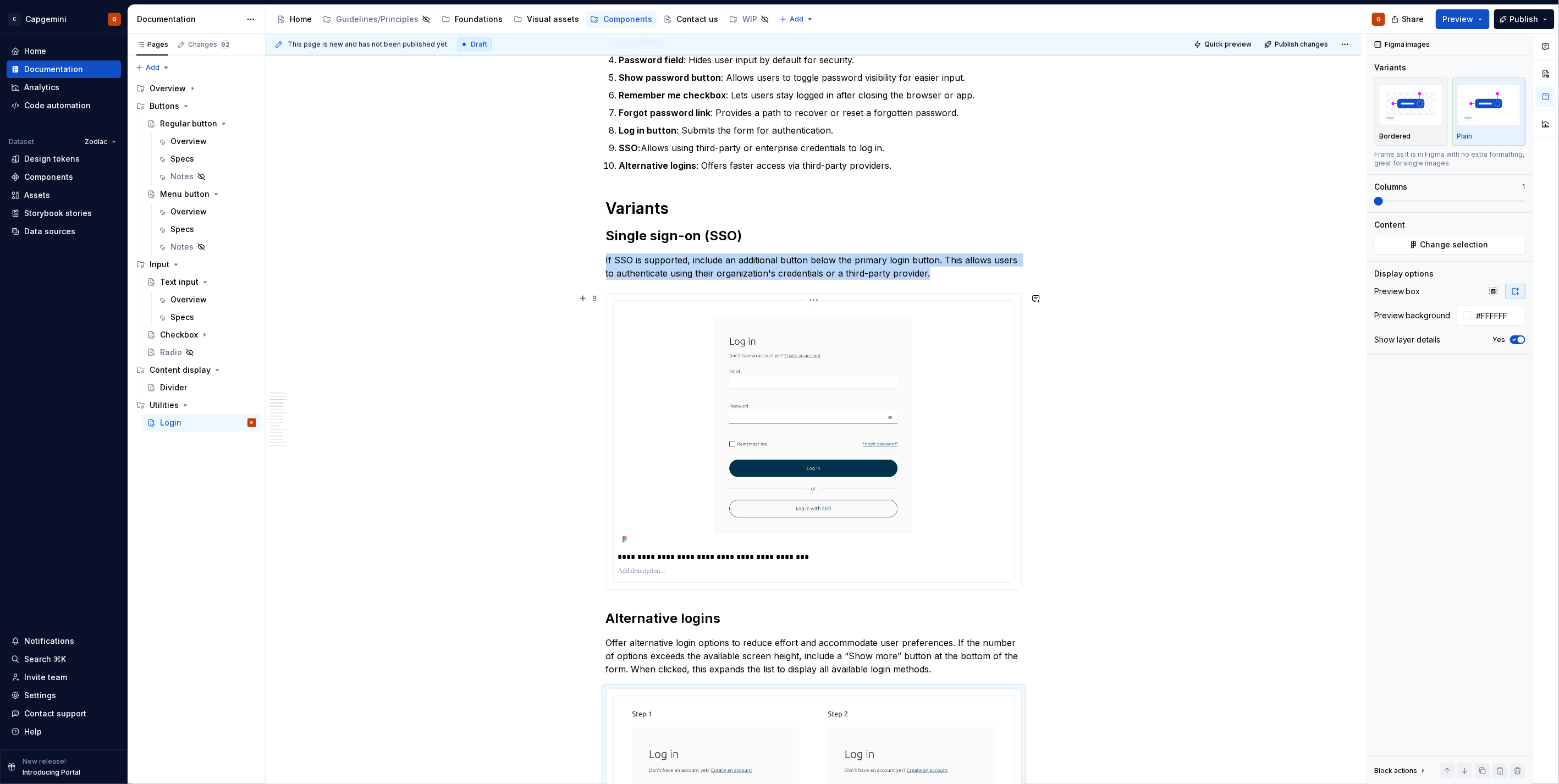
click at [776, 300] on div "**********" at bounding box center [813, 441] width 401 height 283
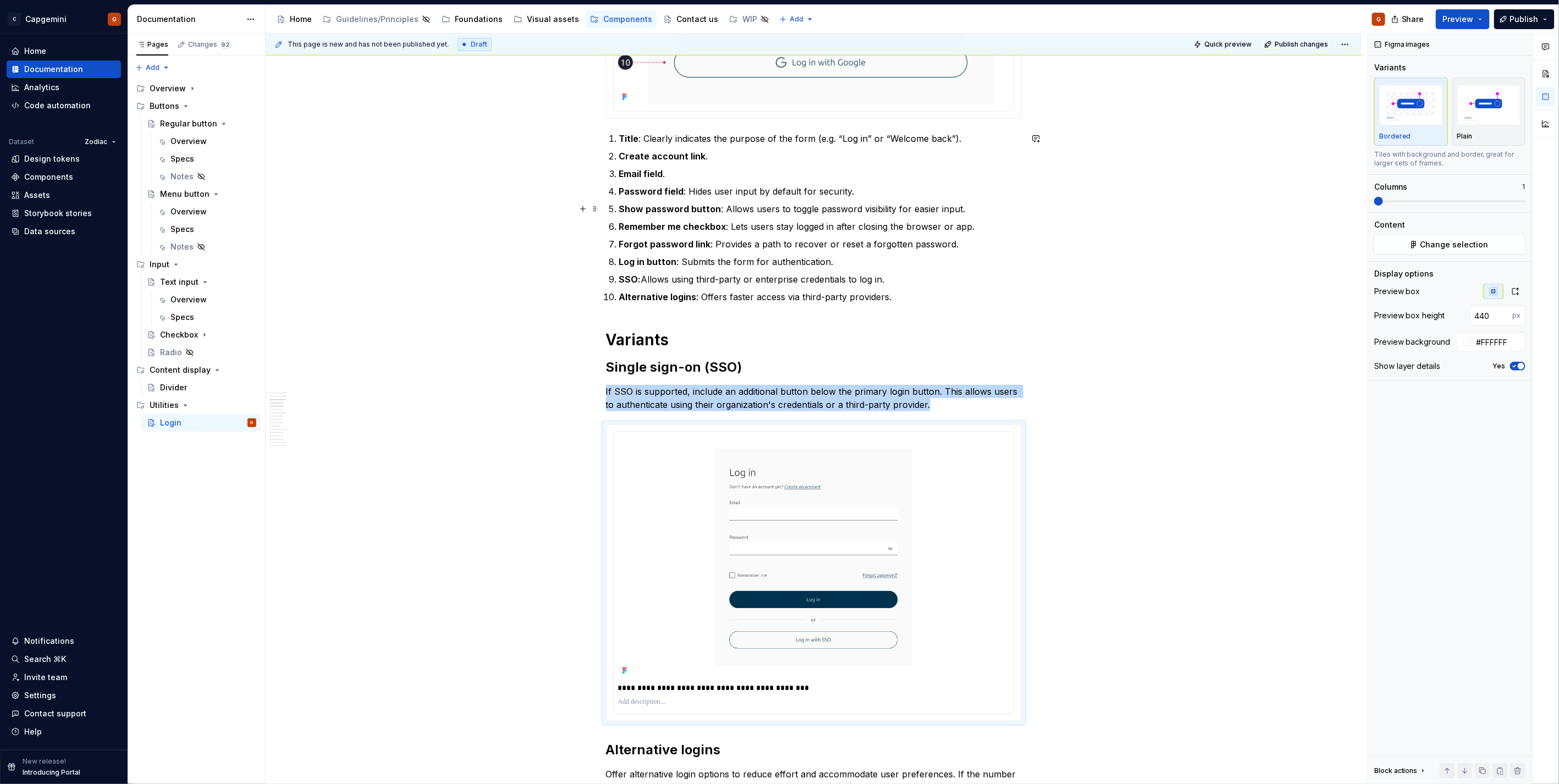
scroll to position [977, 0]
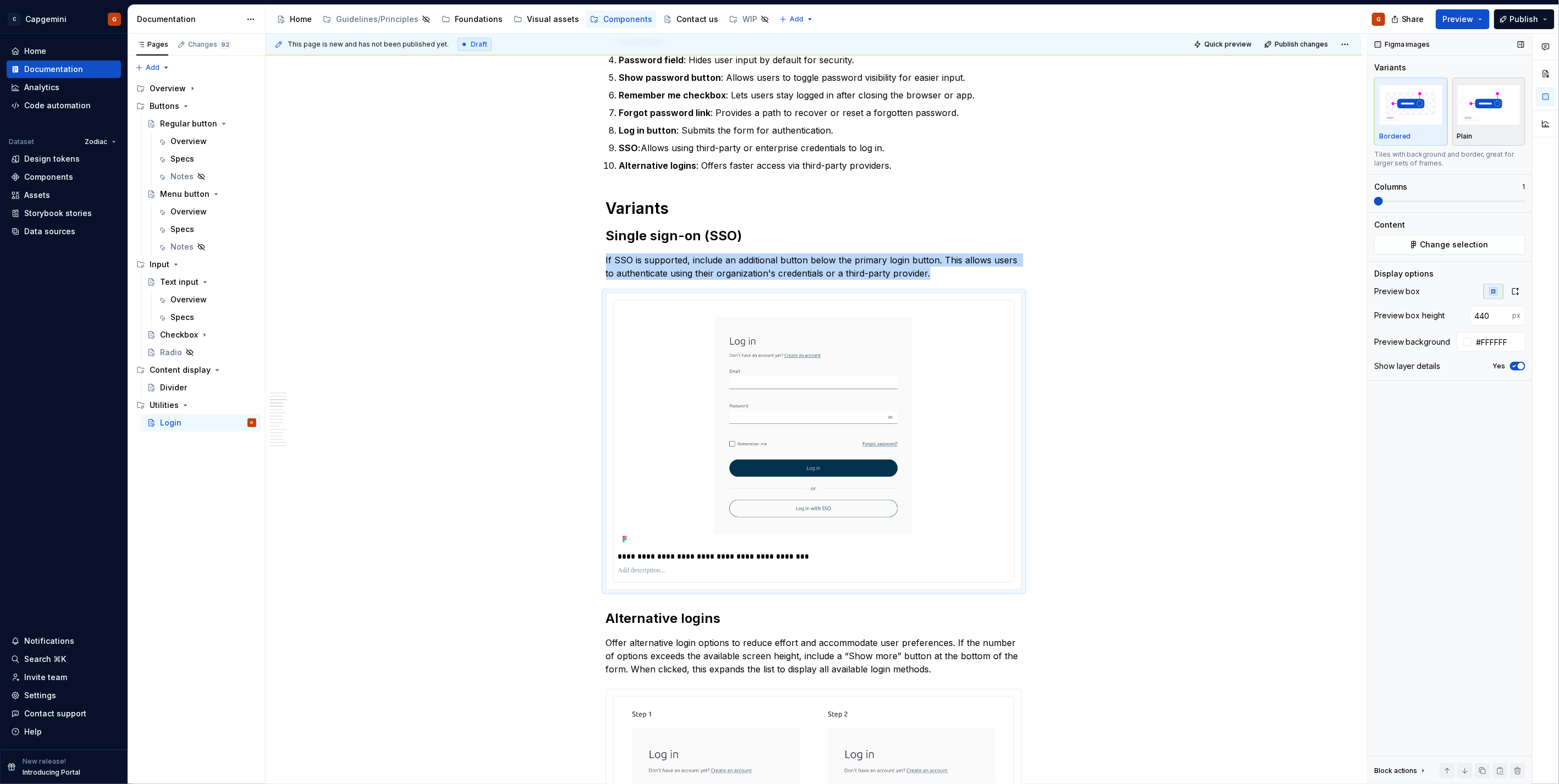
click at [776, 114] on img "button" at bounding box center [1489, 105] width 64 height 40
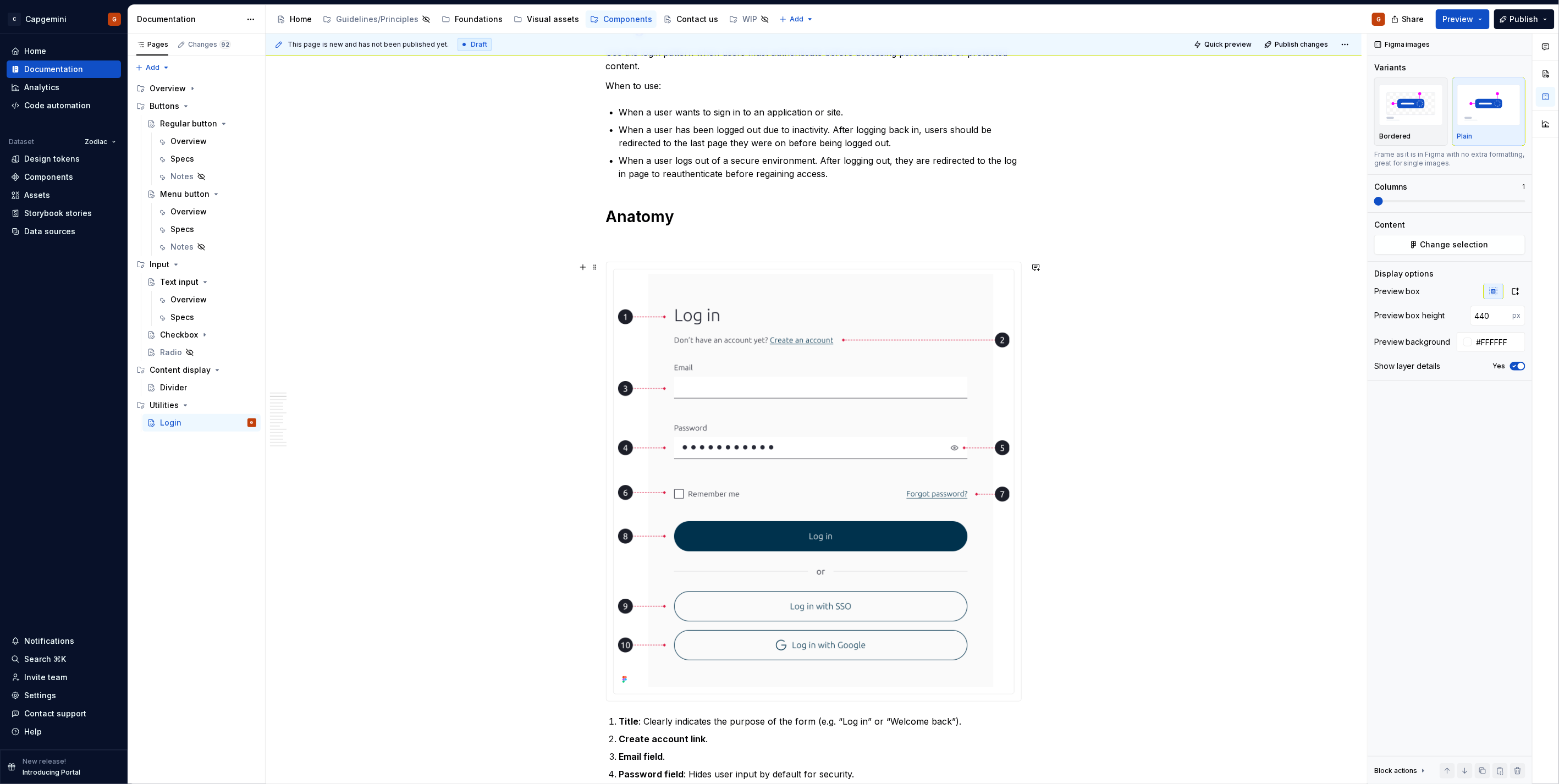
scroll to position [0, 0]
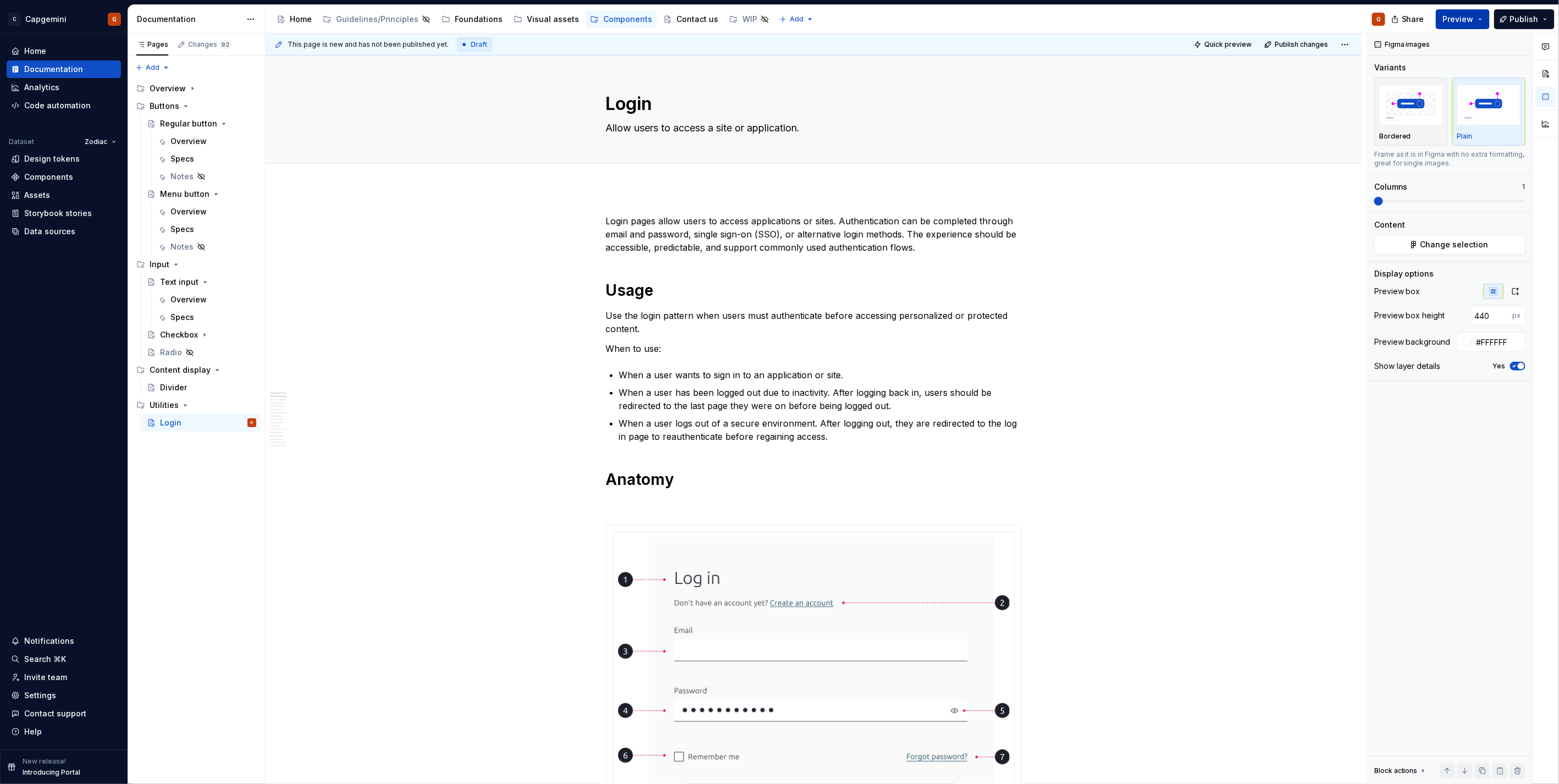
click at [776, 19] on span "Preview" at bounding box center [1458, 19] width 31 height 11
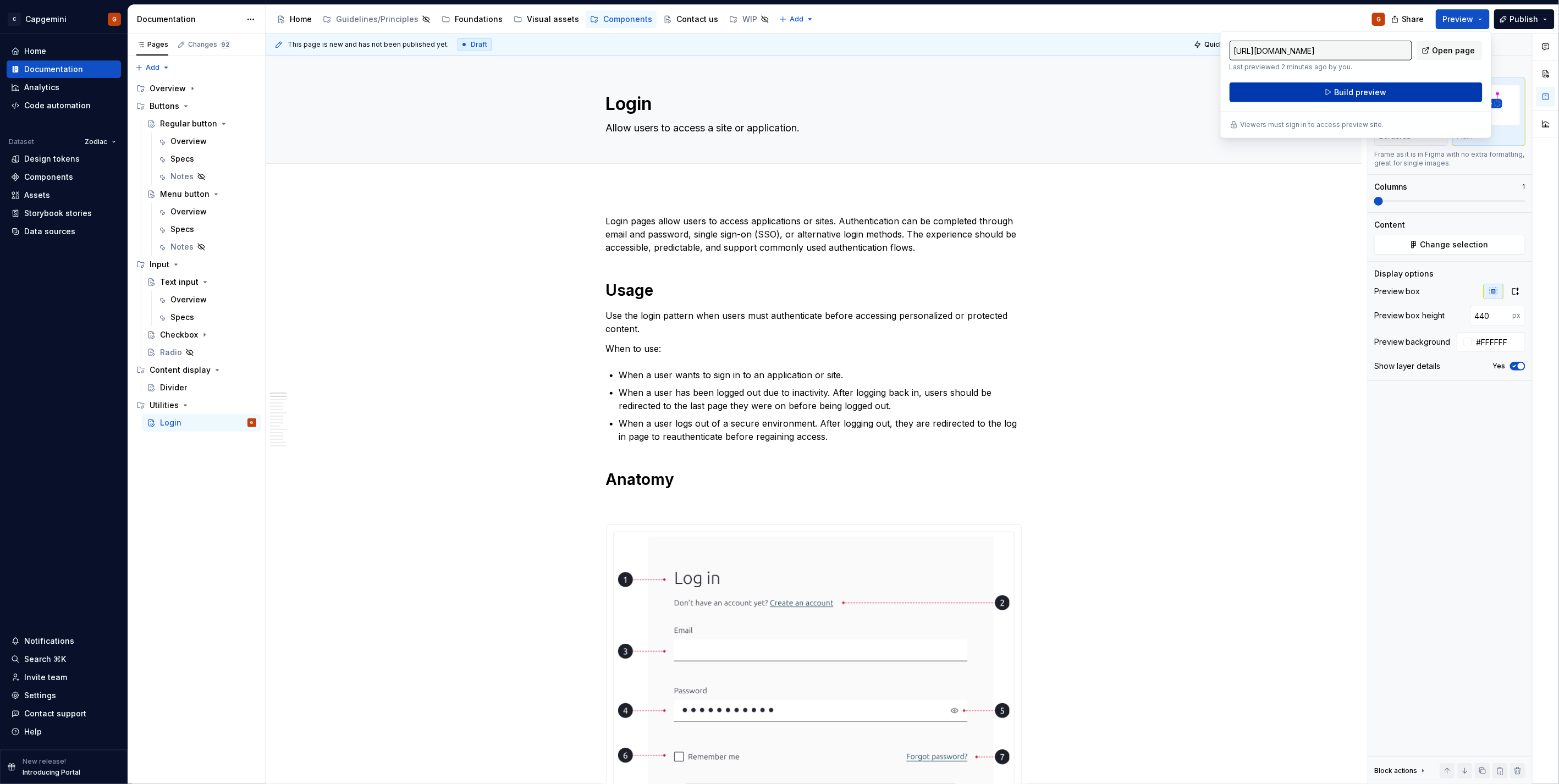
drag, startPoint x: 1460, startPoint y: 19, endPoint x: 1389, endPoint y: 98, distance: 106.2
click at [776, 98] on button "Build preview" at bounding box center [1356, 92] width 253 height 20
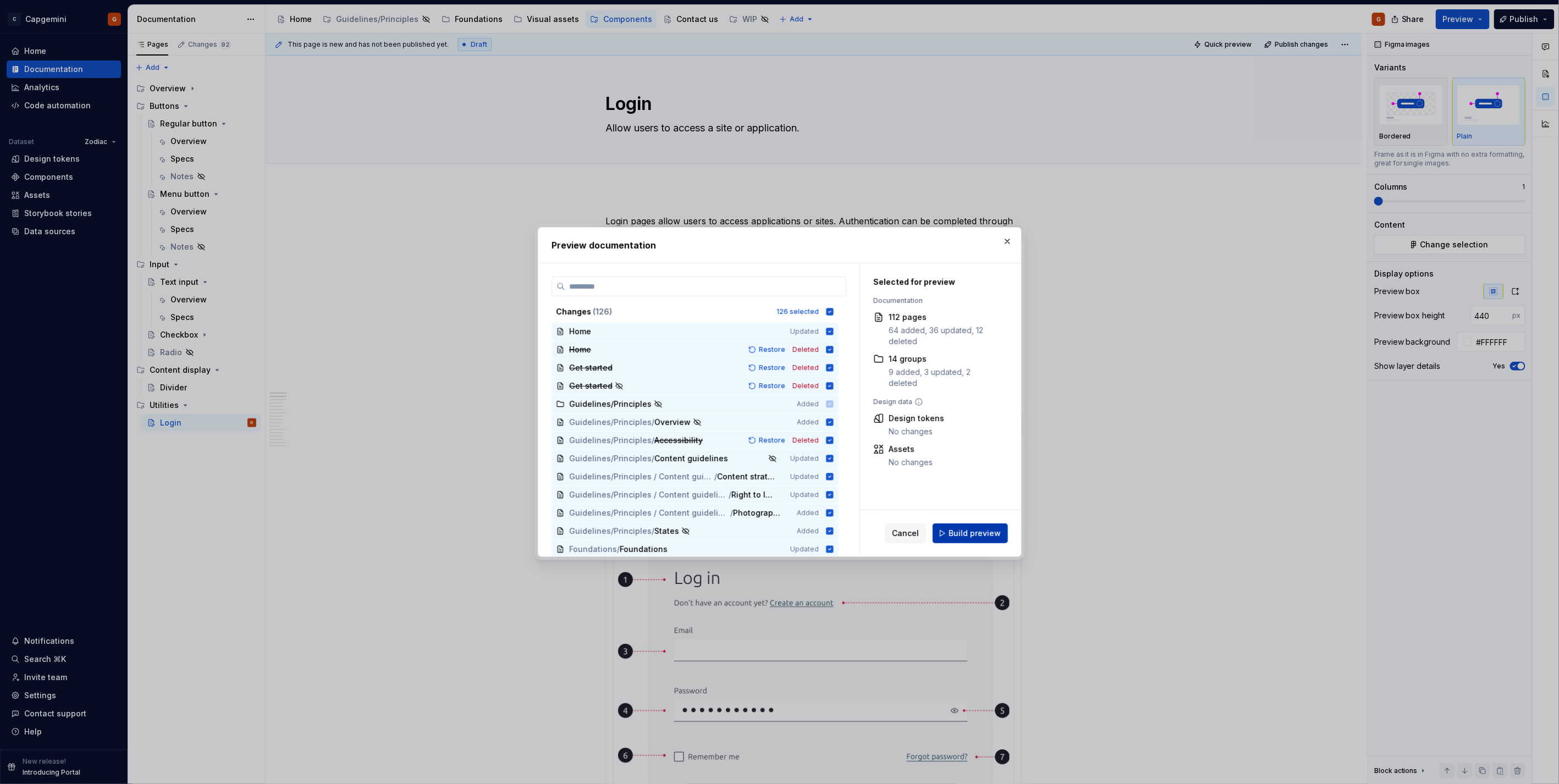
click at [776, 392] on button "Build preview" at bounding box center [969, 533] width 75 height 20
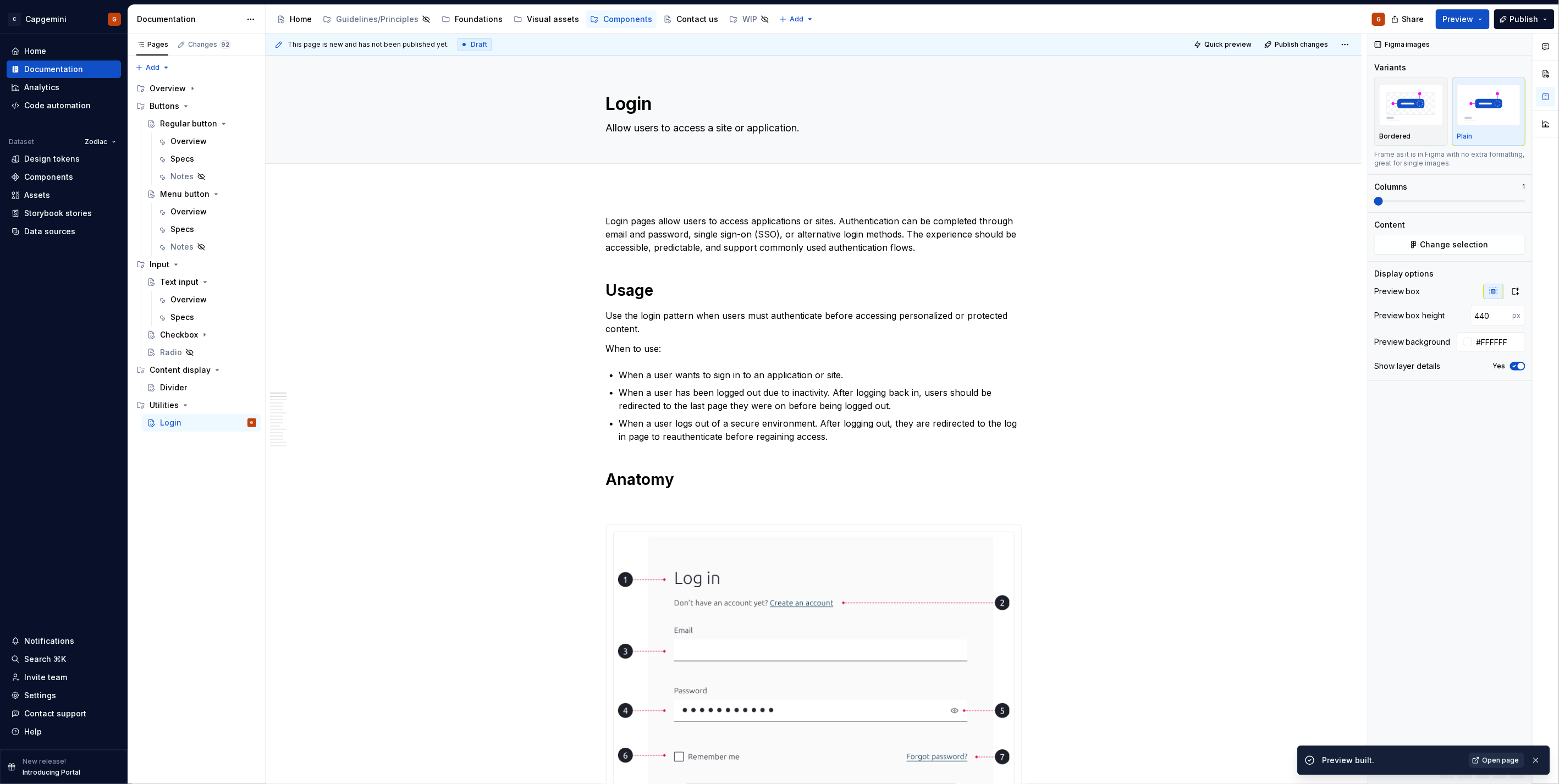
click at [776, 392] on link "Open page" at bounding box center [1497, 760] width 56 height 15
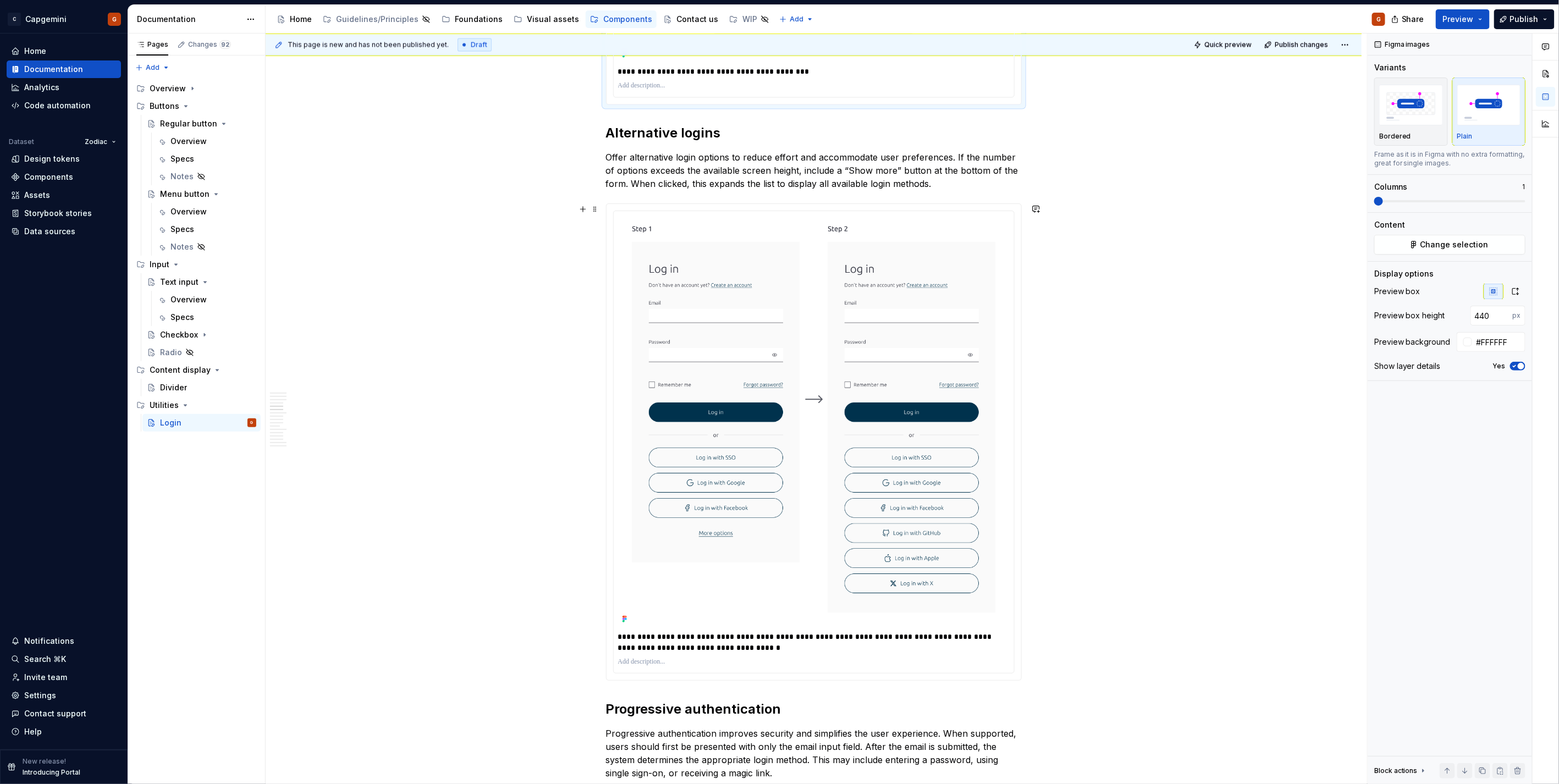
scroll to position [1466, 0]
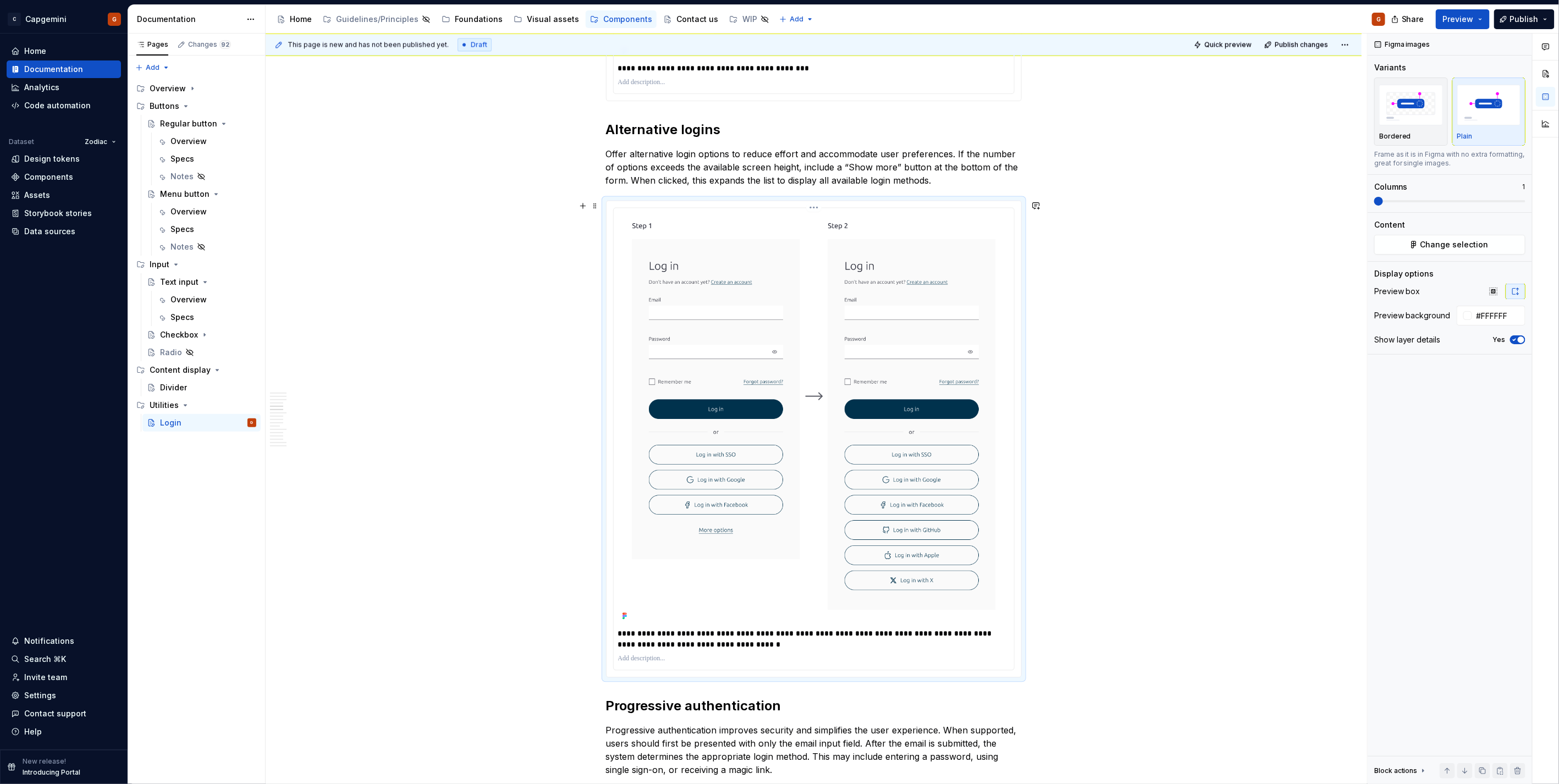
click at [776, 392] on img at bounding box center [814, 418] width 392 height 411
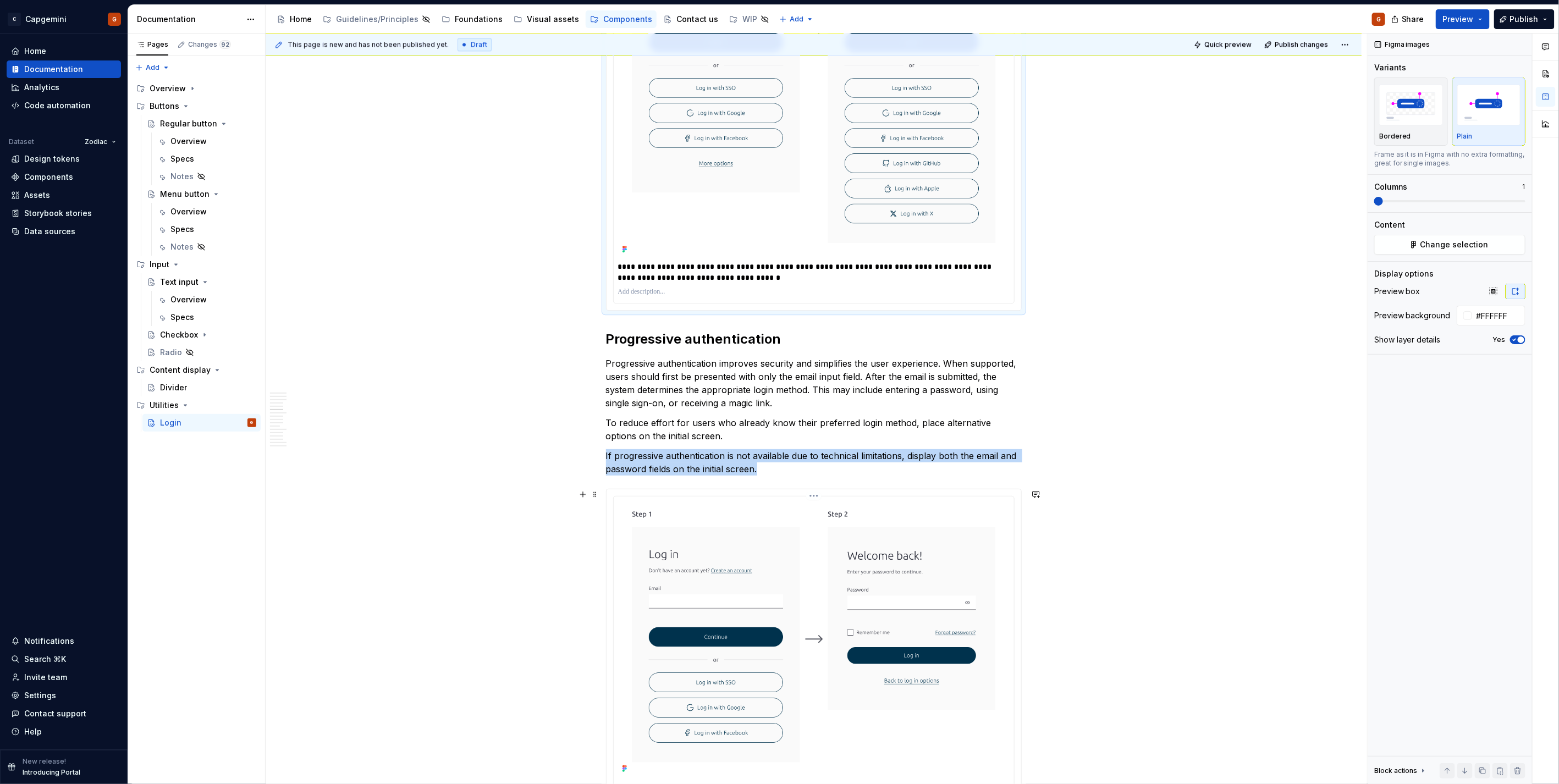
click at [776, 392] on img at bounding box center [814, 638] width 392 height 275
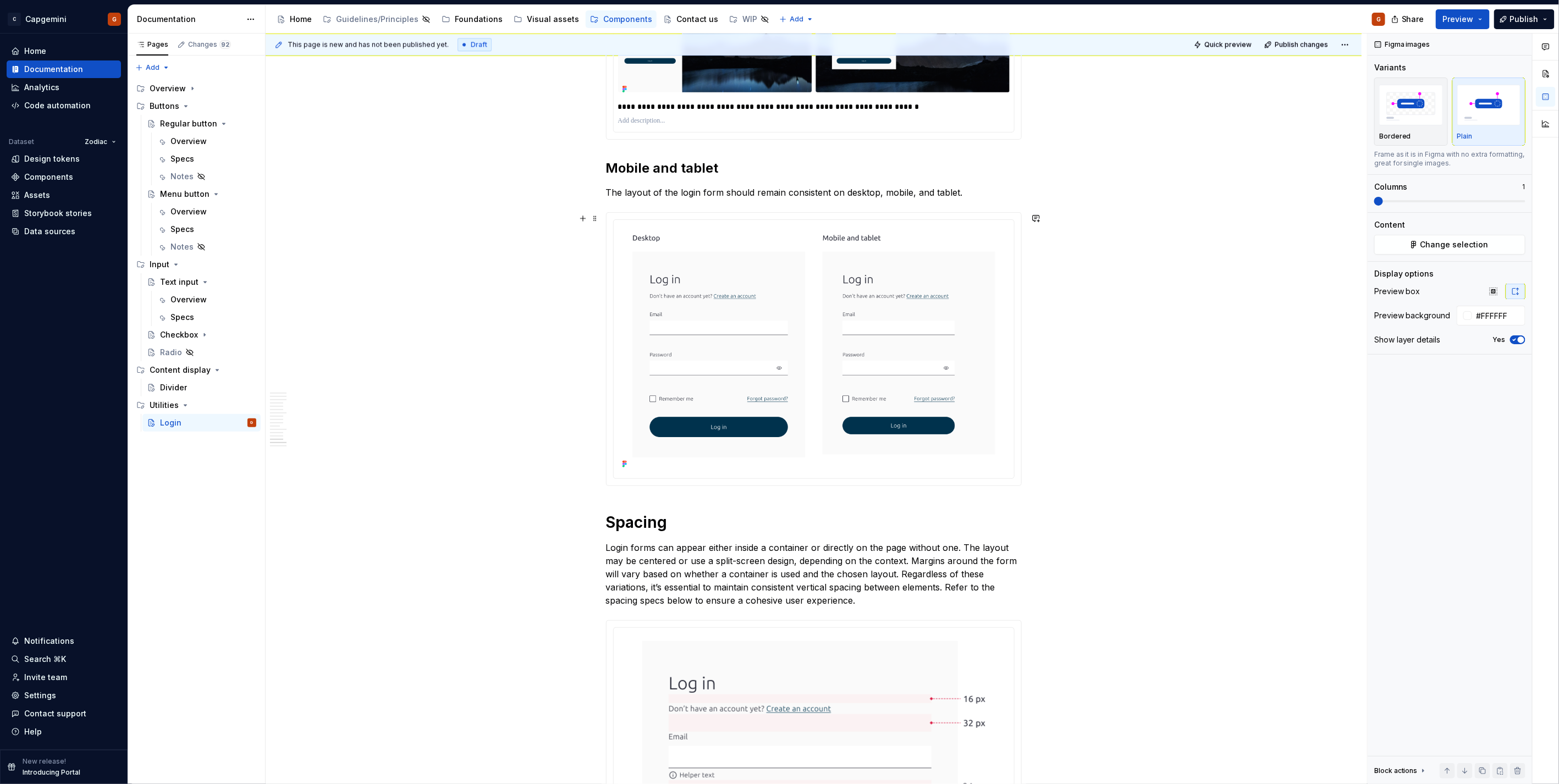
scroll to position [4642, 0]
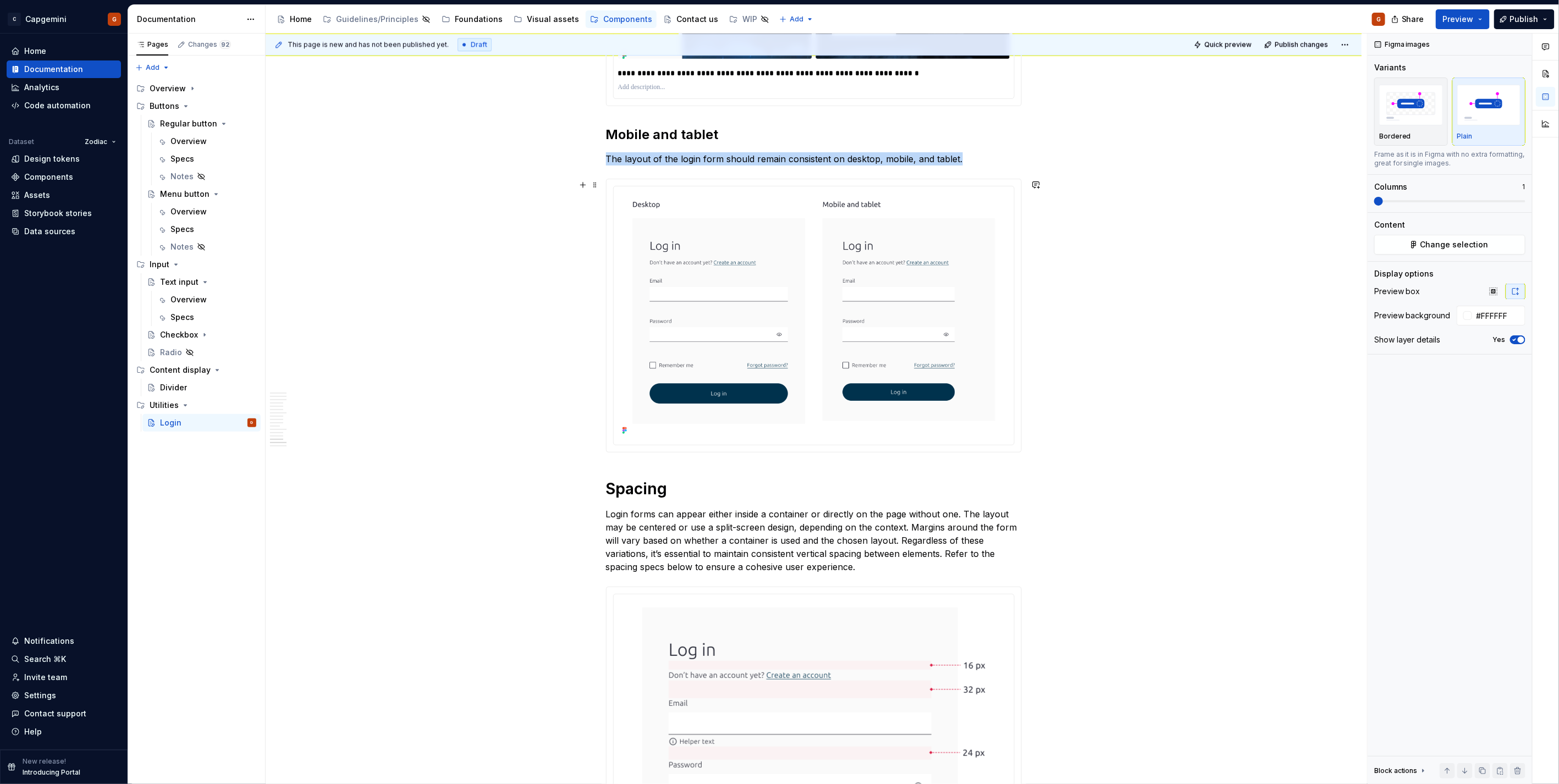
click at [776, 392] on div at bounding box center [813, 315] width 414 height 273
click at [776, 140] on div "Plain" at bounding box center [1489, 136] width 64 height 9
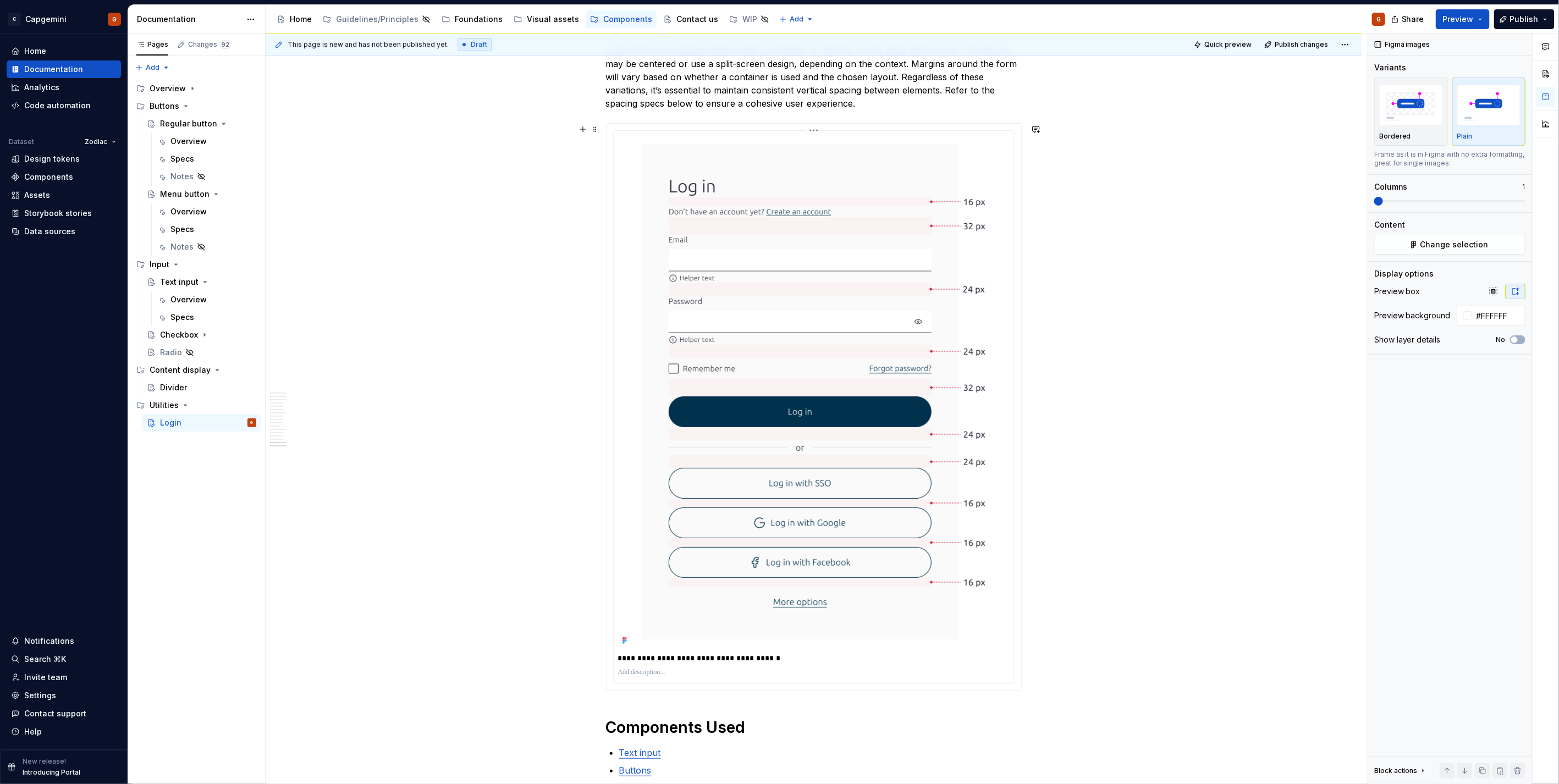
click at [776, 392] on img at bounding box center [813, 392] width 369 height 513
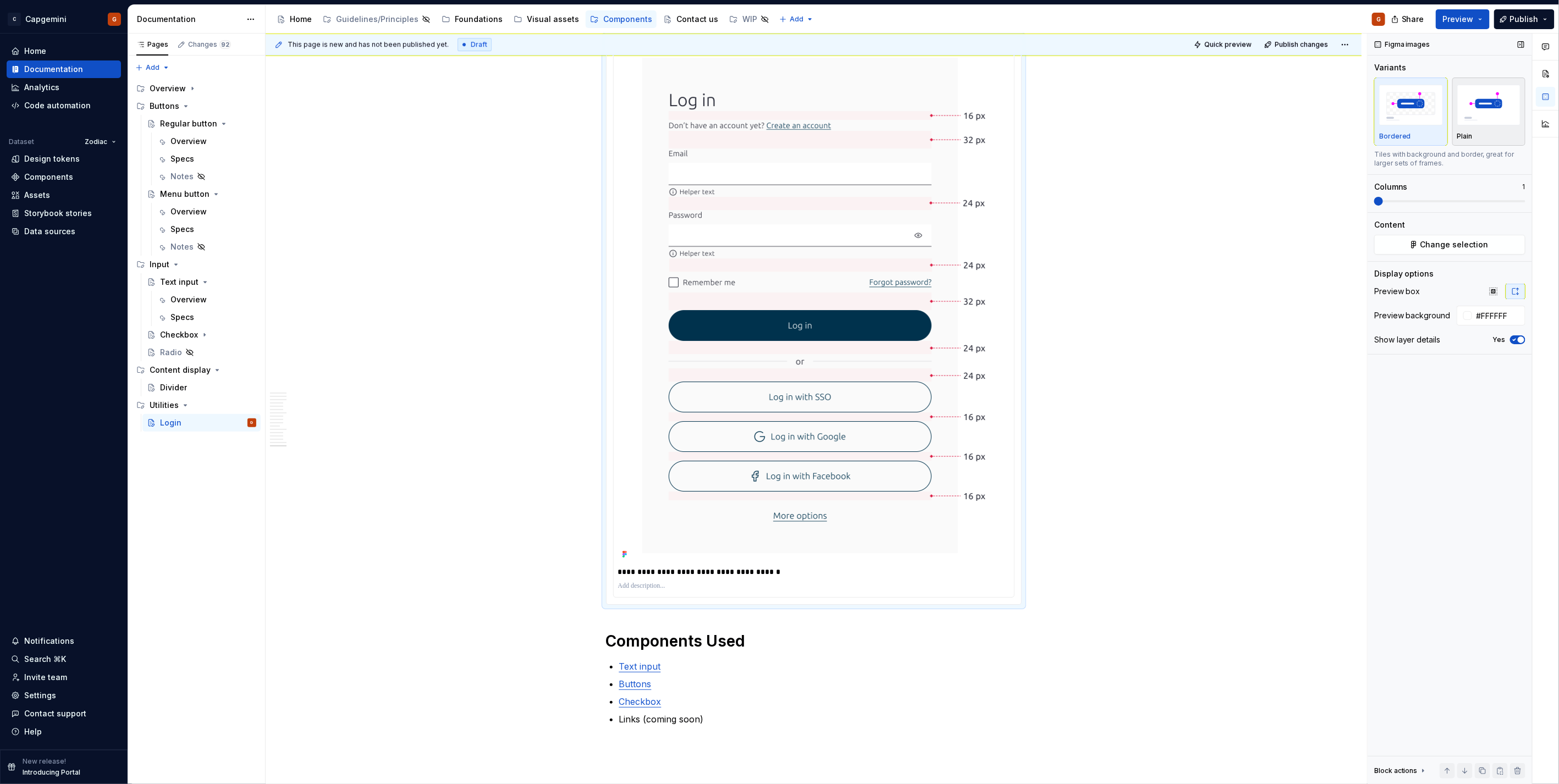
click at [776, 92] on img "button" at bounding box center [1489, 105] width 64 height 40
click at [776, 12] on button "Preview" at bounding box center [1462, 19] width 54 height 20
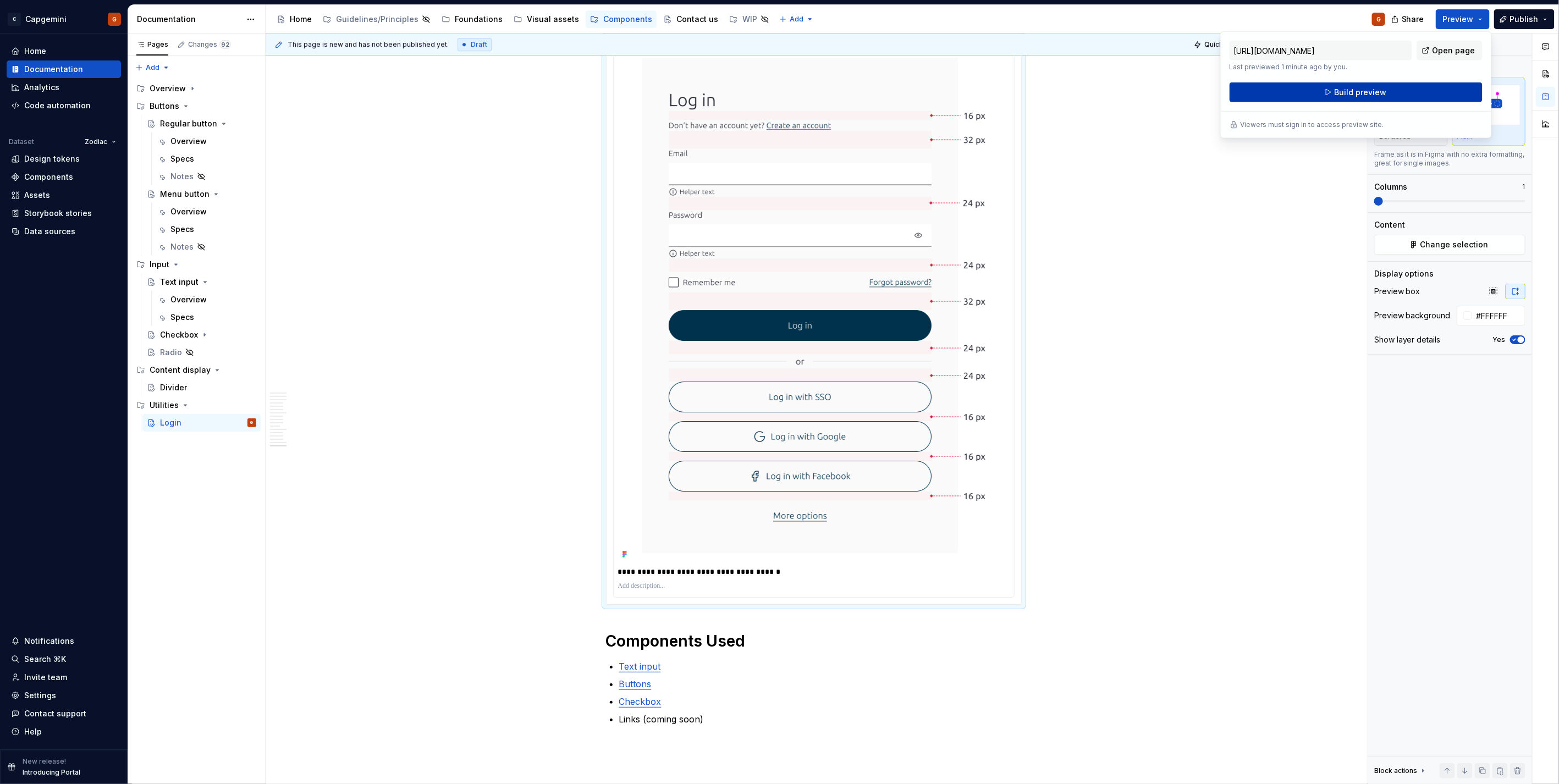
drag, startPoint x: 1465, startPoint y: 12, endPoint x: 1418, endPoint y: 96, distance: 96.3
click at [776, 96] on button "Build preview" at bounding box center [1356, 92] width 253 height 20
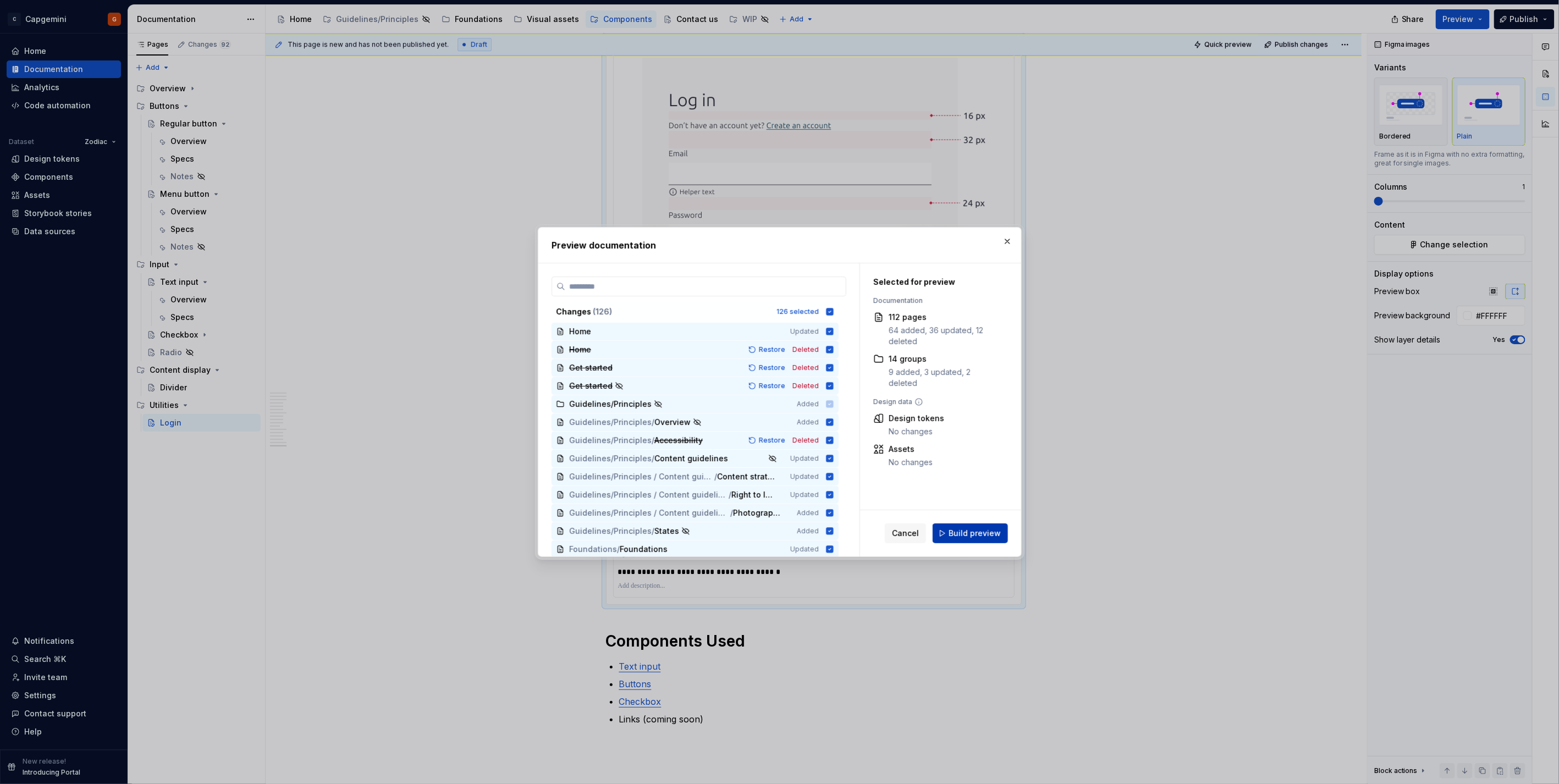
click at [776, 392] on button "Build preview" at bounding box center [969, 533] width 75 height 20
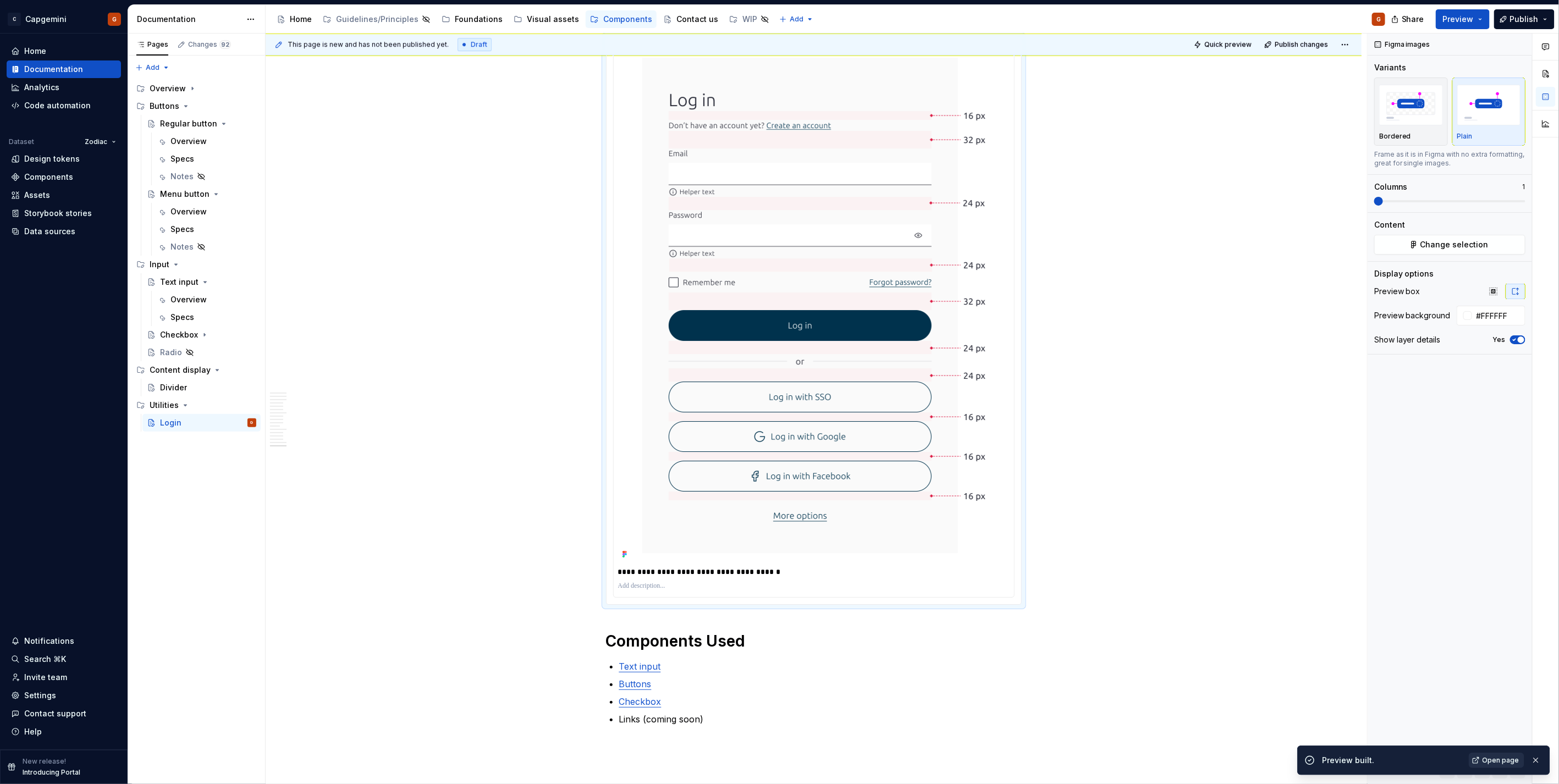
drag, startPoint x: 1478, startPoint y: 750, endPoint x: 1488, endPoint y: 757, distance: 12.2
click at [776, 392] on div "Preview built. Open page" at bounding box center [1423, 760] width 253 height 30
click at [776, 392] on span "Open page" at bounding box center [1501, 760] width 37 height 9
type textarea "*"
